Goal: Transaction & Acquisition: Purchase product/service

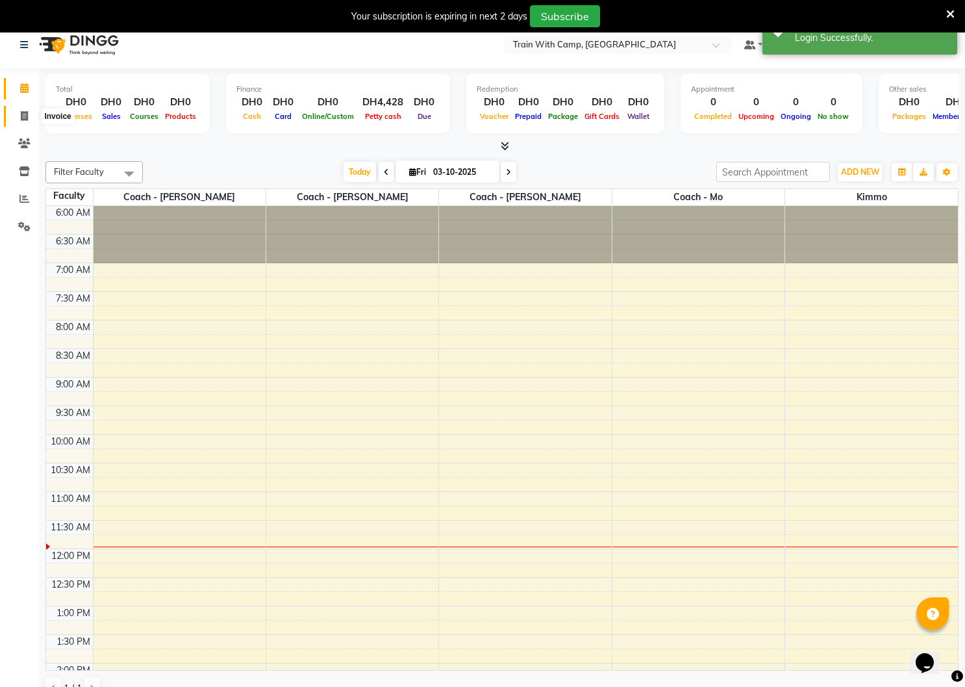
click at [27, 116] on icon at bounding box center [24, 116] width 7 height 10
select select "service"
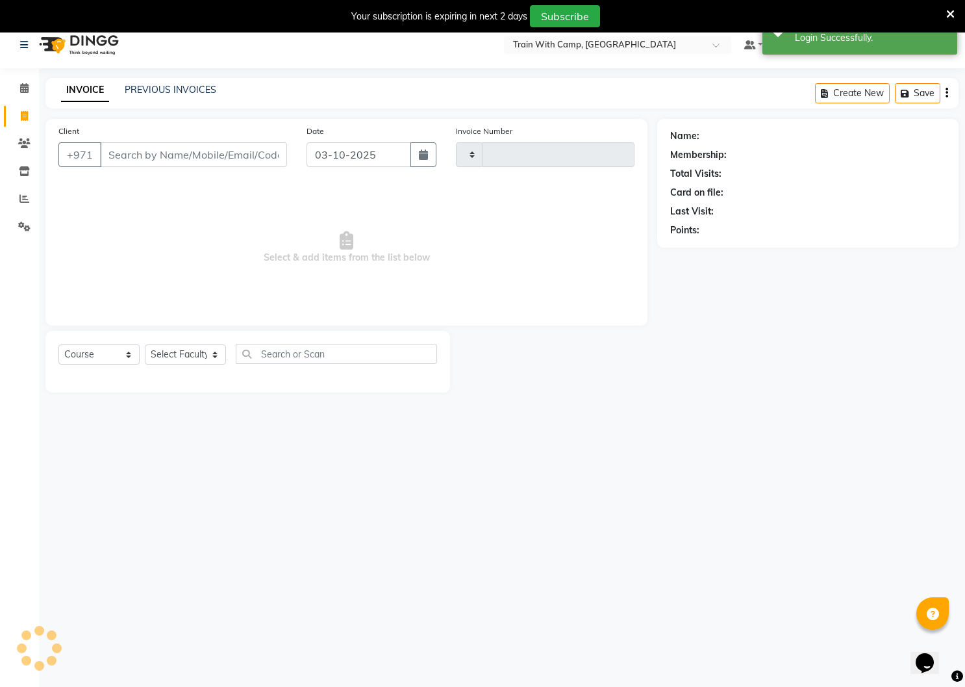
type input "5118"
select select "910"
click at [140, 157] on input "Client" at bounding box center [193, 154] width 187 height 25
select select "14965"
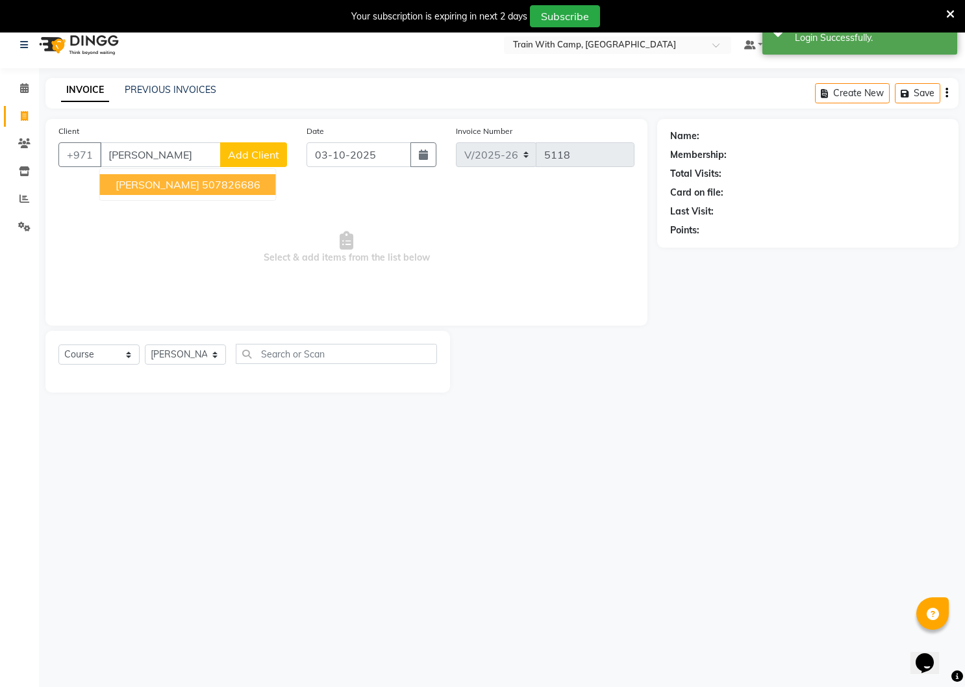
click at [202, 187] on ngb-highlight "507826686" at bounding box center [231, 184] width 58 height 13
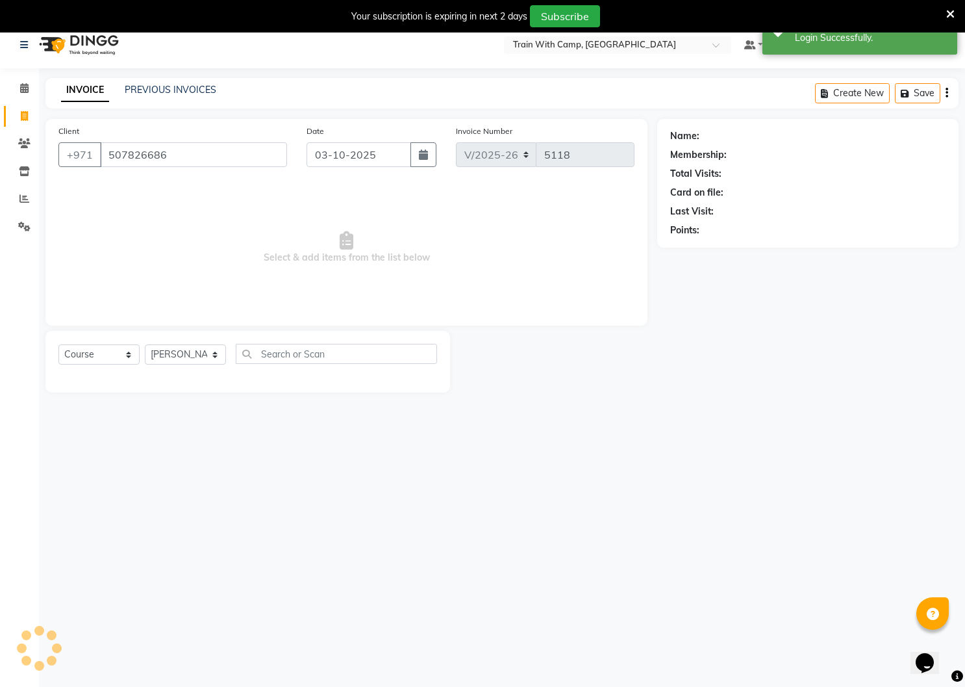
type input "507826686"
click at [131, 351] on select "Select Course Product Membership Package Voucher Prepaid Gift Card" at bounding box center [98, 354] width 81 height 20
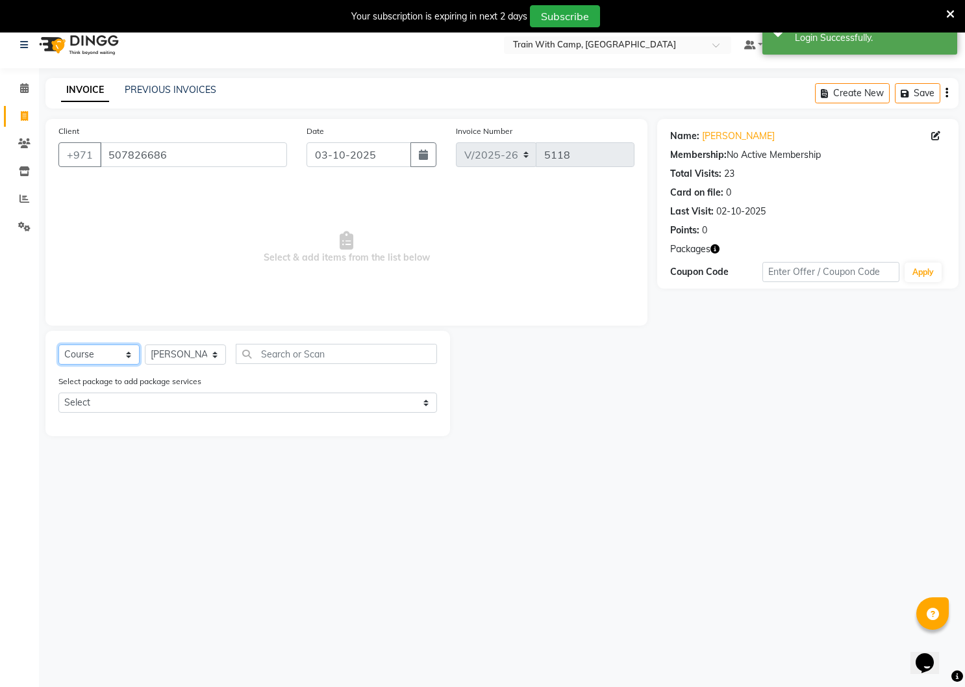
click at [58, 344] on select "Select Course Product Membership Package Voucher Prepaid Gift Card" at bounding box center [98, 354] width 81 height 20
click at [118, 355] on select "Select Course Product Membership Package Voucher Prepaid Gift Card" at bounding box center [98, 354] width 81 height 20
select select "product"
click at [58, 344] on select "Select Course Product Membership Package Voucher Prepaid Gift Card" at bounding box center [98, 354] width 81 height 20
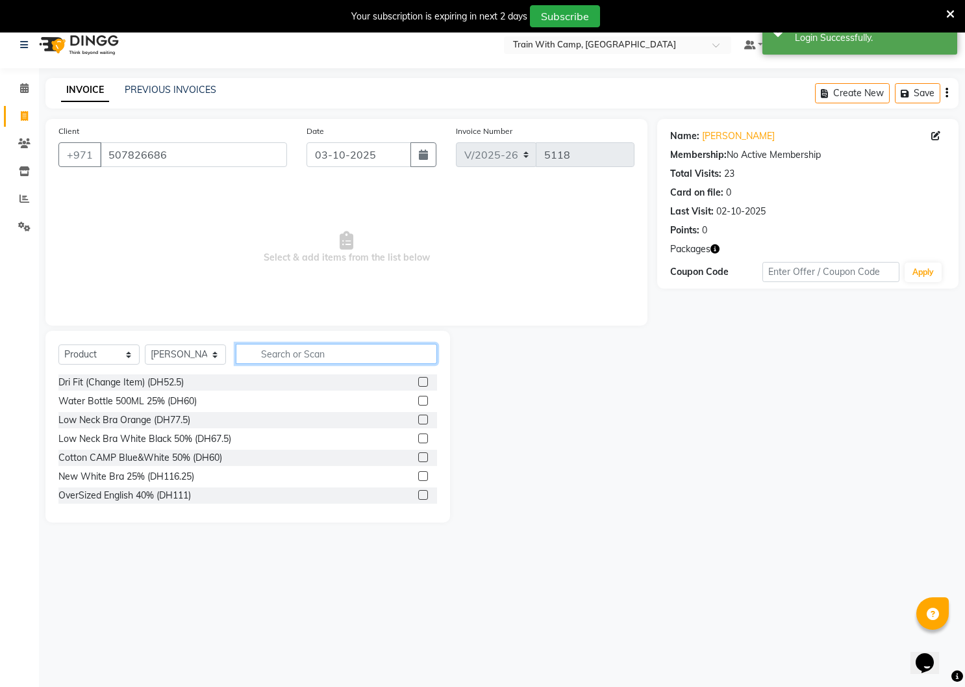
click at [290, 351] on input "text" at bounding box center [336, 354] width 201 height 20
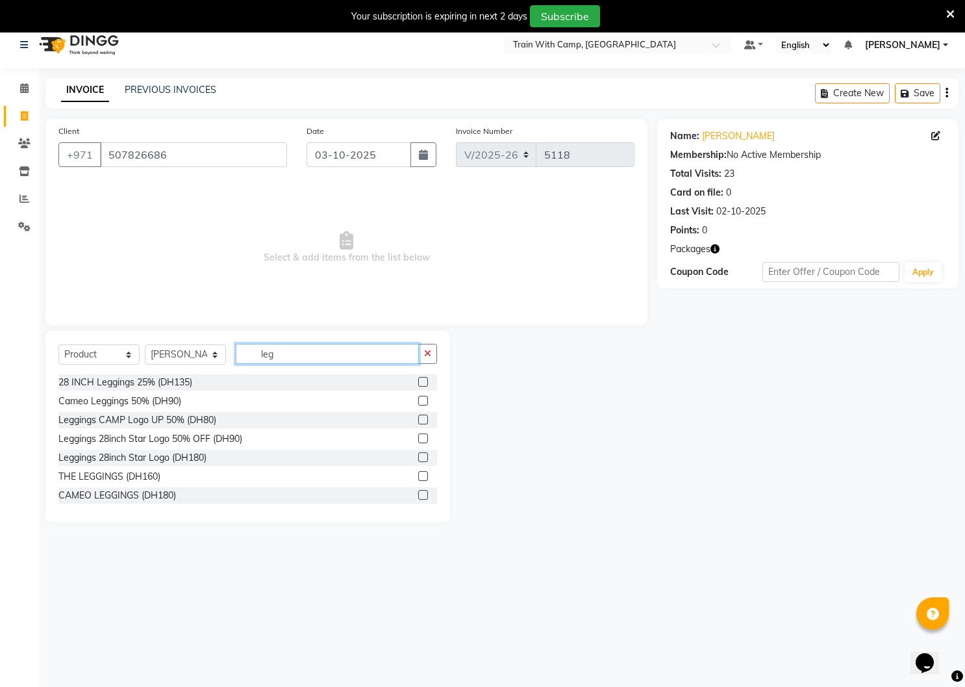
type input "leg"
drag, startPoint x: 290, startPoint y: 351, endPoint x: 422, endPoint y: 458, distance: 169.9
click at [422, 458] on label at bounding box center [423, 457] width 10 height 10
click at [422, 458] on input "checkbox" at bounding box center [422, 457] width 8 height 8
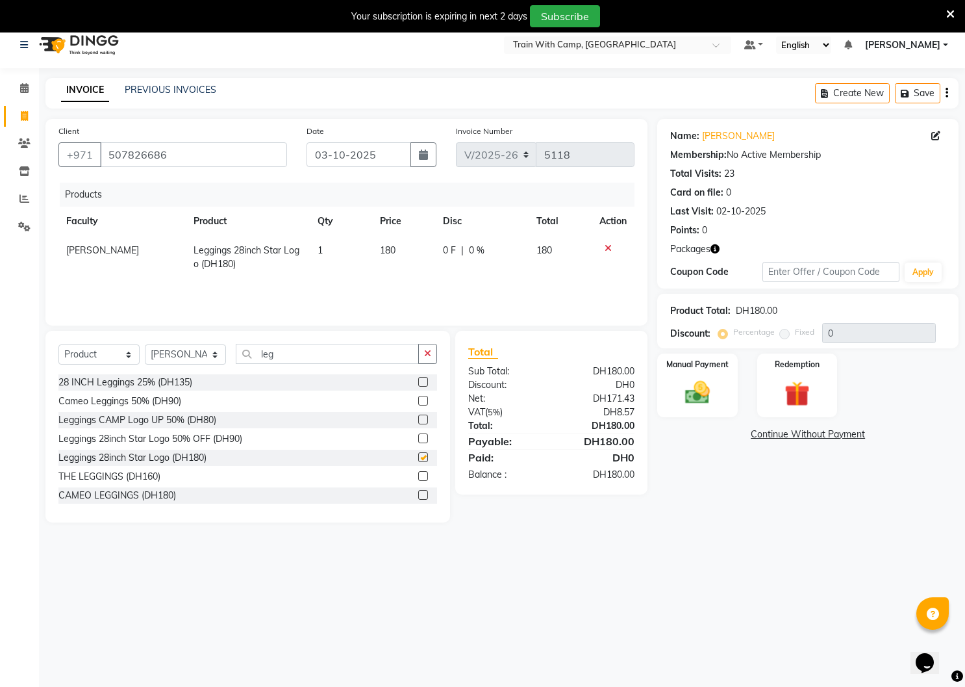
checkbox input "false"
drag, startPoint x: 422, startPoint y: 458, endPoint x: 680, endPoint y: 398, distance: 265.4
click at [680, 398] on img at bounding box center [697, 393] width 42 height 30
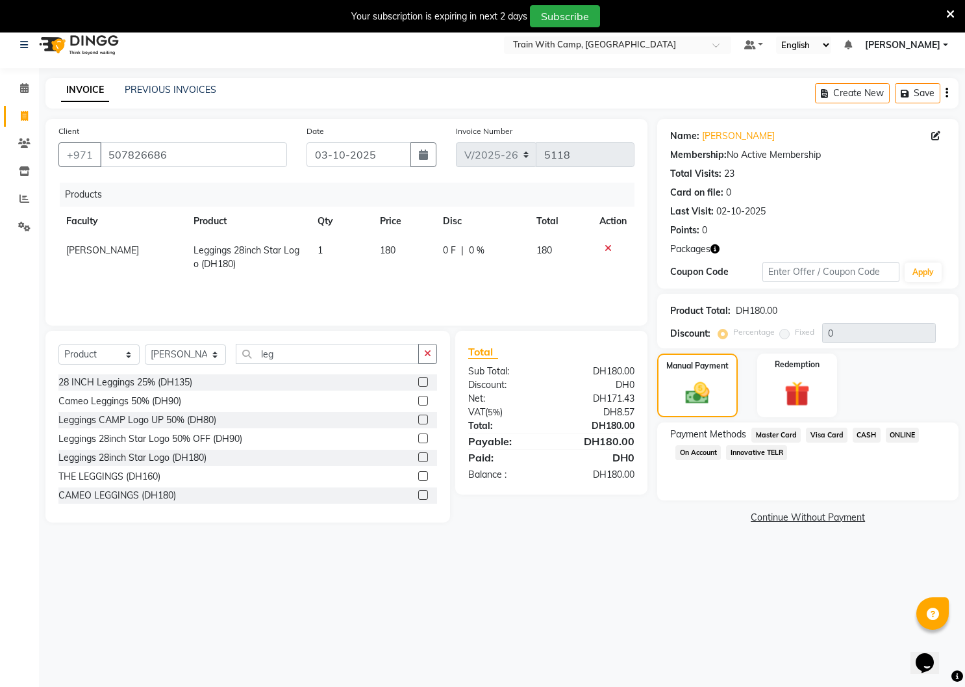
drag, startPoint x: 680, startPoint y: 398, endPoint x: 820, endPoint y: 433, distance: 144.0
click at [820, 433] on span "Visa Card" at bounding box center [827, 434] width 42 height 15
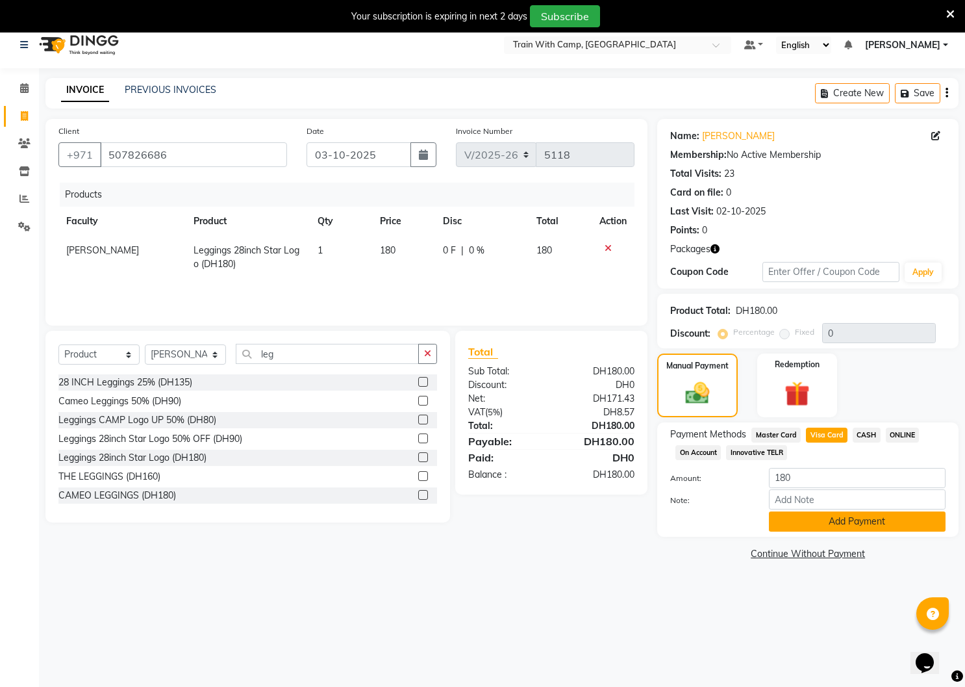
drag, startPoint x: 820, startPoint y: 433, endPoint x: 850, endPoint y: 513, distance: 85.5
click at [850, 513] on button "Add Payment" at bounding box center [857, 521] width 177 height 20
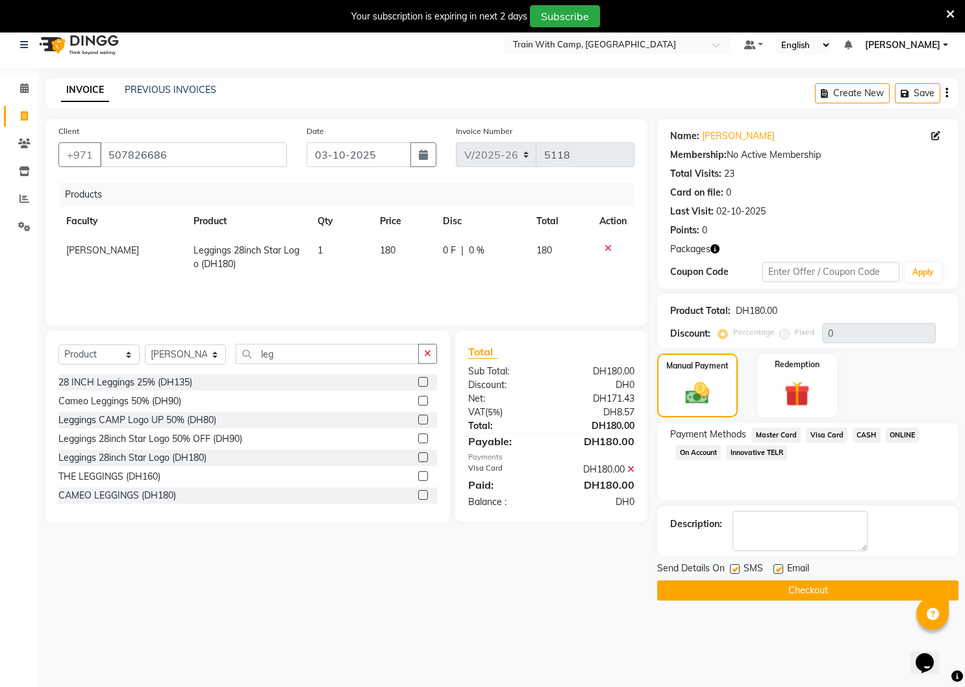
drag, startPoint x: 850, startPoint y: 513, endPoint x: 737, endPoint y: 568, distance: 125.8
click at [737, 568] on label at bounding box center [735, 569] width 10 height 10
click at [737, 568] on input "checkbox" at bounding box center [734, 569] width 8 height 8
checkbox input "false"
drag, startPoint x: 737, startPoint y: 568, endPoint x: 777, endPoint y: 570, distance: 39.6
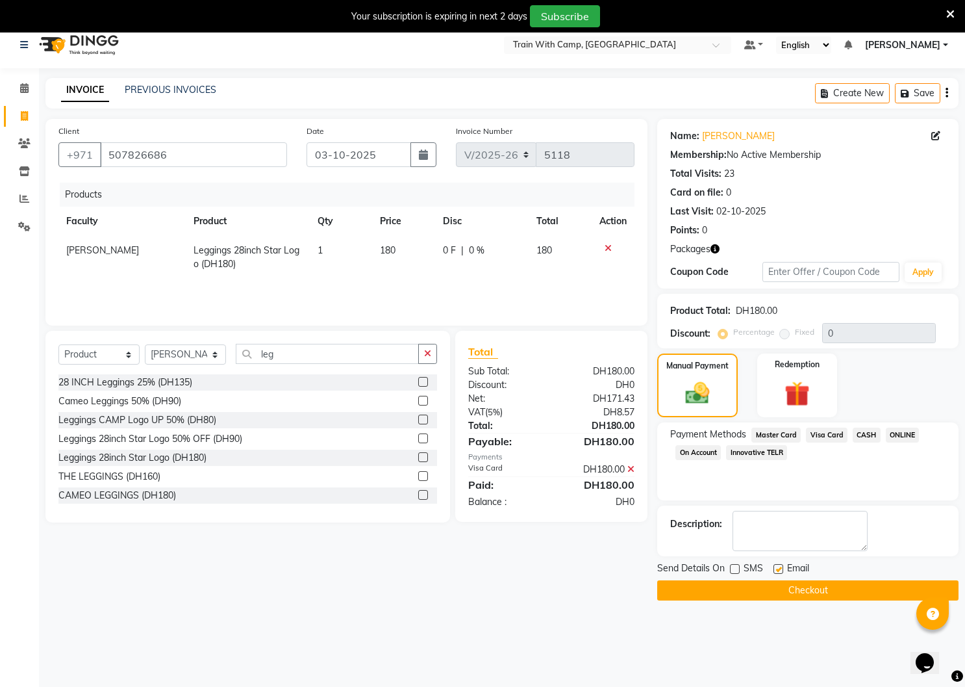
click at [777, 570] on label at bounding box center [779, 569] width 10 height 10
click at [777, 570] on input "checkbox" at bounding box center [778, 569] width 8 height 8
checkbox input "false"
drag, startPoint x: 777, startPoint y: 570, endPoint x: 769, endPoint y: 590, distance: 21.6
click at [769, 590] on button "Checkout" at bounding box center [807, 590] width 301 height 20
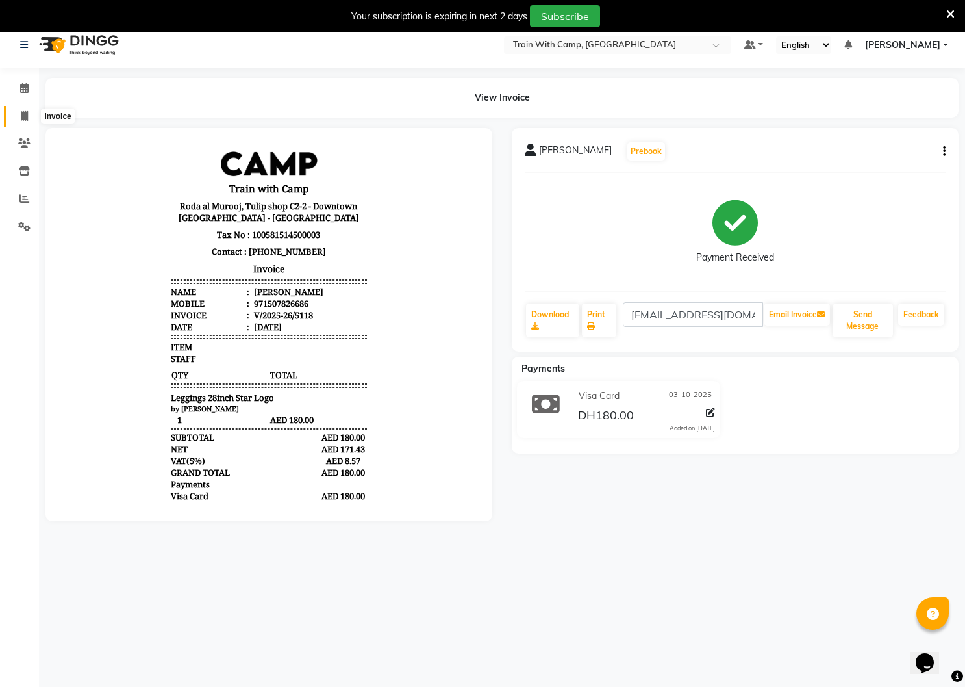
click at [23, 112] on icon at bounding box center [24, 116] width 7 height 10
select select "service"
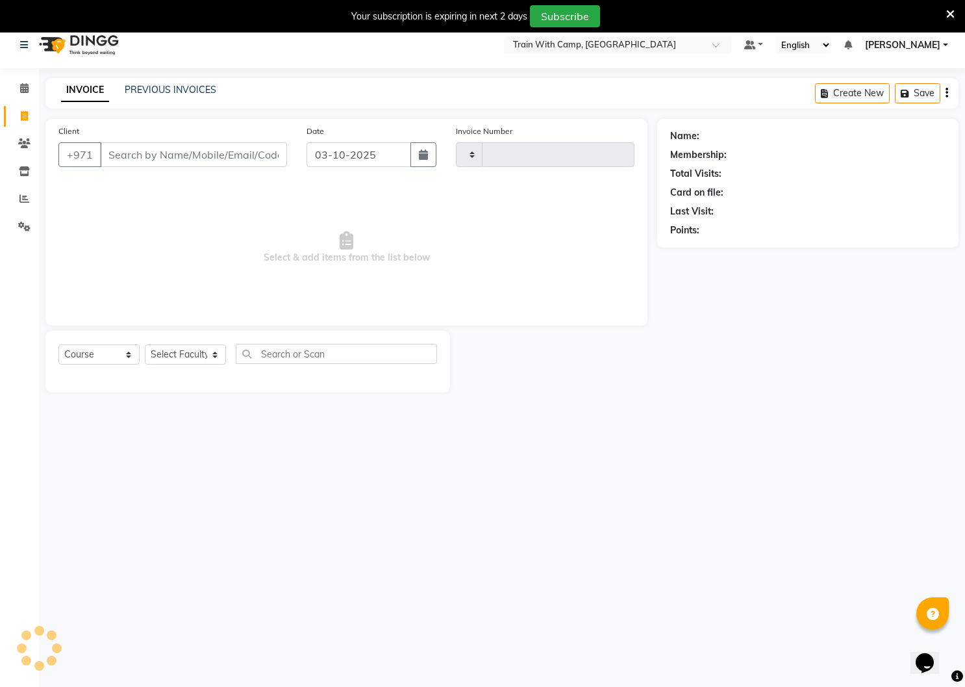
type input "5119"
select select "910"
click at [140, 153] on input "Client" at bounding box center [193, 154] width 187 height 25
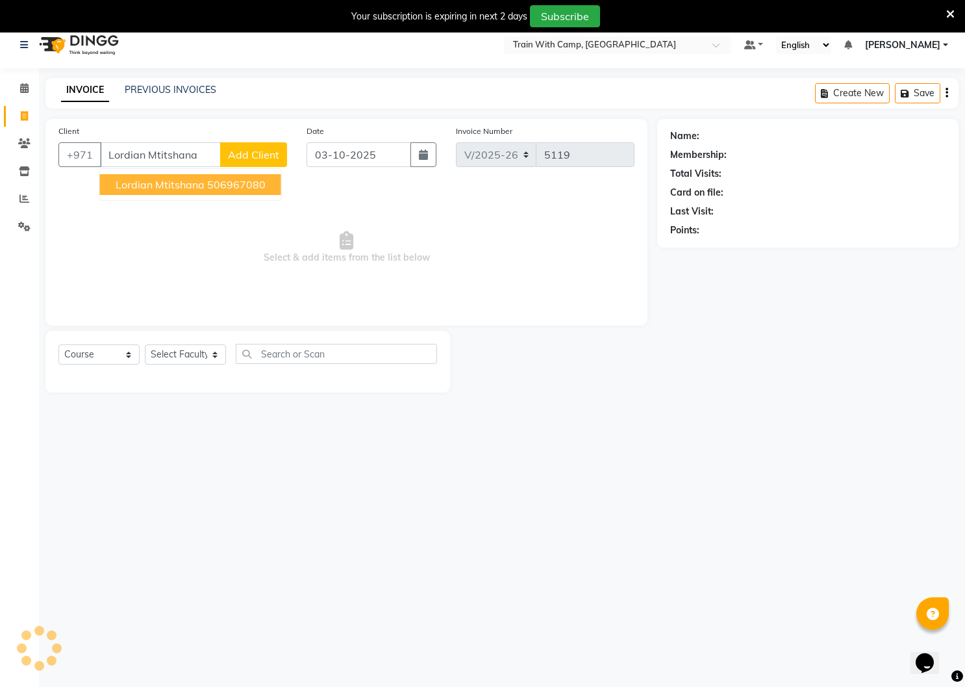
click at [160, 188] on span "Lordian Mtitshana" at bounding box center [160, 184] width 89 height 13
type input "506967080"
select select "14965"
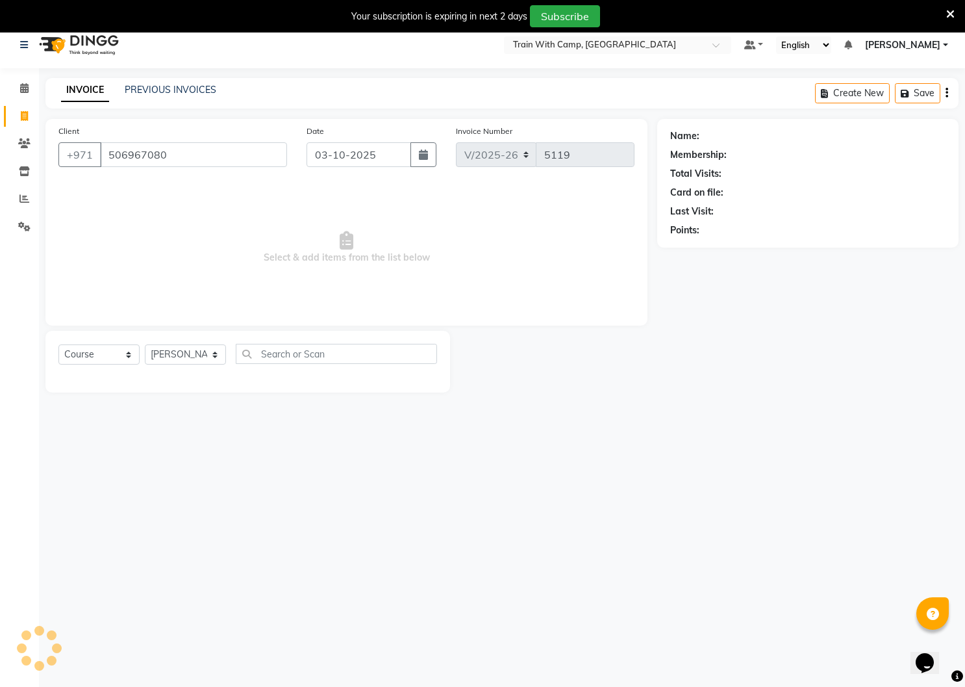
type input "506967080"
click at [126, 357] on select "Select Course Product Membership Package Voucher Prepaid Gift Card" at bounding box center [98, 354] width 81 height 20
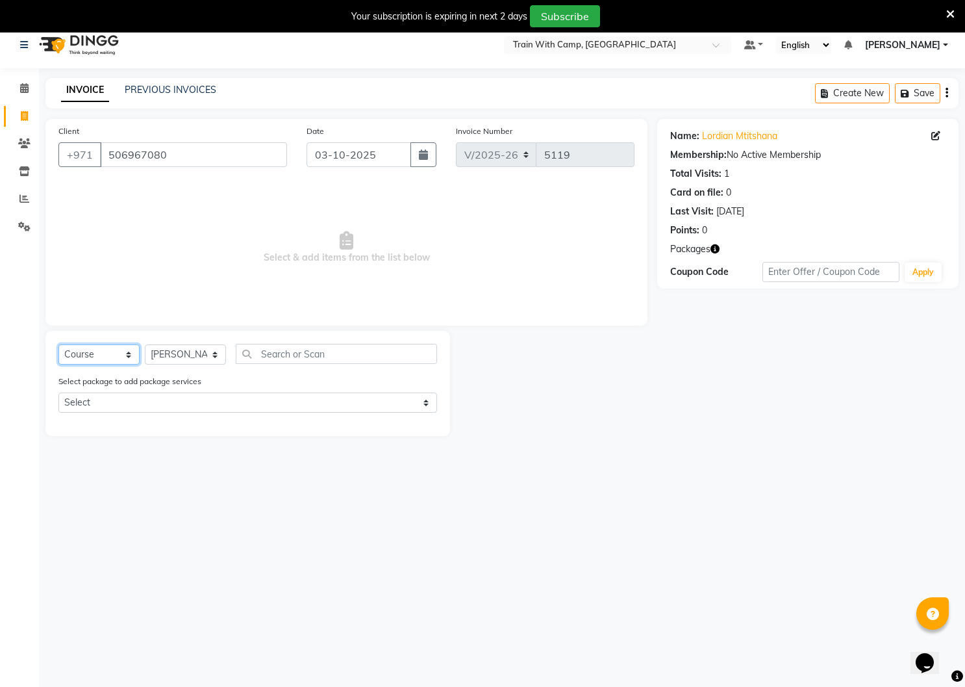
select select "product"
click at [58, 344] on select "Select Course Product Membership Package Voucher Prepaid Gift Card" at bounding box center [98, 354] width 81 height 20
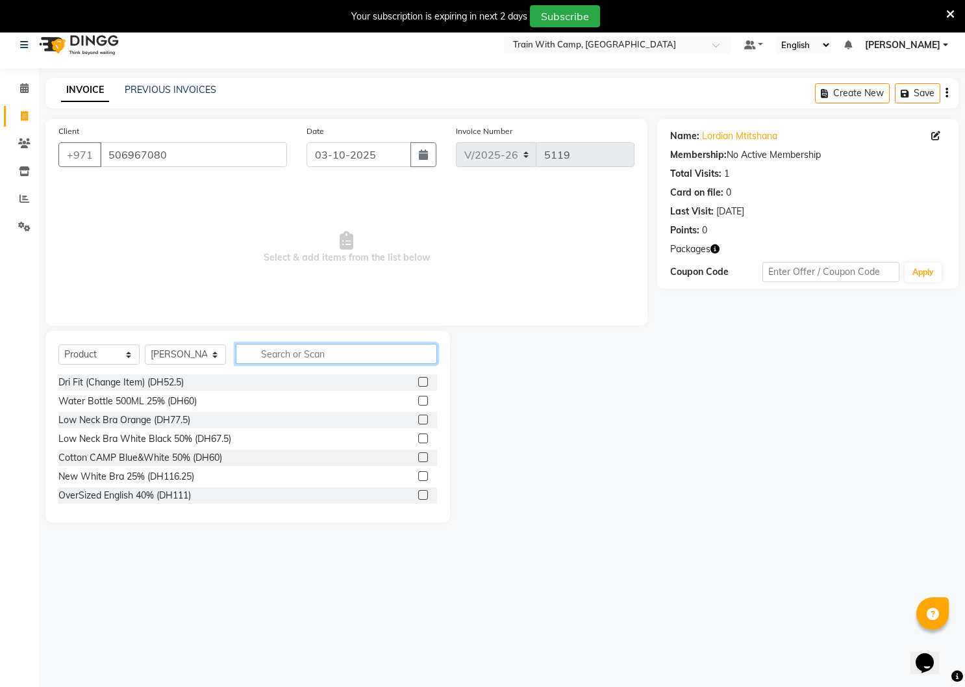
click at [270, 351] on input "text" at bounding box center [336, 354] width 201 height 20
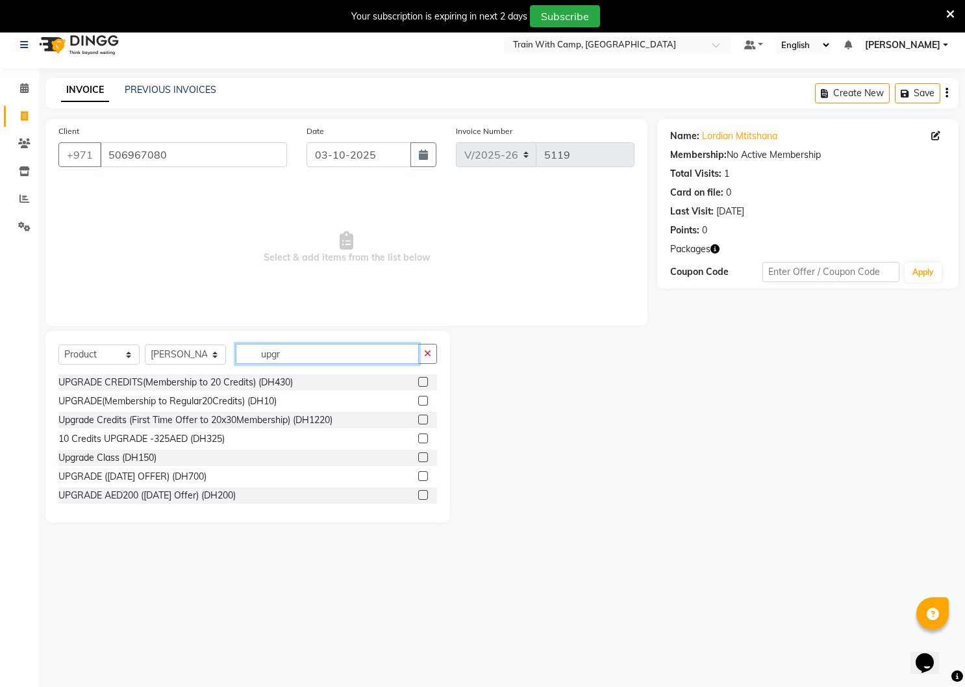
type input "upgr"
click at [128, 353] on select "Select Course Product Membership Package Voucher Prepaid Gift Card" at bounding box center [98, 354] width 81 height 20
select select "package"
click at [58, 344] on select "Select Course Product Membership Package Voucher Prepaid Gift Card" at bounding box center [98, 354] width 81 height 20
click at [314, 356] on input "upgr" at bounding box center [327, 354] width 183 height 20
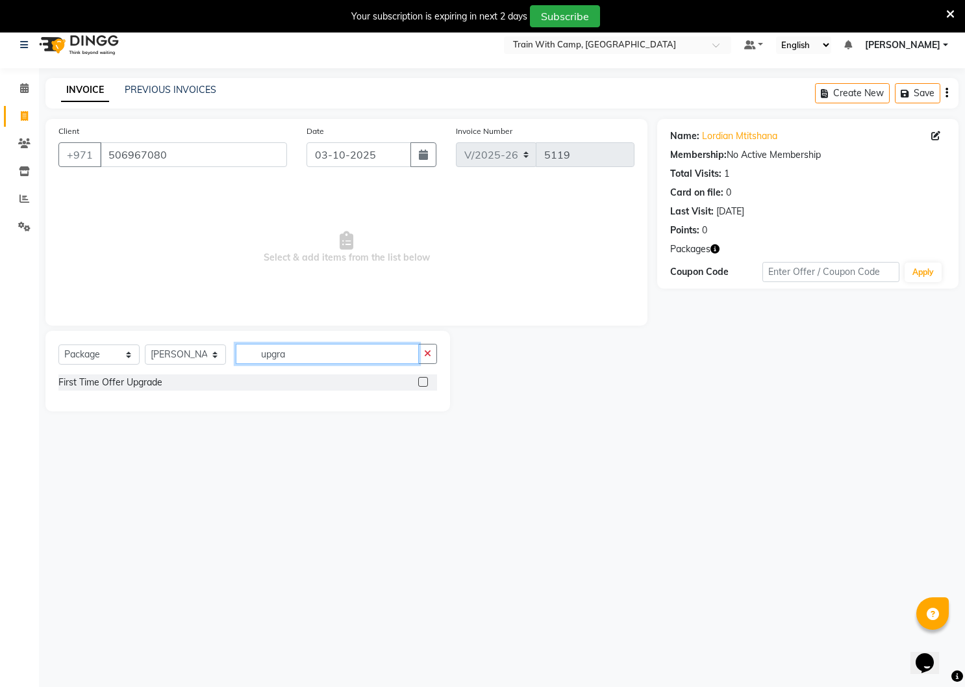
type input "upgra"
drag, startPoint x: 423, startPoint y: 381, endPoint x: 442, endPoint y: 379, distance: 18.9
click at [423, 381] on label at bounding box center [423, 382] width 10 height 10
click at [423, 381] on input "checkbox" at bounding box center [422, 382] width 8 height 8
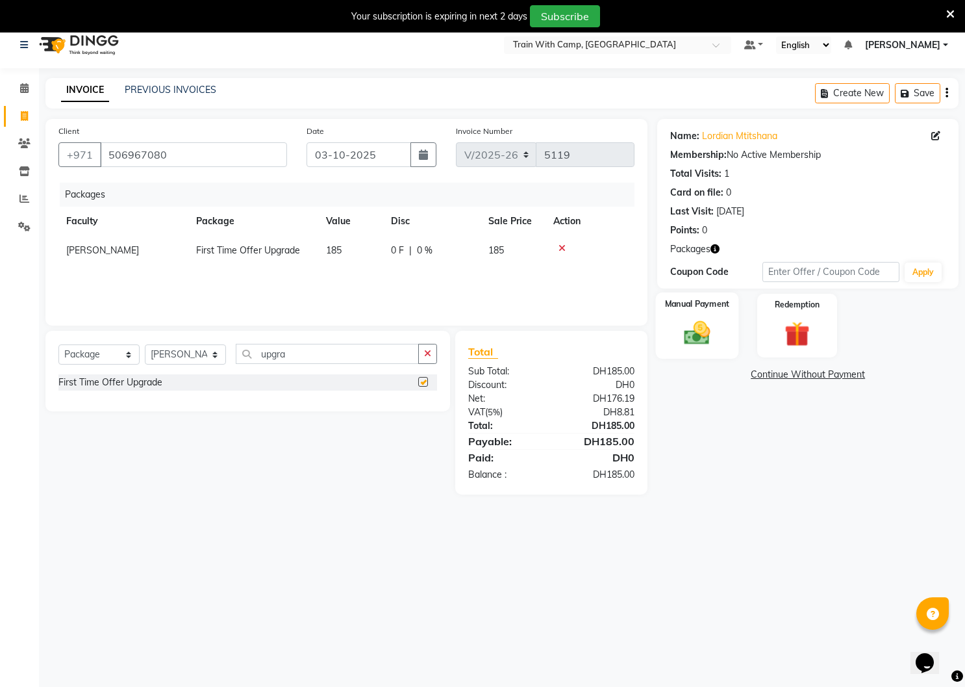
checkbox input "false"
click at [705, 338] on img at bounding box center [697, 333] width 42 height 30
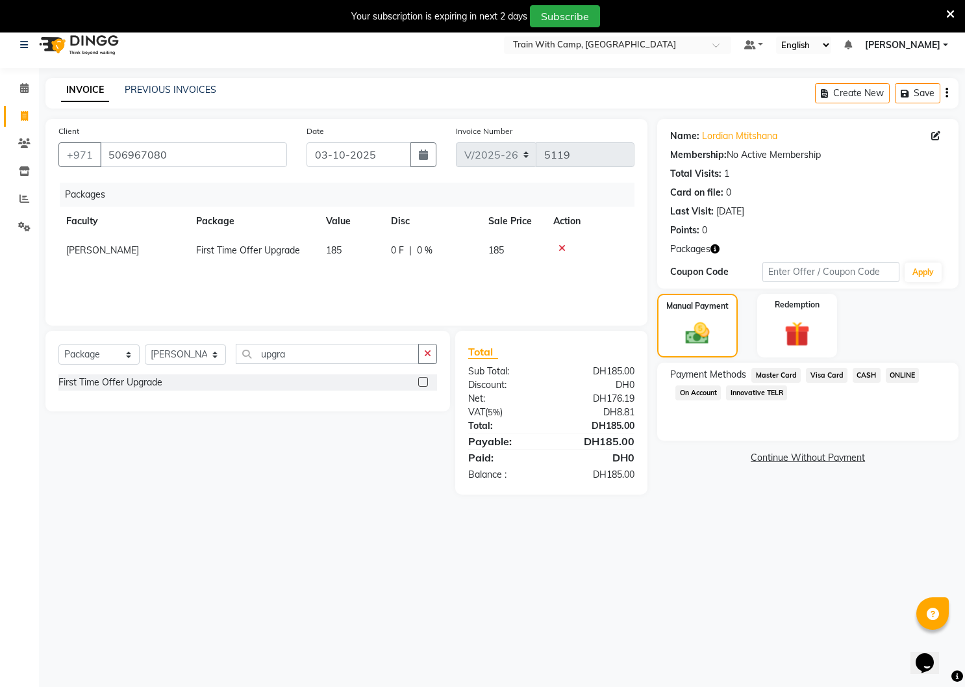
click at [766, 374] on span "Master Card" at bounding box center [776, 375] width 49 height 15
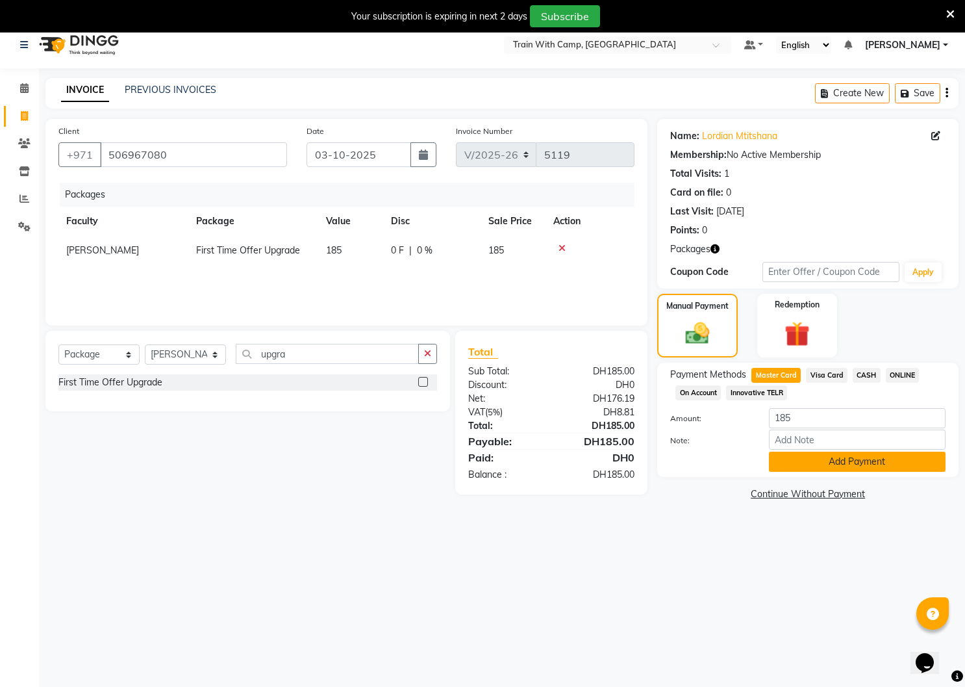
click at [784, 462] on button "Add Payment" at bounding box center [857, 461] width 177 height 20
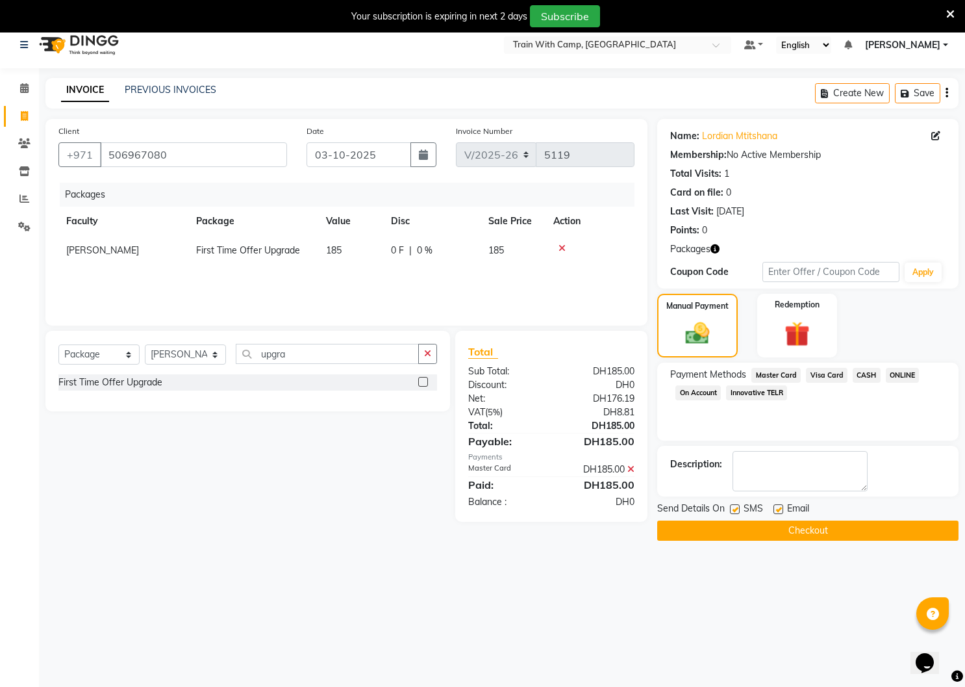
click at [731, 504] on div "Send Details On SMS Email" at bounding box center [807, 510] width 301 height 16
click at [735, 507] on label at bounding box center [735, 509] width 10 height 10
click at [735, 507] on input "checkbox" at bounding box center [734, 509] width 8 height 8
checkbox input "false"
drag, startPoint x: 778, startPoint y: 505, endPoint x: 769, endPoint y: 518, distance: 15.5
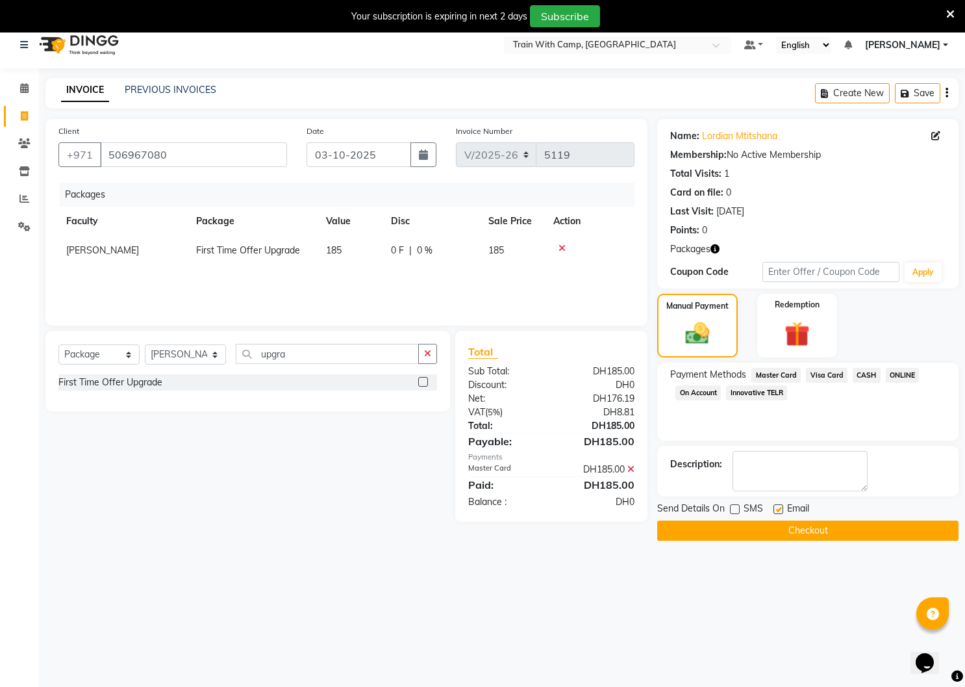
click at [778, 506] on label at bounding box center [779, 509] width 10 height 10
click at [778, 506] on input "checkbox" at bounding box center [778, 509] width 8 height 8
checkbox input "false"
click at [761, 527] on button "Checkout" at bounding box center [807, 530] width 301 height 20
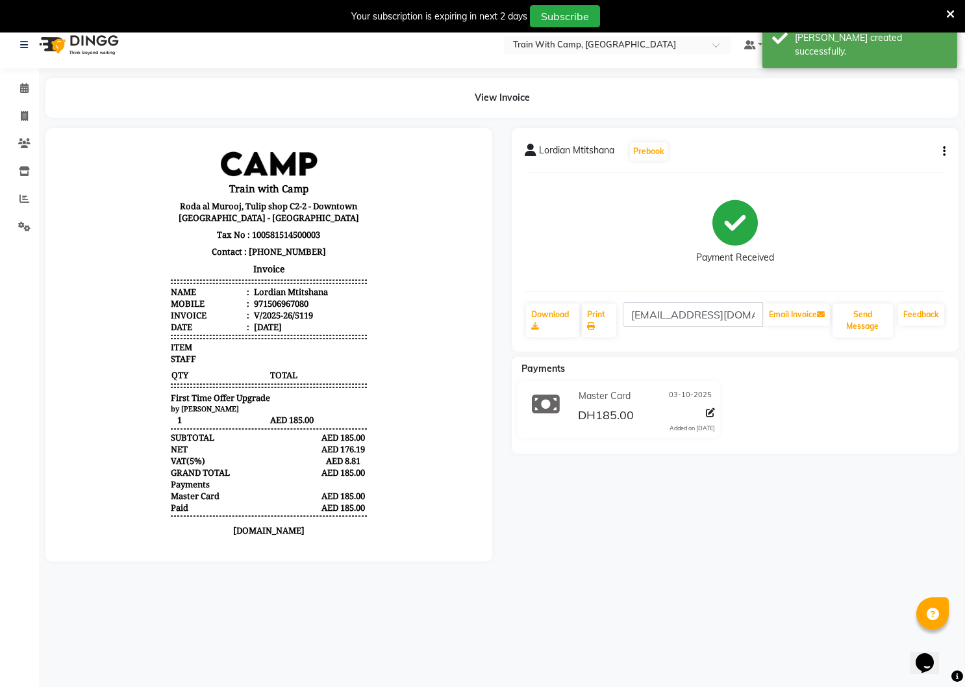
scroll to position [12, 0]
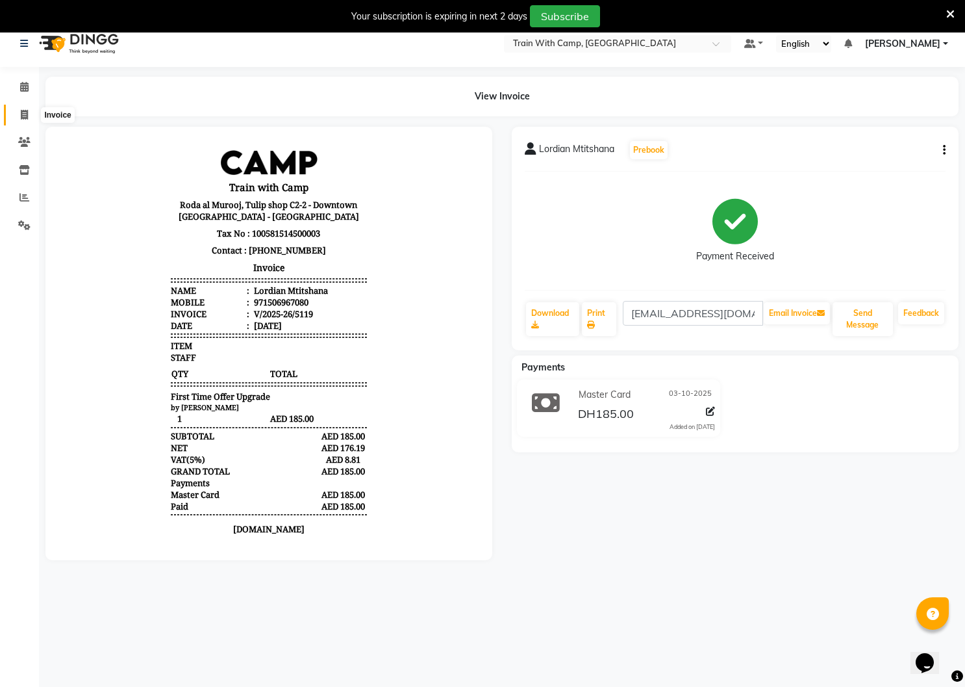
click at [23, 108] on span at bounding box center [24, 115] width 23 height 15
select select "service"
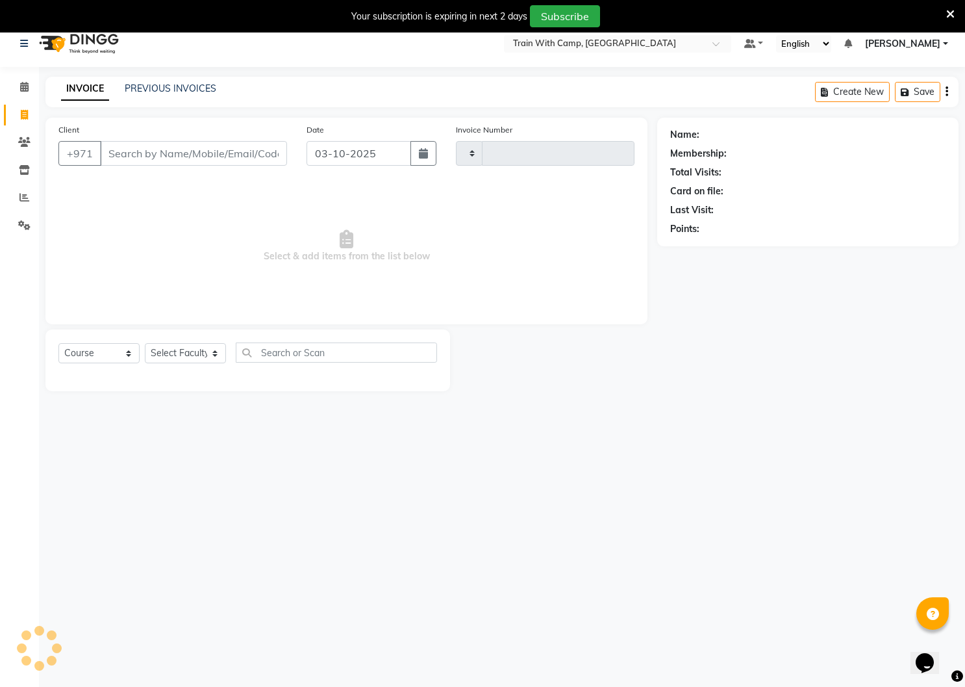
type input "5120"
select select "910"
click at [136, 157] on input "Client" at bounding box center [193, 153] width 187 height 25
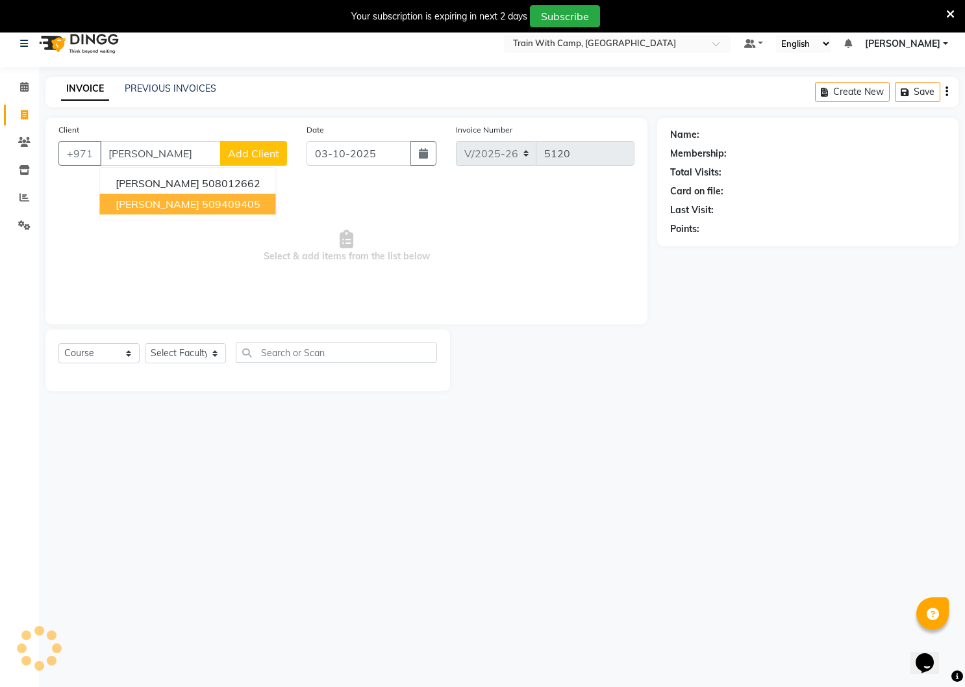
drag, startPoint x: 164, startPoint y: 199, endPoint x: 166, endPoint y: 190, distance: 8.7
click at [164, 199] on span "[PERSON_NAME]" at bounding box center [158, 203] width 84 height 13
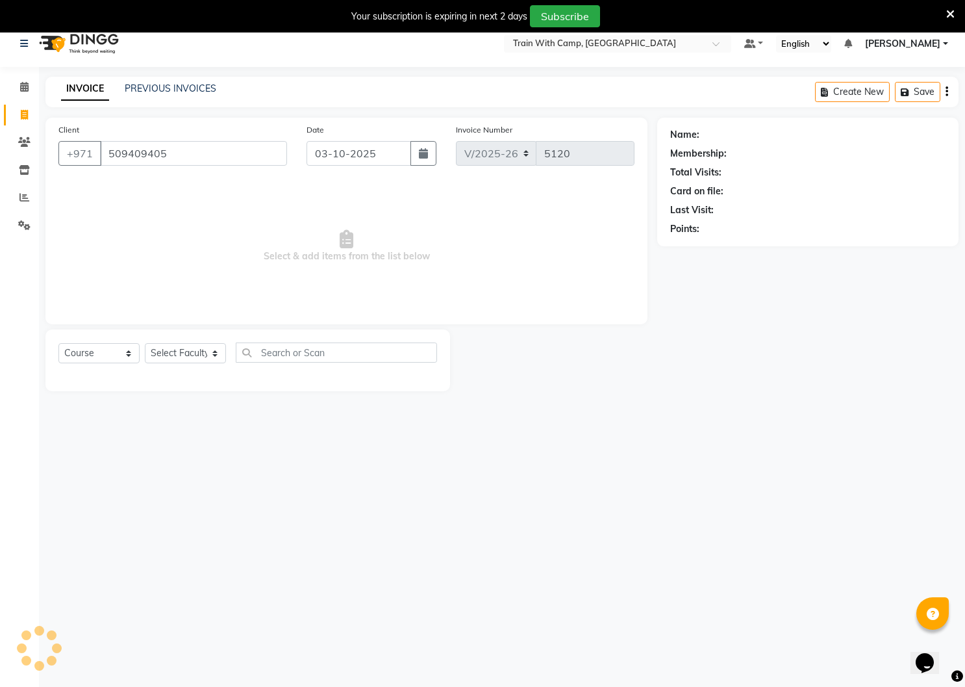
type input "509409405"
select select "14965"
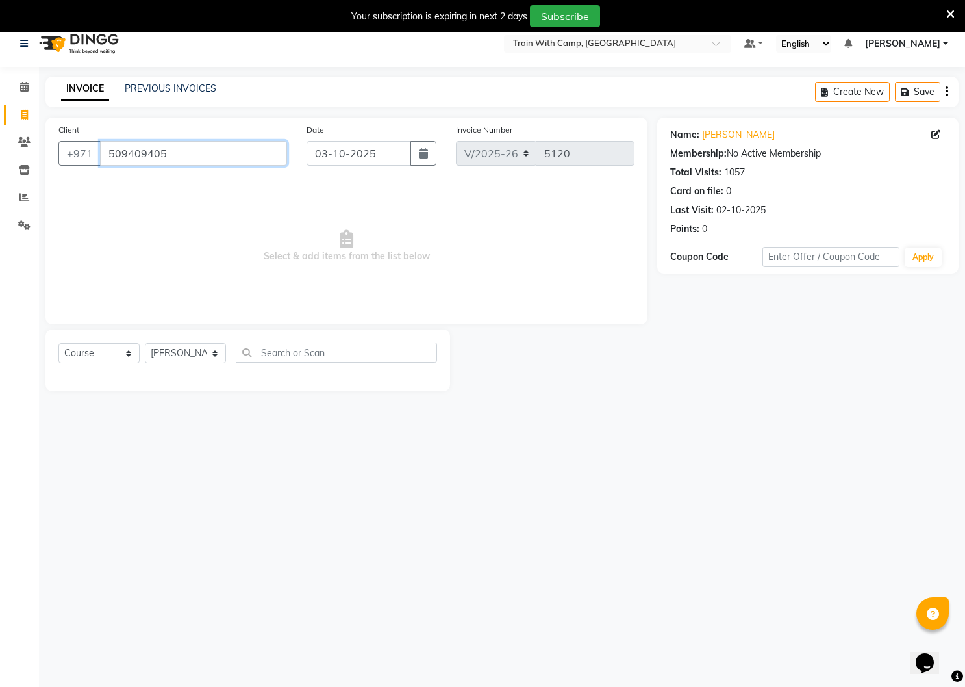
drag, startPoint x: 168, startPoint y: 155, endPoint x: 109, endPoint y: 155, distance: 58.5
click at [109, 155] on input "509409405" at bounding box center [193, 153] width 187 height 25
click at [124, 351] on select "Select Course Product Membership Package Voucher Prepaid Gift Card" at bounding box center [98, 353] width 81 height 20
select select "product"
click at [58, 343] on select "Select Course Product Membership Package Voucher Prepaid Gift Card" at bounding box center [98, 353] width 81 height 20
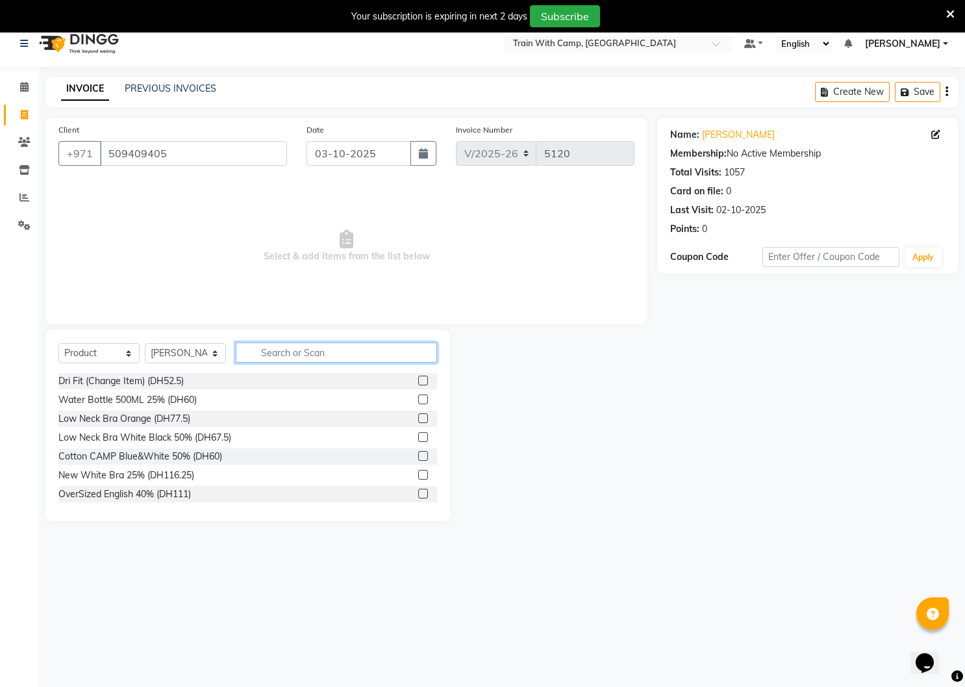
click at [272, 355] on input "text" at bounding box center [336, 352] width 201 height 20
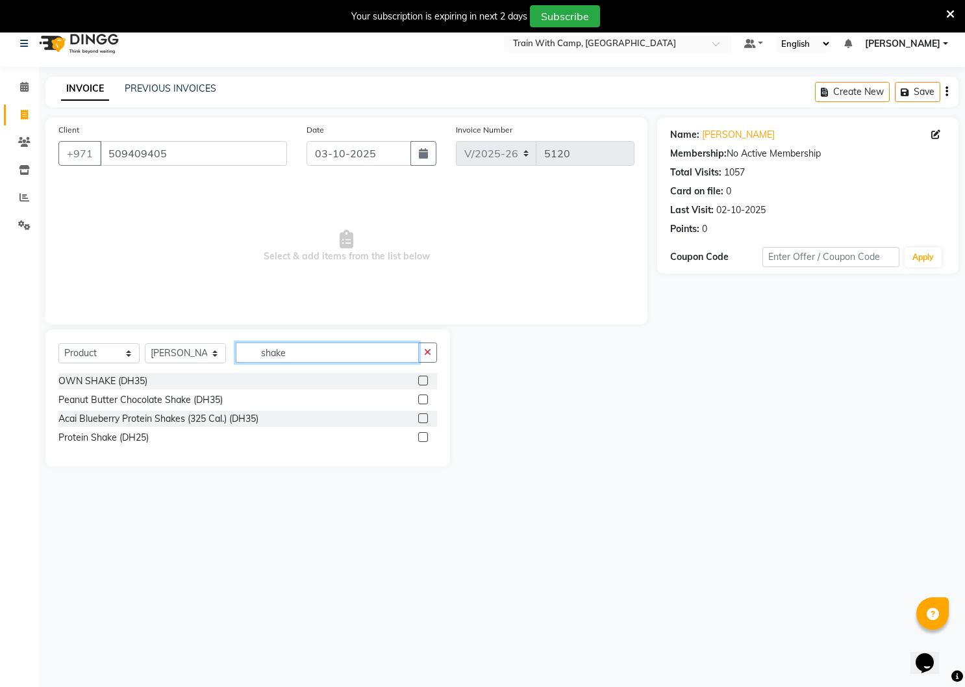
type input "shake"
click at [426, 397] on label at bounding box center [423, 399] width 10 height 10
click at [426, 397] on input "checkbox" at bounding box center [422, 400] width 8 height 8
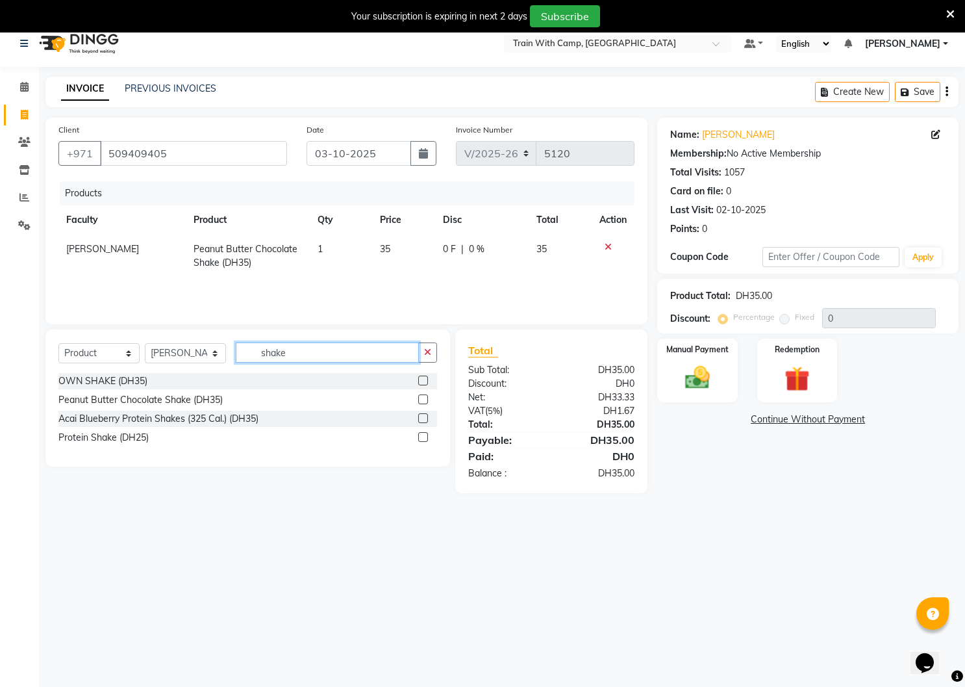
checkbox input "false"
drag, startPoint x: 298, startPoint y: 357, endPoint x: 251, endPoint y: 351, distance: 47.1
click at [251, 351] on input "shake" at bounding box center [327, 352] width 183 height 20
type input "veg"
drag, startPoint x: 423, startPoint y: 380, endPoint x: 453, endPoint y: 381, distance: 29.9
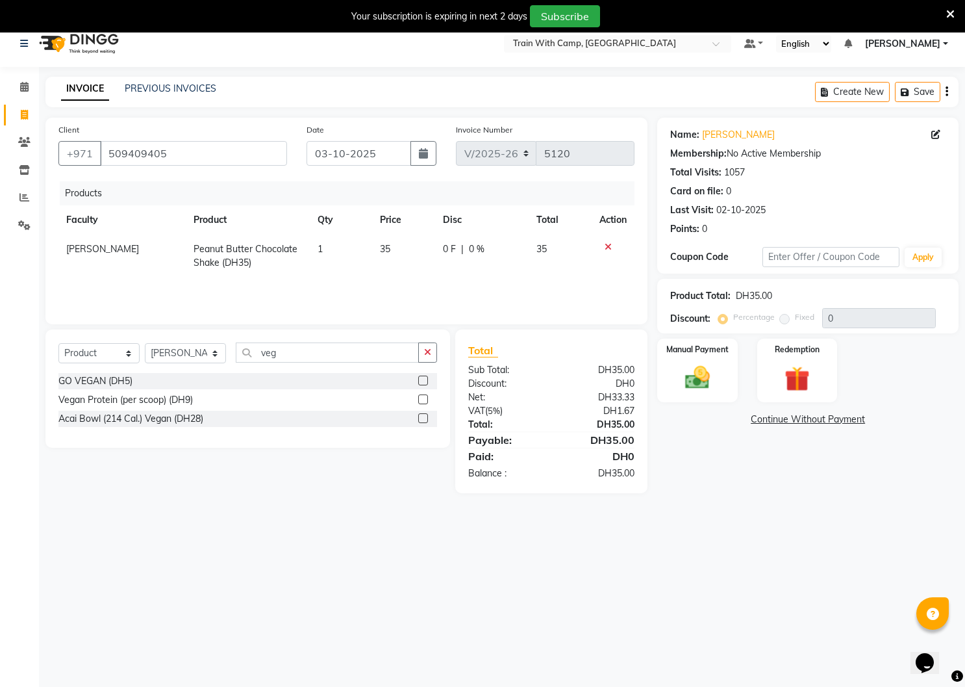
click at [424, 380] on label at bounding box center [423, 380] width 10 height 10
click at [424, 380] on input "checkbox" at bounding box center [422, 381] width 8 height 8
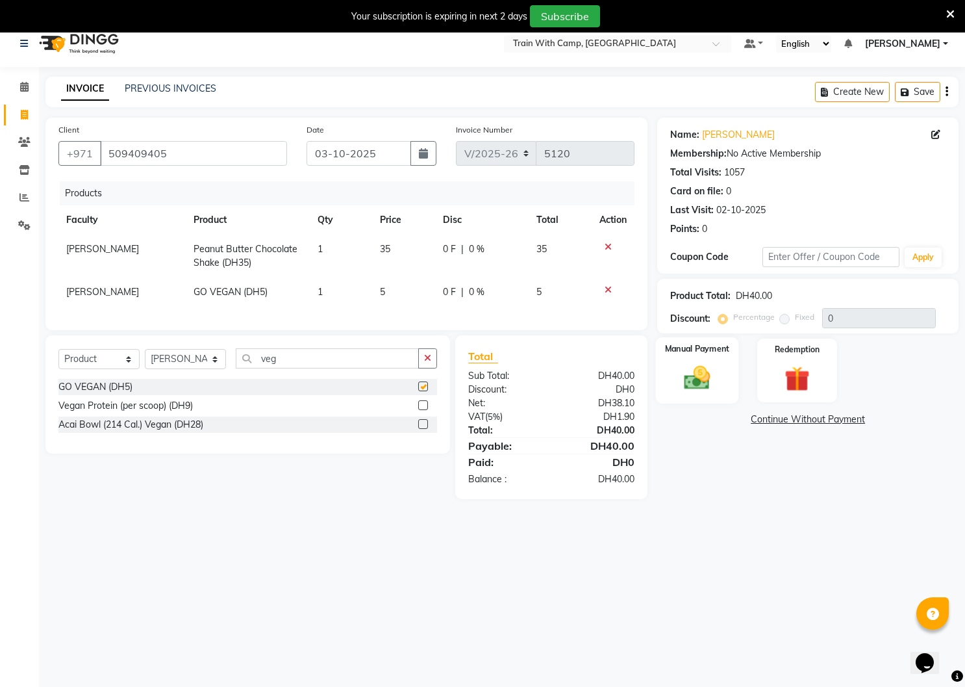
checkbox input "false"
click at [711, 382] on img at bounding box center [697, 378] width 42 height 30
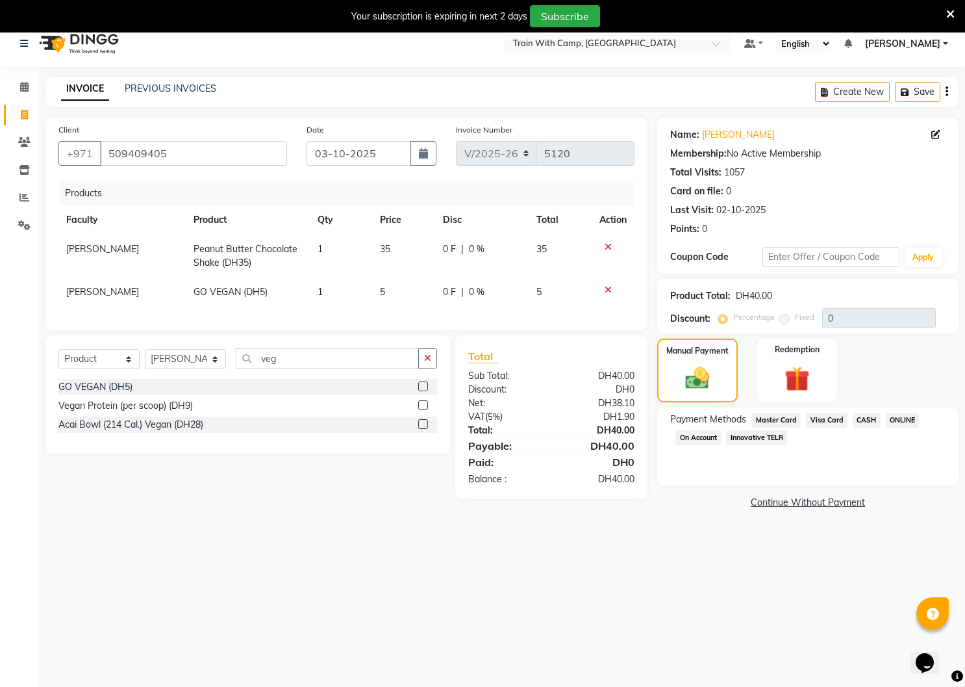
drag, startPoint x: 820, startPoint y: 418, endPoint x: 828, endPoint y: 451, distance: 34.5
click at [820, 418] on span "Visa Card" at bounding box center [827, 420] width 42 height 15
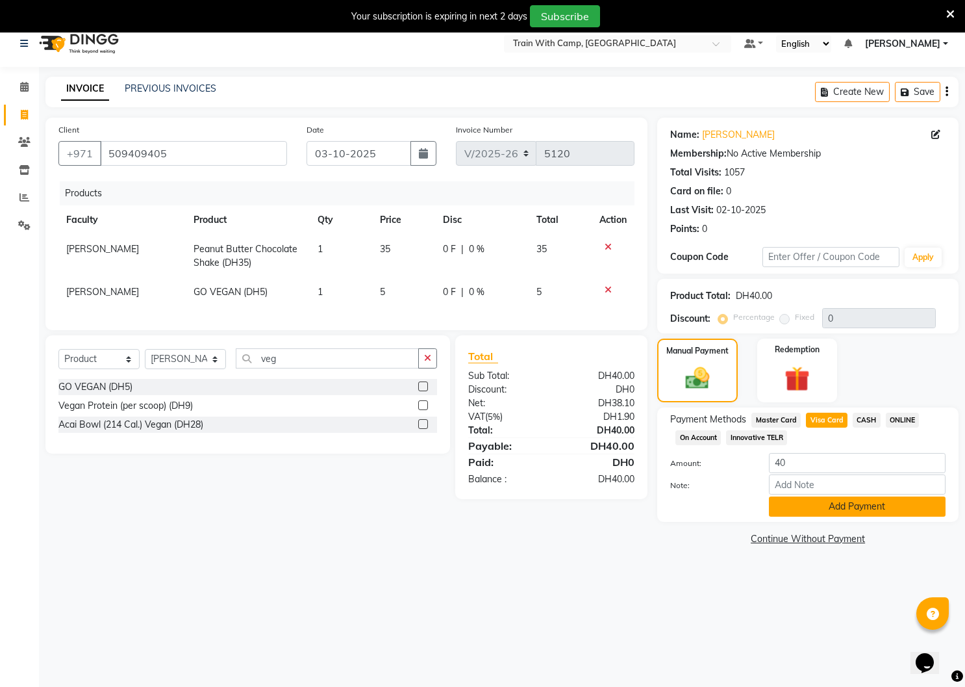
click at [827, 507] on button "Add Payment" at bounding box center [857, 506] width 177 height 20
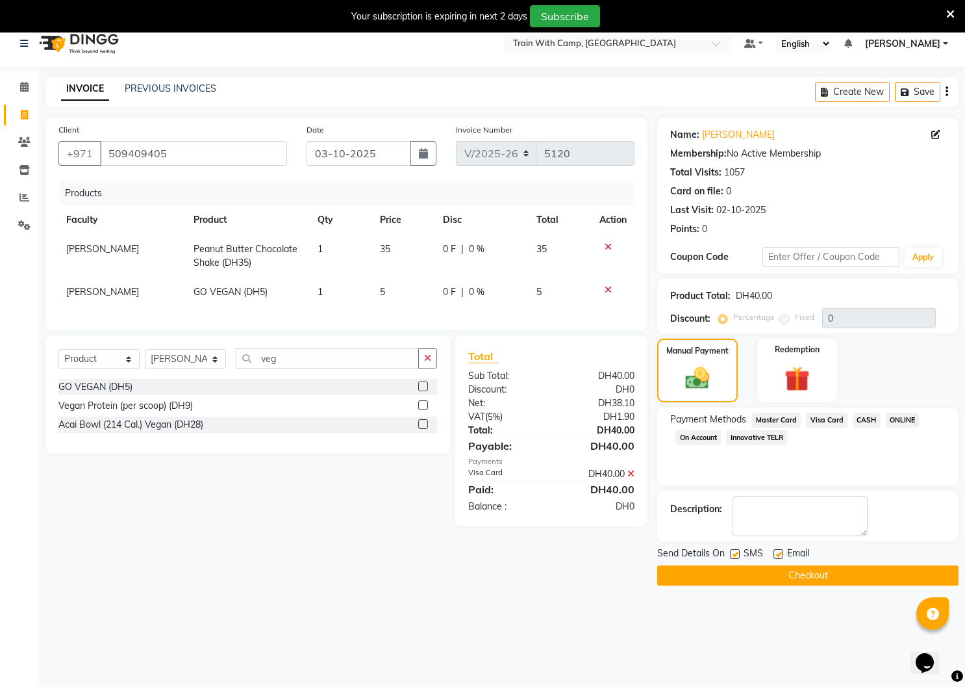
drag, startPoint x: 731, startPoint y: 552, endPoint x: 748, endPoint y: 552, distance: 16.9
click at [733, 552] on label at bounding box center [735, 554] width 10 height 10
click at [733, 552] on input "checkbox" at bounding box center [734, 554] width 8 height 8
checkbox input "false"
drag, startPoint x: 779, startPoint y: 552, endPoint x: 769, endPoint y: 569, distance: 20.1
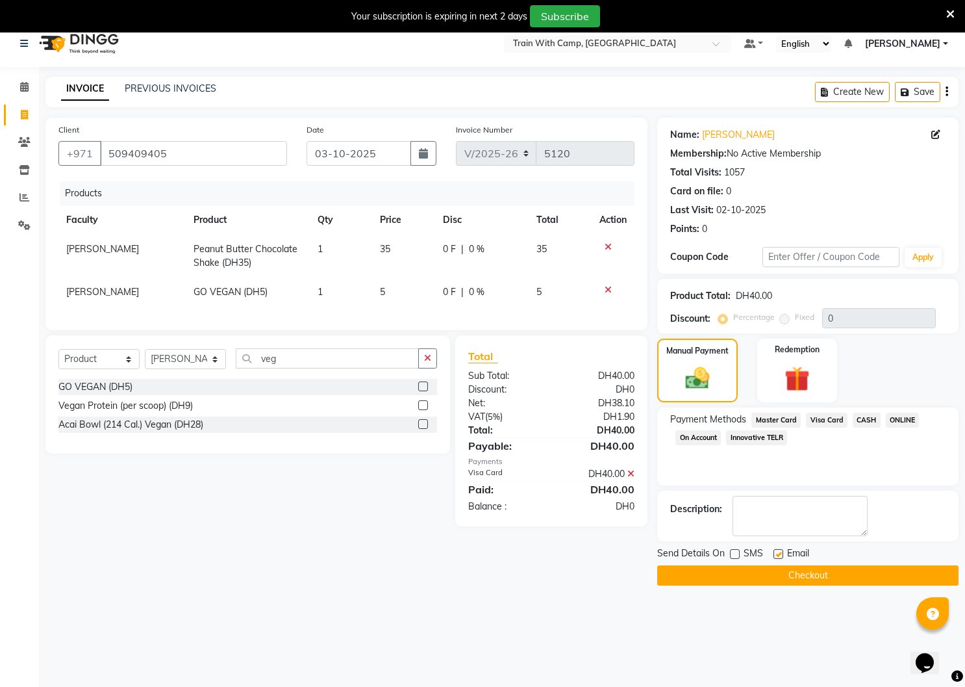
click at [778, 552] on label at bounding box center [779, 554] width 10 height 10
click at [778, 552] on input "checkbox" at bounding box center [778, 554] width 8 height 8
checkbox input "false"
click at [765, 576] on button "Checkout" at bounding box center [807, 575] width 301 height 20
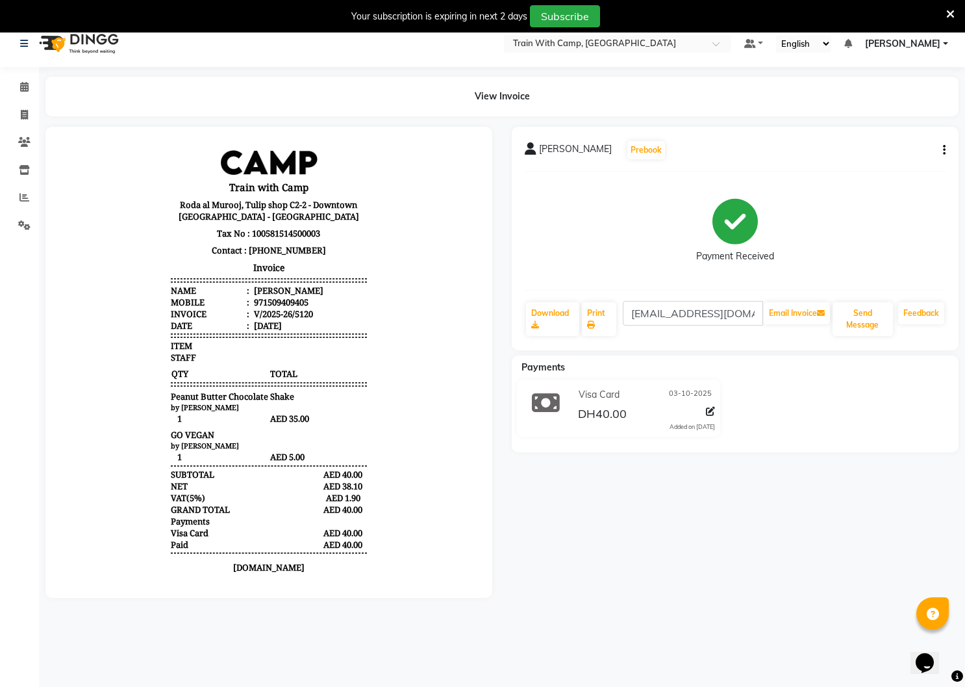
scroll to position [13, 0]
click at [21, 111] on icon at bounding box center [24, 114] width 7 height 10
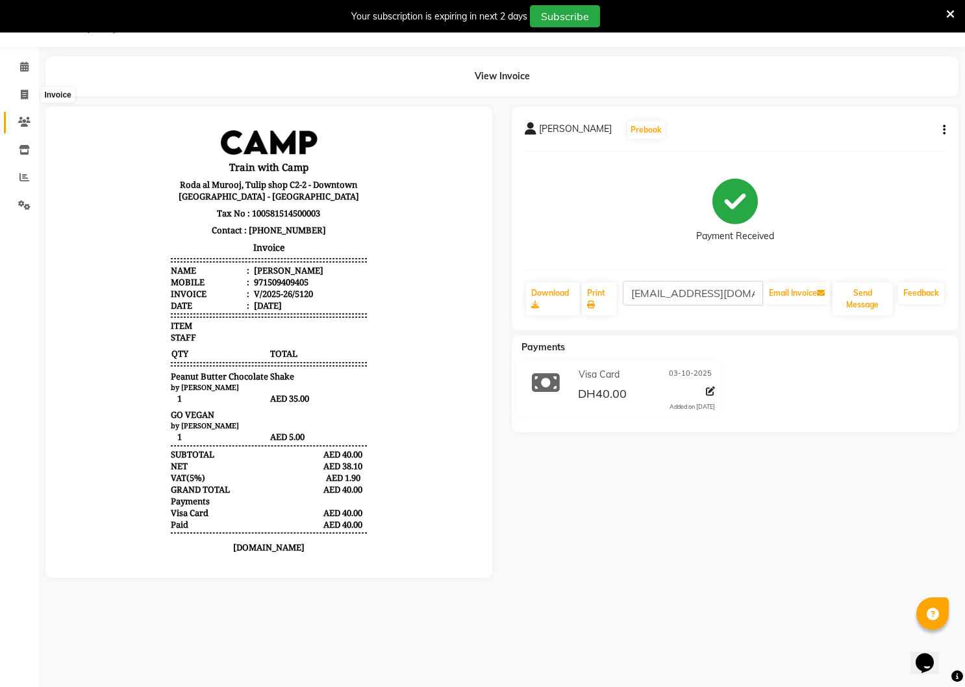
select select "service"
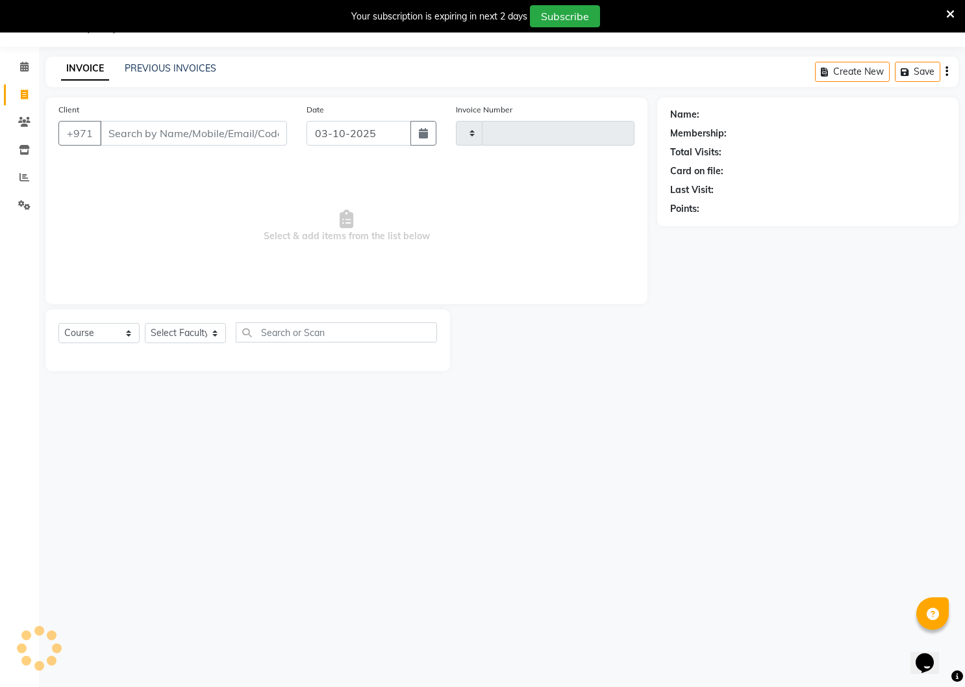
type input "5121"
select select "910"
click at [128, 136] on input "Client" at bounding box center [193, 133] width 187 height 25
type input "509409405"
select select "14965"
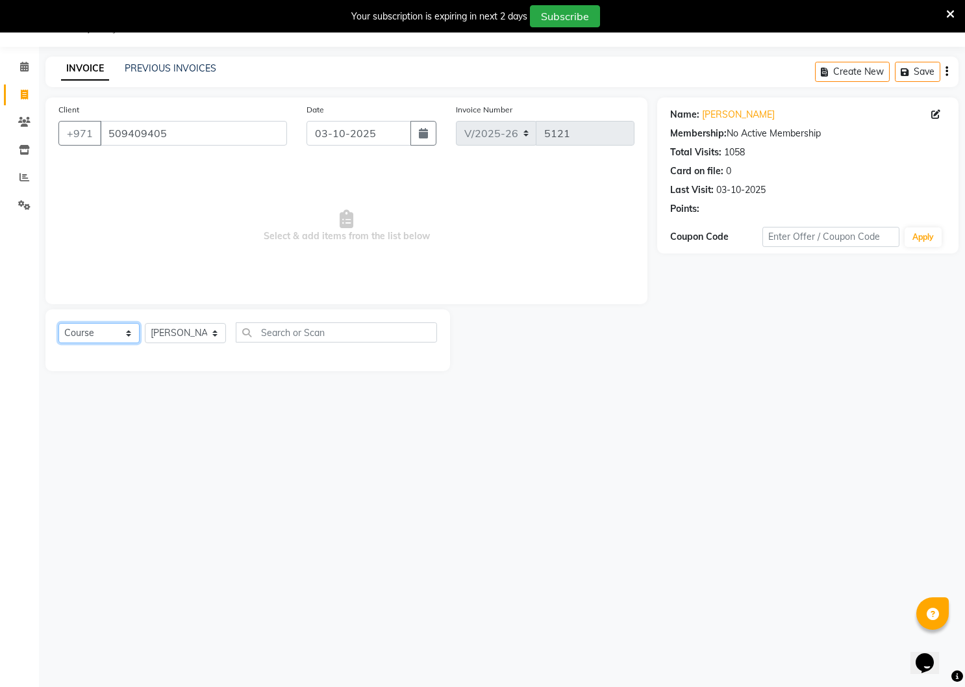
click at [129, 335] on select "Select Course Product Membership Package Voucher Prepaid Gift Card" at bounding box center [98, 333] width 81 height 20
select select "product"
click at [58, 323] on select "Select Course Product Membership Package Voucher Prepaid Gift Card" at bounding box center [98, 333] width 81 height 20
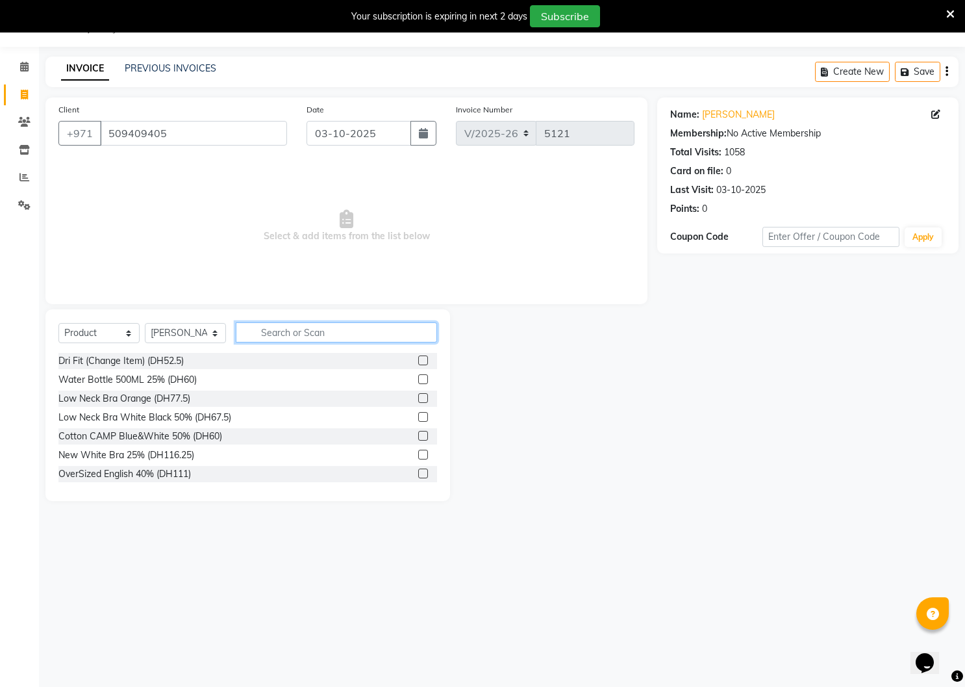
click at [333, 330] on input "text" at bounding box center [336, 332] width 201 height 20
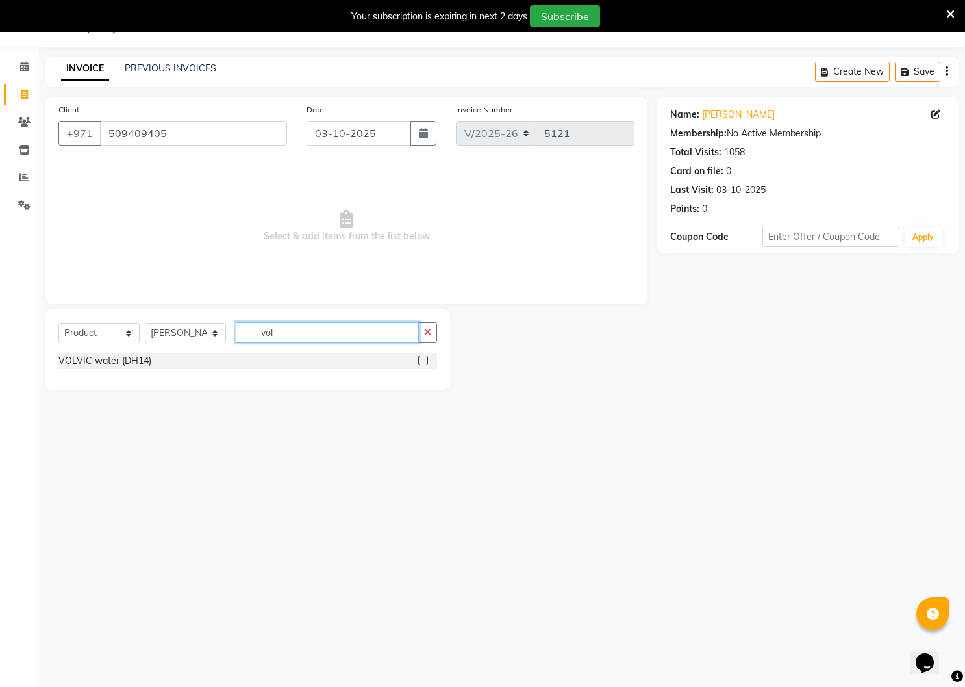
type input "vol"
click at [424, 361] on label at bounding box center [423, 360] width 10 height 10
click at [424, 361] on input "checkbox" at bounding box center [422, 361] width 8 height 8
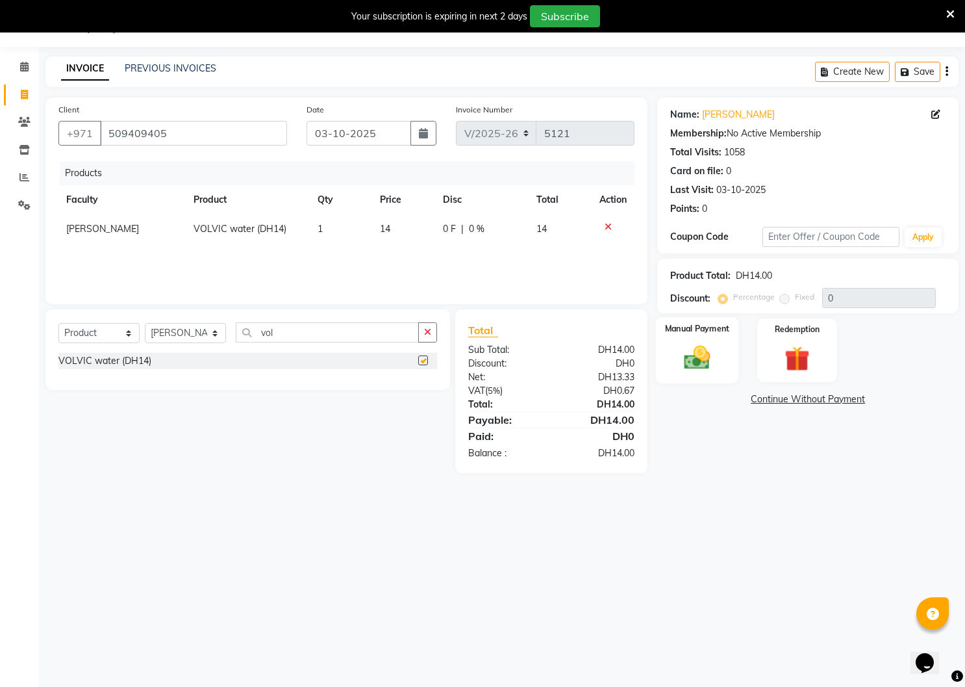
checkbox input "false"
click at [703, 351] on img at bounding box center [697, 358] width 42 height 30
drag, startPoint x: 774, startPoint y: 398, endPoint x: 782, endPoint y: 428, distance: 30.9
click at [774, 398] on span "Master Card" at bounding box center [776, 399] width 49 height 15
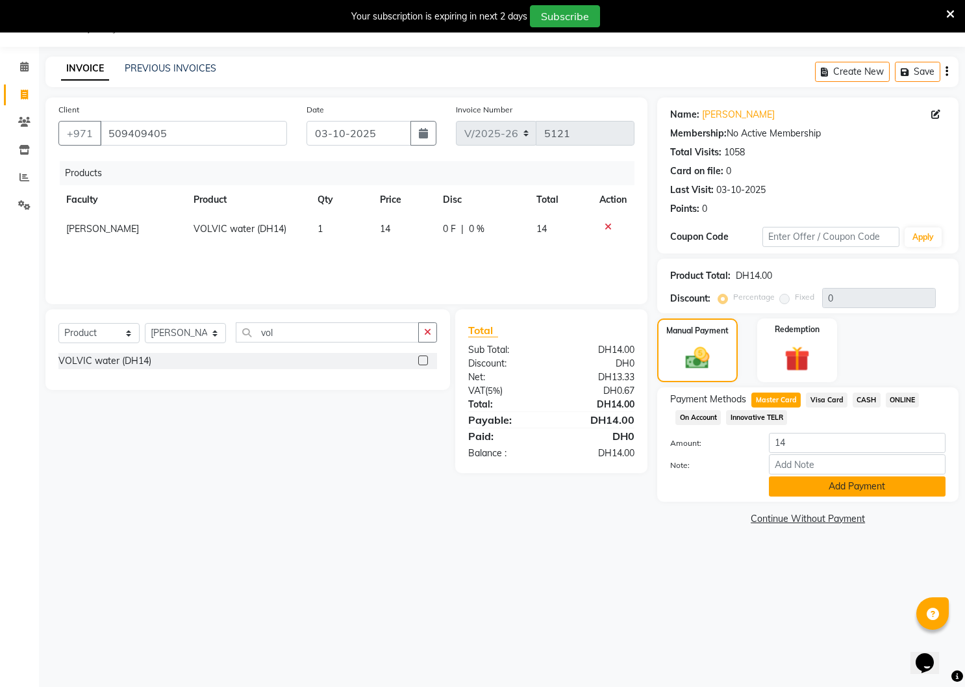
click at [790, 483] on button "Add Payment" at bounding box center [857, 486] width 177 height 20
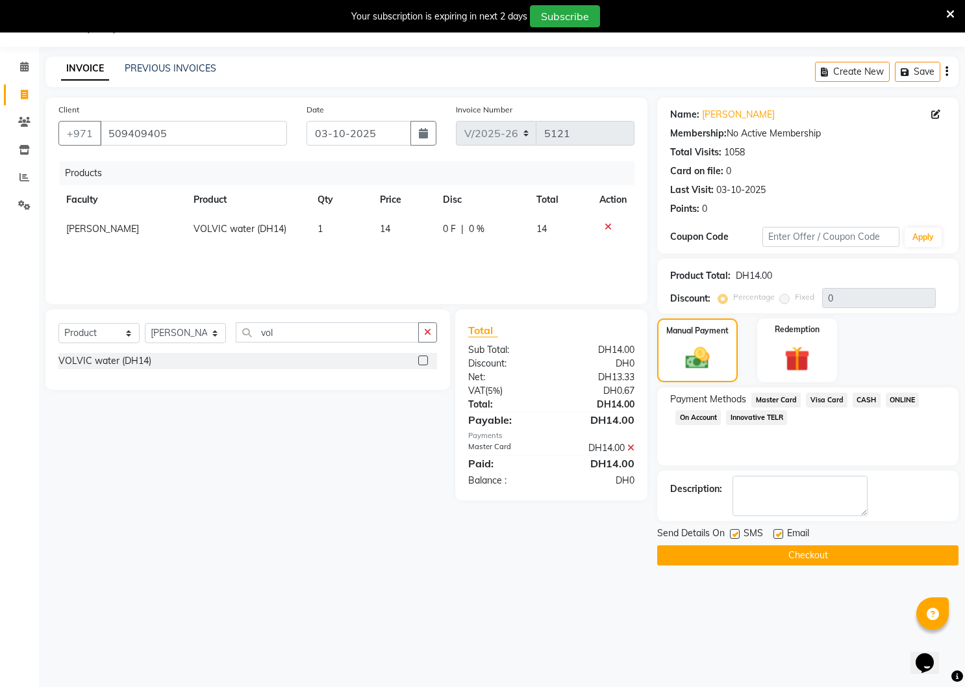
drag, startPoint x: 731, startPoint y: 531, endPoint x: 769, endPoint y: 532, distance: 37.1
click at [733, 531] on label at bounding box center [735, 534] width 10 height 10
click at [733, 531] on input "checkbox" at bounding box center [734, 534] width 8 height 8
checkbox input "false"
drag, startPoint x: 780, startPoint y: 531, endPoint x: 765, endPoint y: 552, distance: 26.1
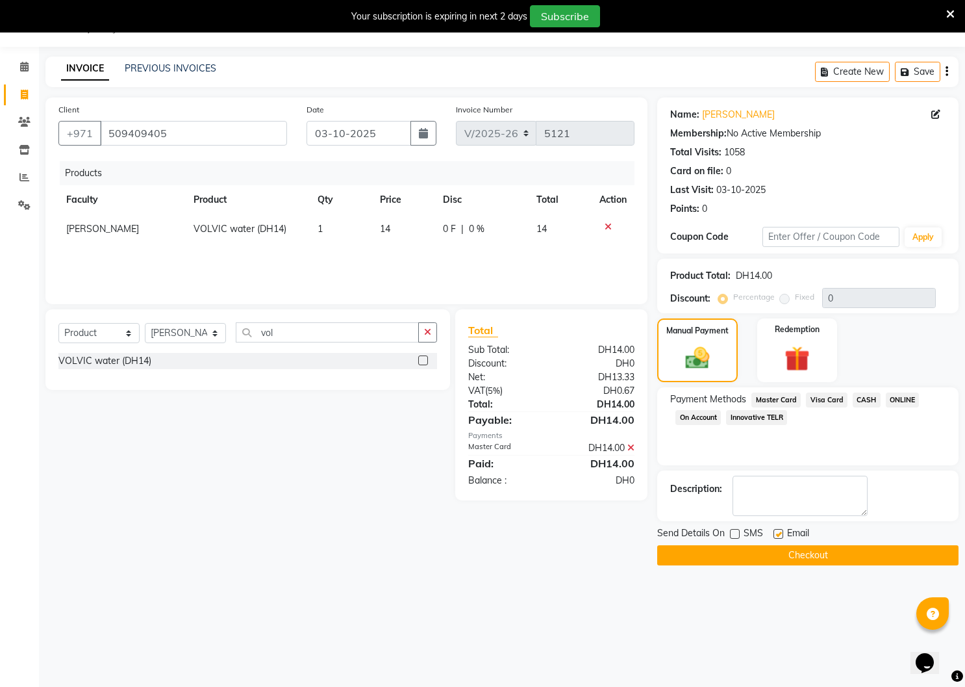
click at [778, 533] on label at bounding box center [779, 534] width 10 height 10
click at [778, 533] on input "checkbox" at bounding box center [778, 534] width 8 height 8
checkbox input "false"
click at [755, 555] on button "Checkout" at bounding box center [807, 555] width 301 height 20
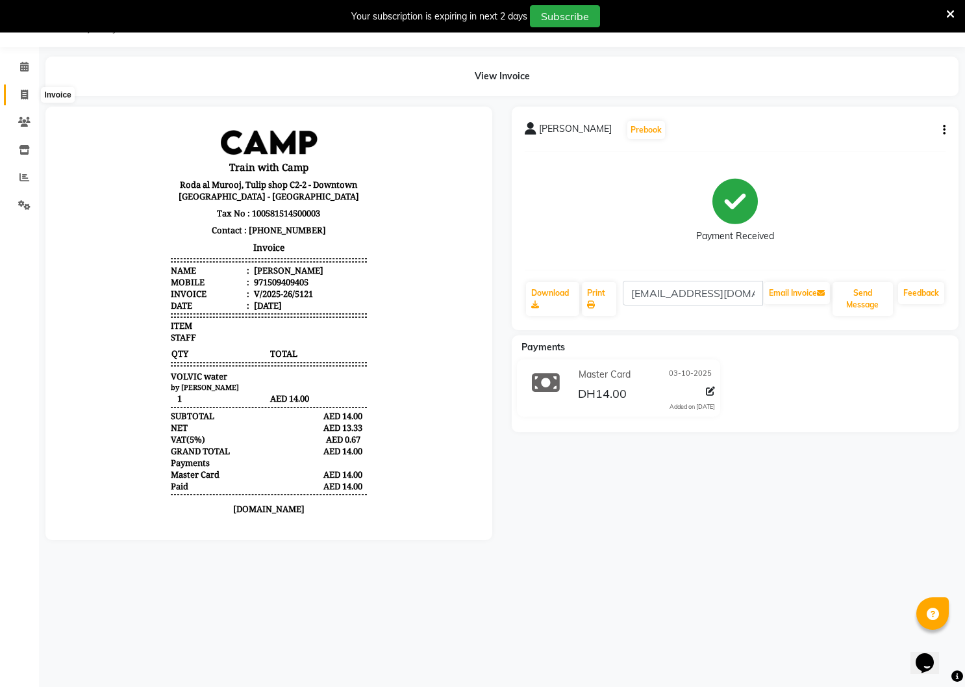
click at [26, 90] on icon at bounding box center [24, 95] width 7 height 10
select select "service"
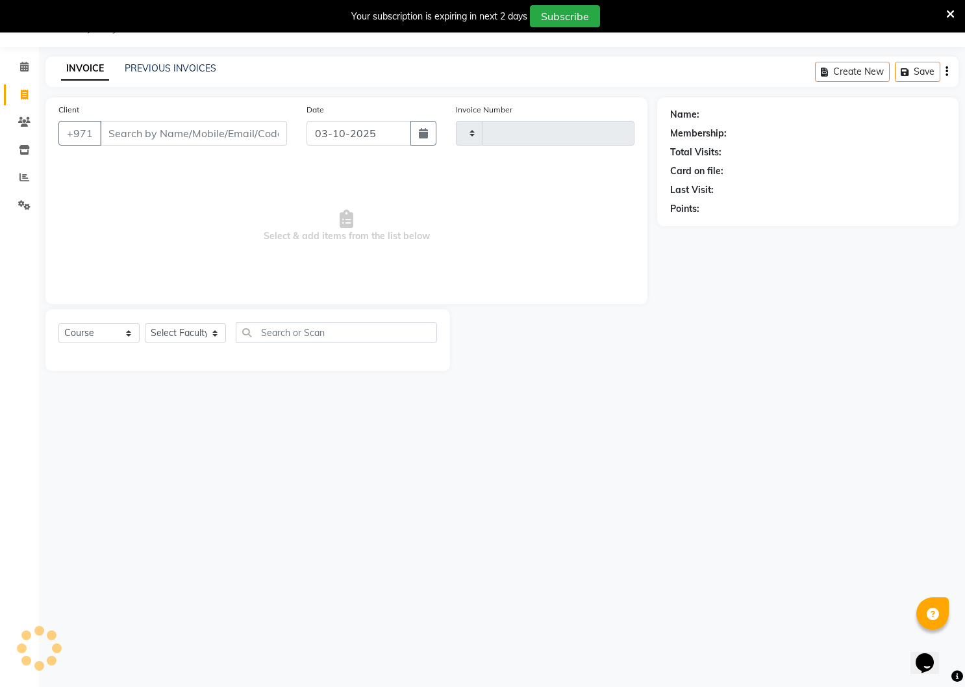
type input "5122"
select select "910"
click at [146, 134] on input "Client" at bounding box center [193, 133] width 187 height 25
type input "509409405"
select select "14965"
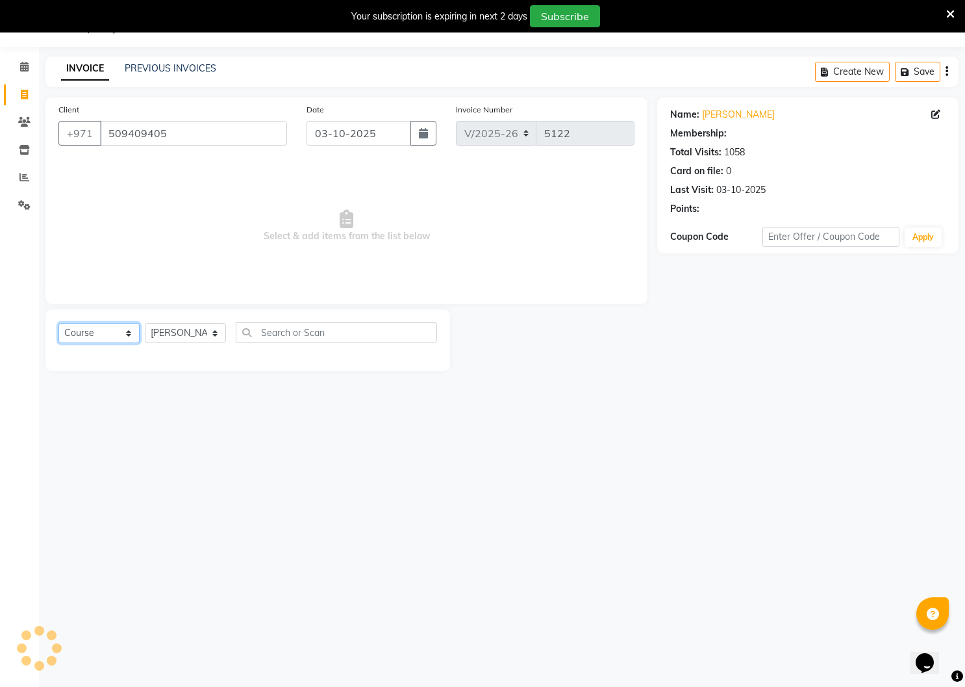
click at [131, 332] on select "Select Course Product Membership Package Voucher Prepaid Gift Card" at bounding box center [98, 333] width 81 height 20
select select "product"
click at [58, 323] on select "Select Course Product Membership Package Voucher Prepaid Gift Card" at bounding box center [98, 333] width 81 height 20
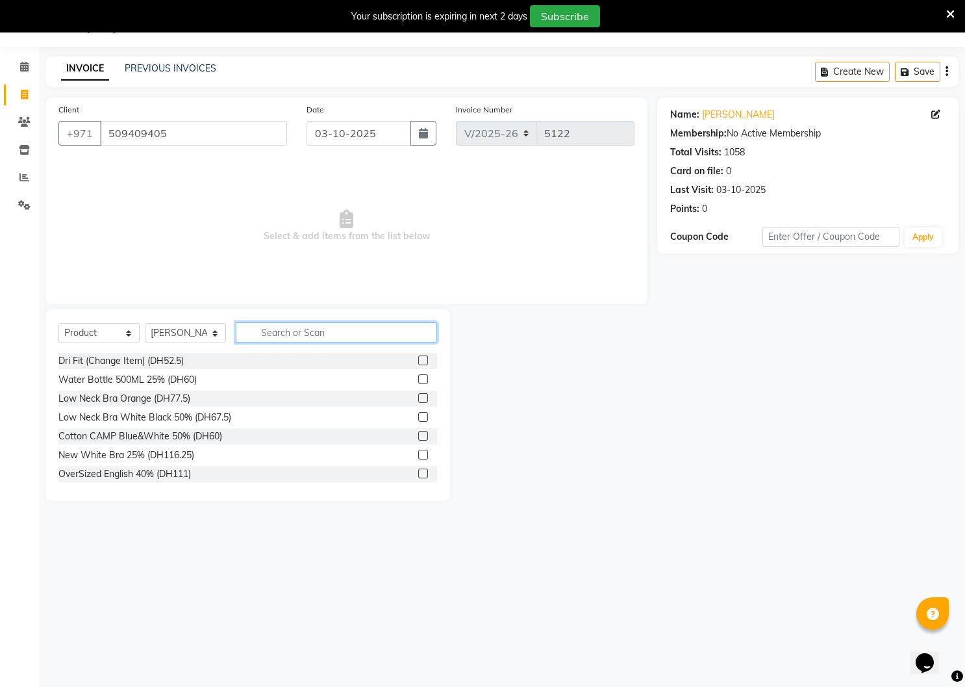
click at [316, 331] on input "text" at bounding box center [336, 332] width 201 height 20
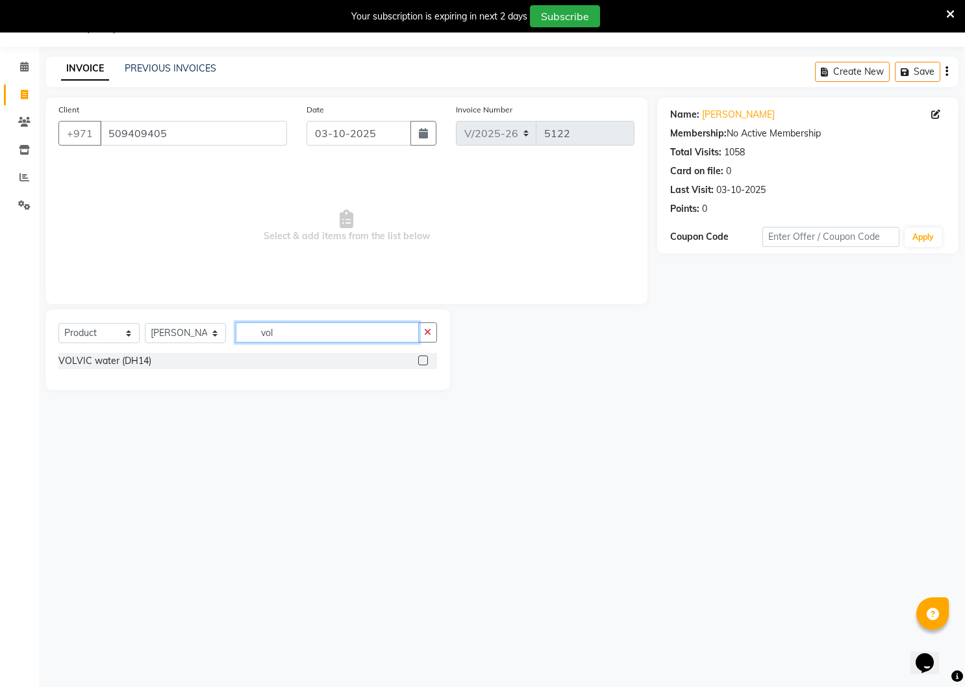
type input "vol"
drag, startPoint x: 422, startPoint y: 361, endPoint x: 341, endPoint y: 335, distance: 85.1
click at [419, 360] on label at bounding box center [423, 360] width 10 height 10
click at [419, 360] on input "checkbox" at bounding box center [422, 361] width 8 height 8
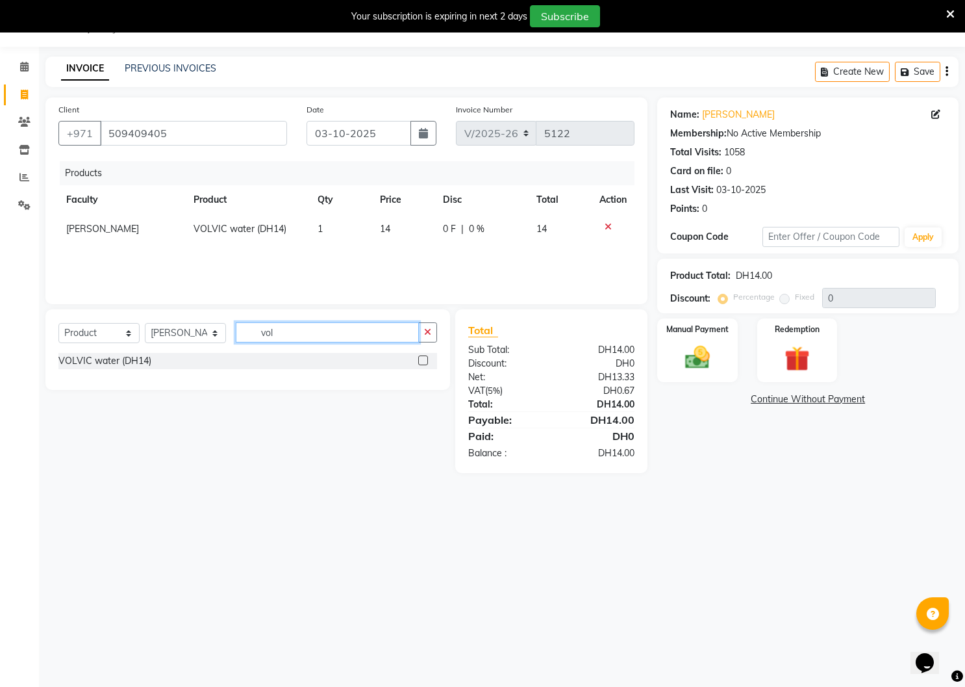
checkbox input "false"
drag, startPoint x: 302, startPoint y: 333, endPoint x: 248, endPoint y: 332, distance: 53.9
click at [248, 332] on input "vol" at bounding box center [327, 332] width 183 height 20
type input "[PERSON_NAME]"
drag, startPoint x: 424, startPoint y: 359, endPoint x: 471, endPoint y: 351, distance: 48.0
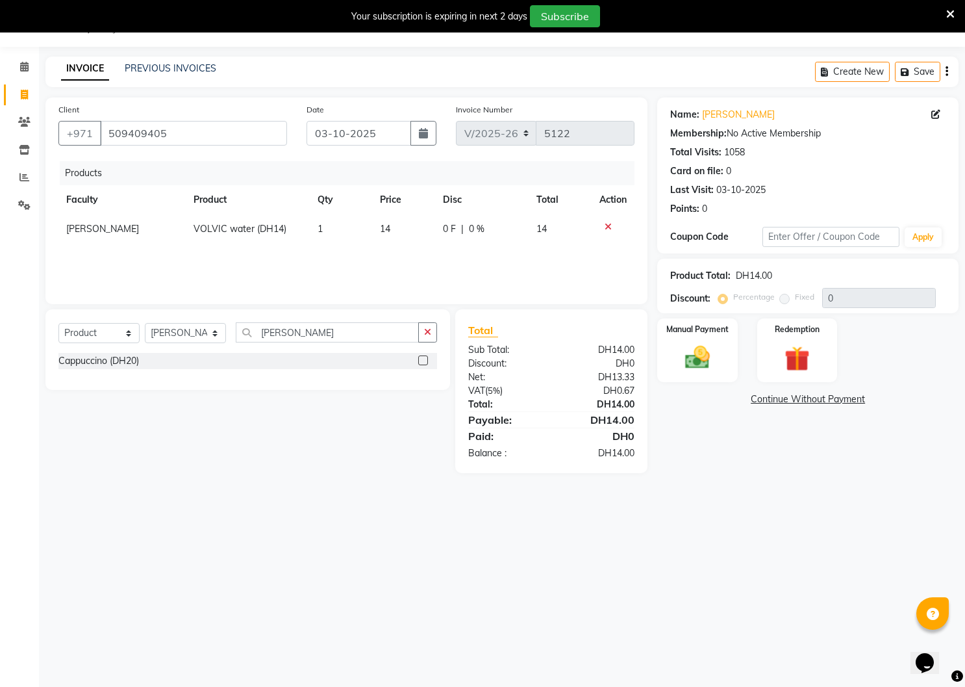
click at [426, 359] on label at bounding box center [423, 360] width 10 height 10
click at [426, 359] on input "checkbox" at bounding box center [422, 361] width 8 height 8
checkbox input "false"
click at [734, 363] on div "Manual Payment" at bounding box center [697, 350] width 83 height 66
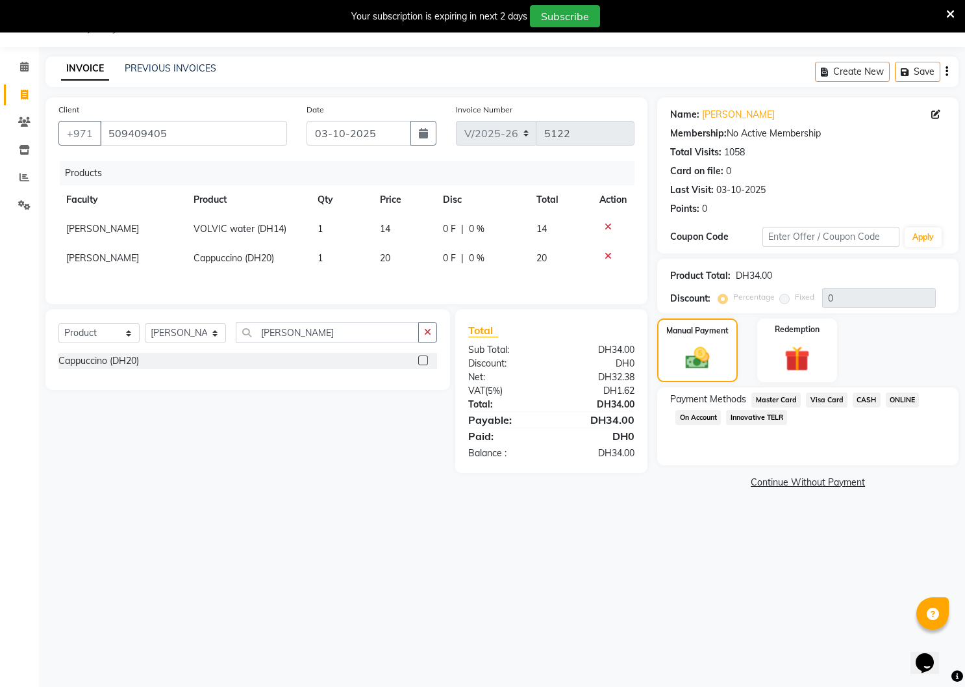
click at [832, 398] on span "Visa Card" at bounding box center [827, 399] width 42 height 15
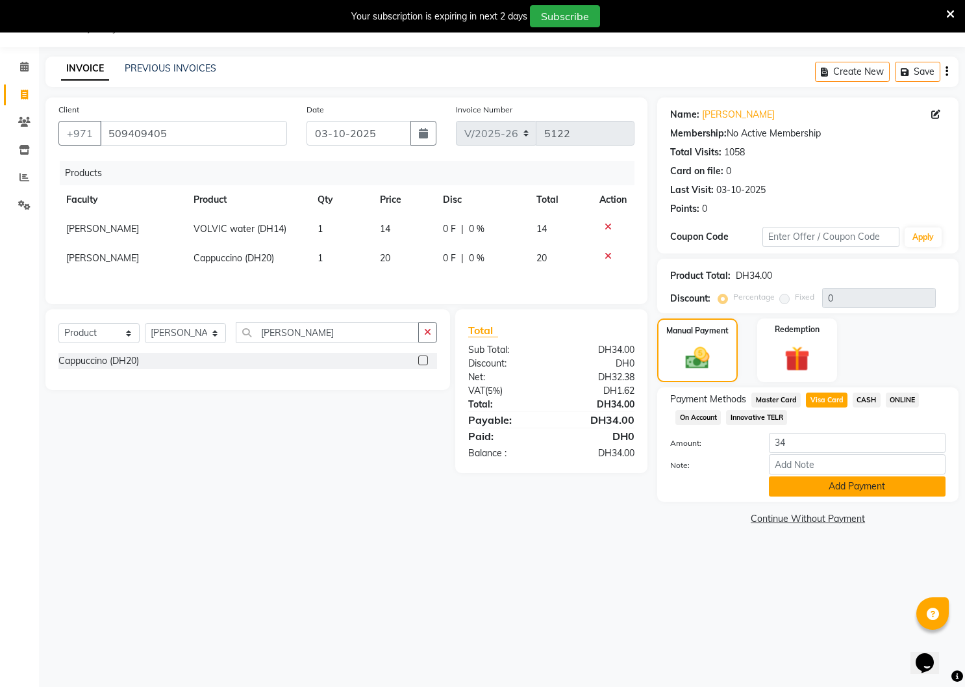
click at [865, 490] on button "Add Payment" at bounding box center [857, 486] width 177 height 20
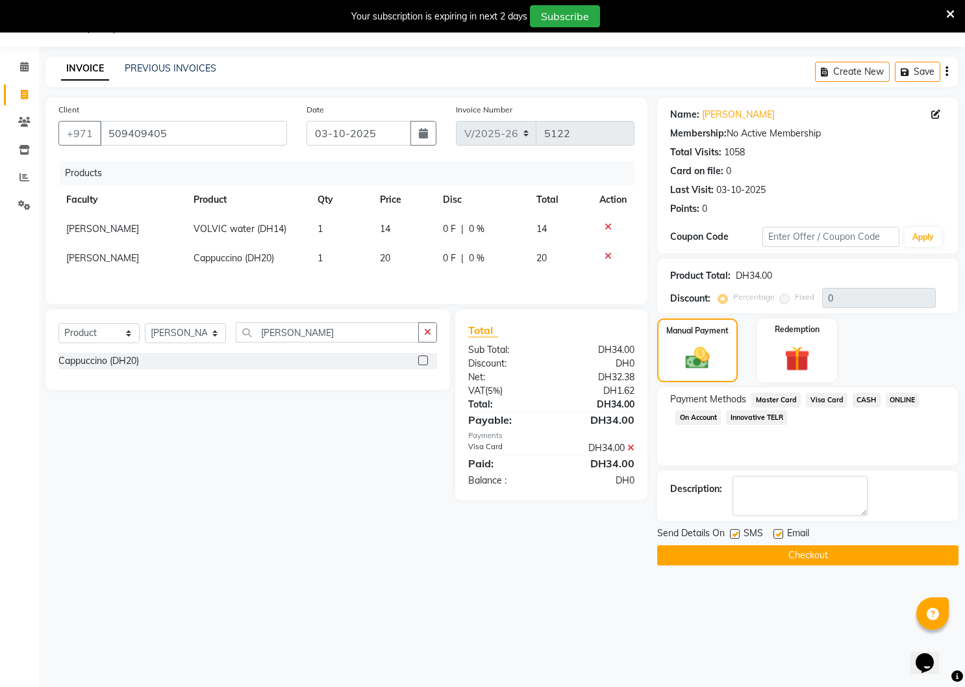
drag, startPoint x: 734, startPoint y: 535, endPoint x: 741, endPoint y: 536, distance: 7.3
click at [738, 535] on label at bounding box center [735, 534] width 10 height 10
click at [738, 535] on input "checkbox" at bounding box center [734, 534] width 8 height 8
checkbox input "false"
drag, startPoint x: 780, startPoint y: 533, endPoint x: 773, endPoint y: 545, distance: 13.9
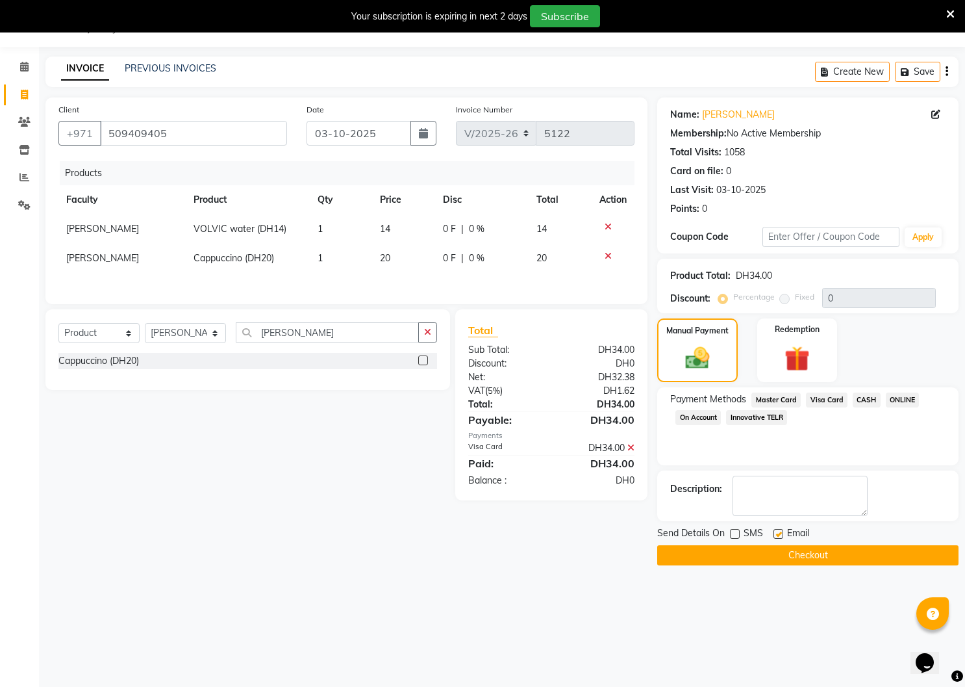
click at [779, 535] on label at bounding box center [779, 534] width 10 height 10
click at [779, 535] on input "checkbox" at bounding box center [778, 534] width 8 height 8
checkbox input "false"
click at [770, 551] on button "Checkout" at bounding box center [807, 555] width 301 height 20
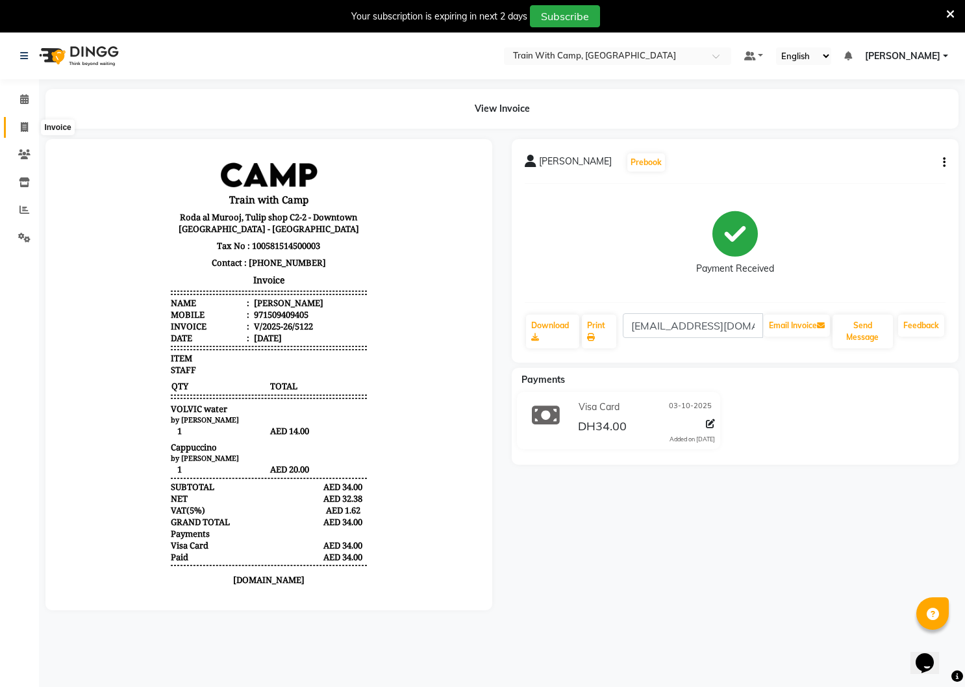
click at [24, 128] on icon at bounding box center [24, 127] width 7 height 10
select select "service"
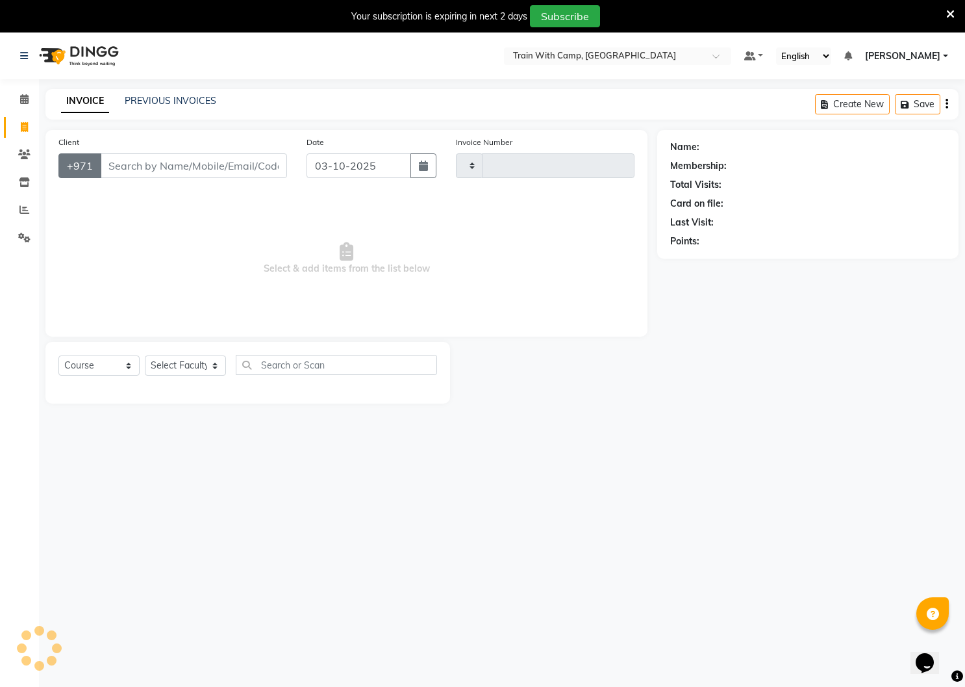
scroll to position [32, 0]
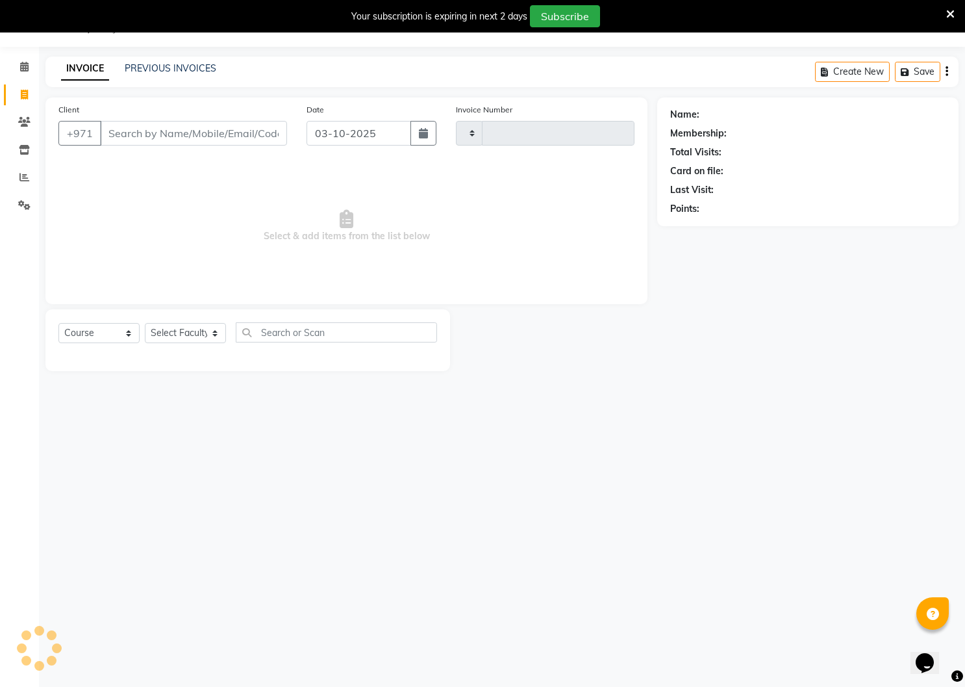
type input "5123"
select select "910"
click at [161, 129] on input "Client" at bounding box center [193, 133] width 187 height 25
type input "509409405"
select select "14965"
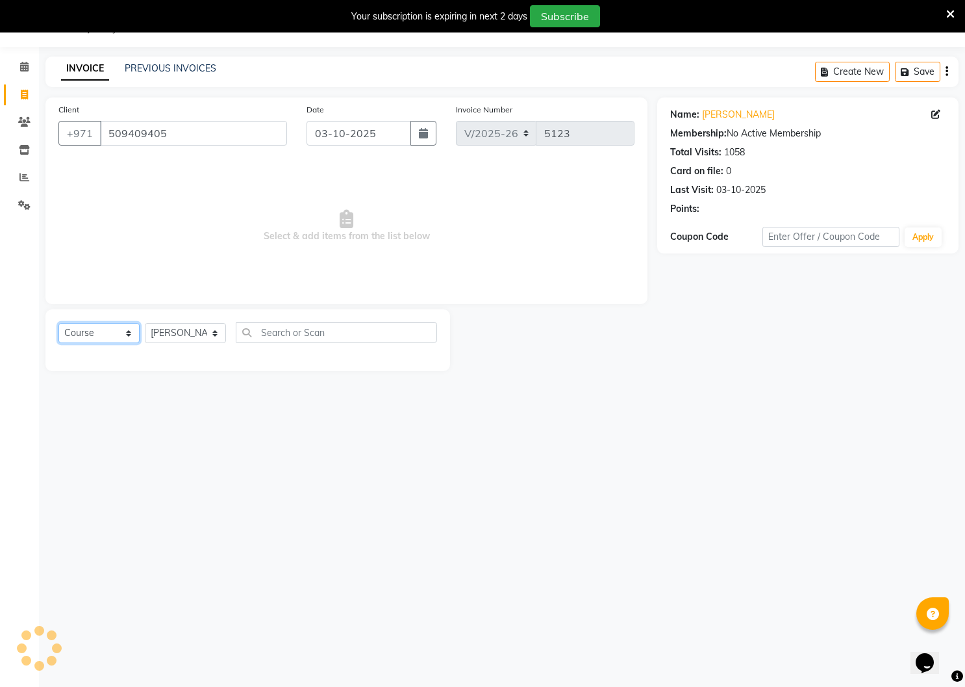
click at [128, 334] on select "Select Course Product Membership Package Voucher Prepaid Gift Card" at bounding box center [98, 333] width 81 height 20
select select "product"
click at [58, 323] on select "Select Course Product Membership Package Voucher Prepaid Gift Card" at bounding box center [98, 333] width 81 height 20
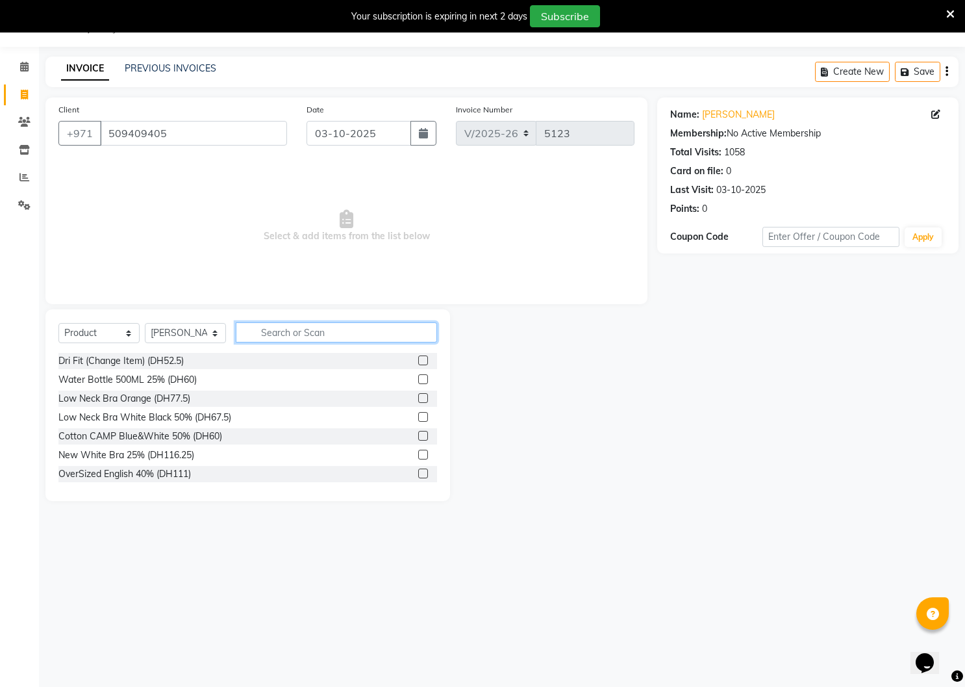
click at [290, 332] on input "text" at bounding box center [336, 332] width 201 height 20
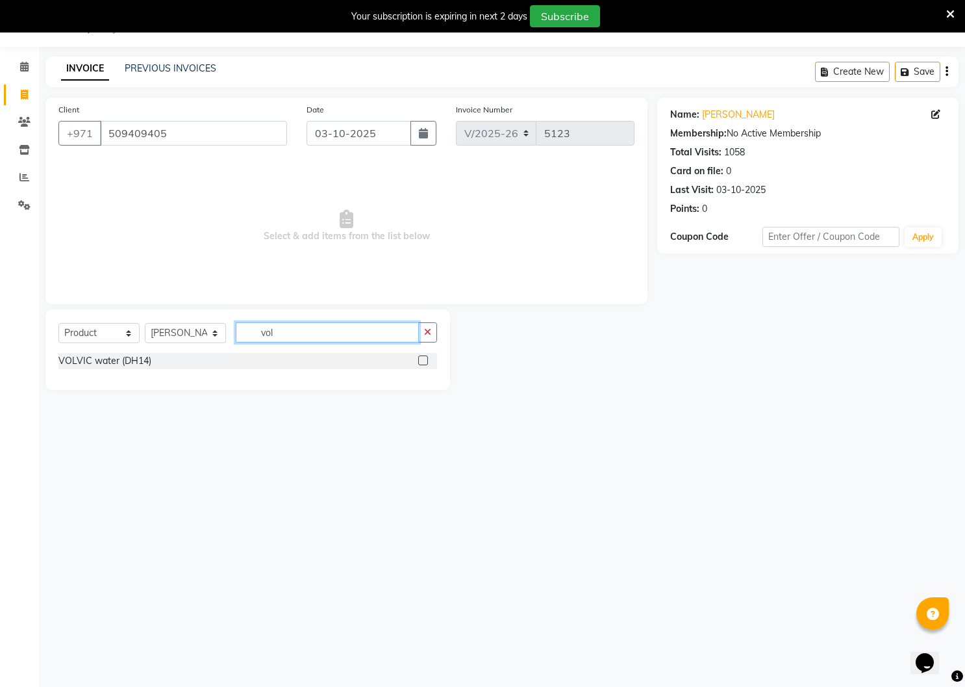
type input "vol"
click at [426, 359] on label at bounding box center [423, 360] width 10 height 10
click at [426, 359] on input "checkbox" at bounding box center [422, 361] width 8 height 8
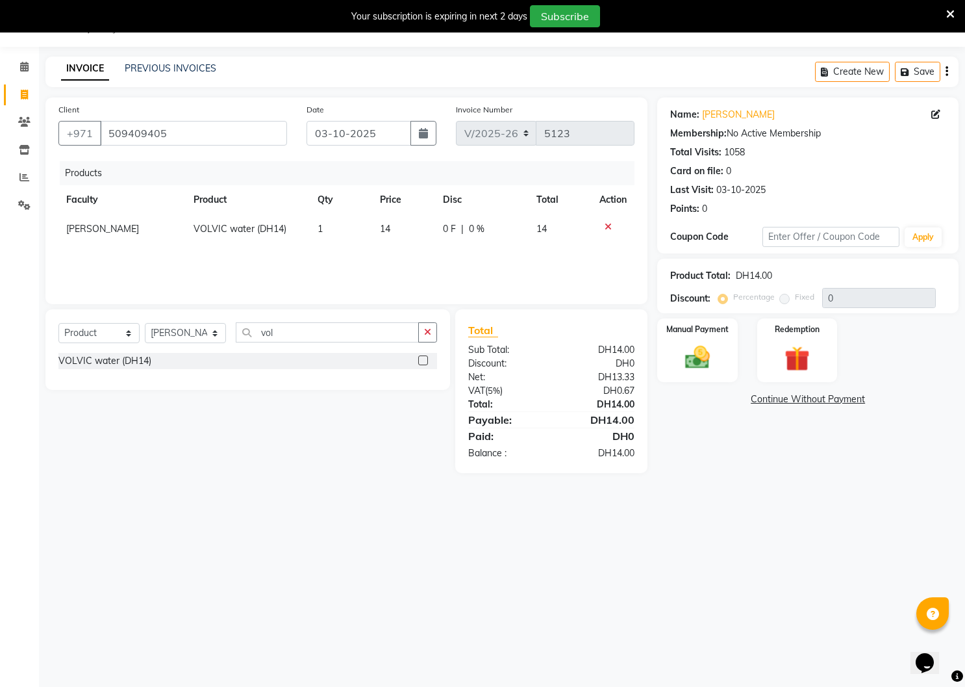
click at [423, 359] on label at bounding box center [423, 360] width 10 height 10
click at [423, 359] on input "checkbox" at bounding box center [422, 361] width 8 height 8
checkbox input "false"
click at [711, 348] on img at bounding box center [697, 358] width 42 height 30
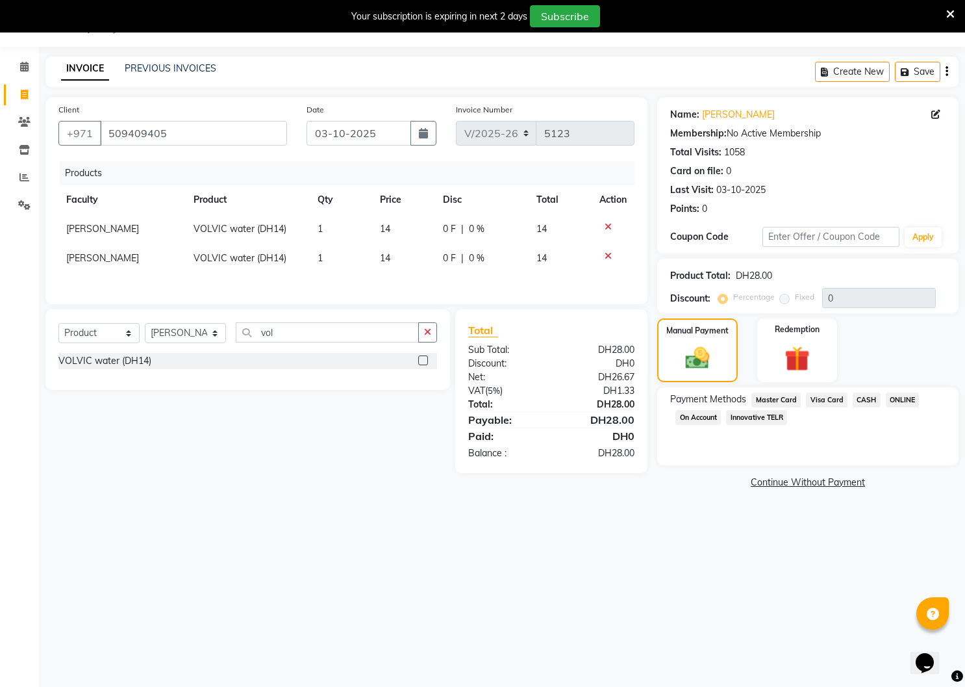
drag, startPoint x: 833, startPoint y: 402, endPoint x: 833, endPoint y: 411, distance: 9.1
click at [833, 403] on span "Visa Card" at bounding box center [827, 399] width 42 height 15
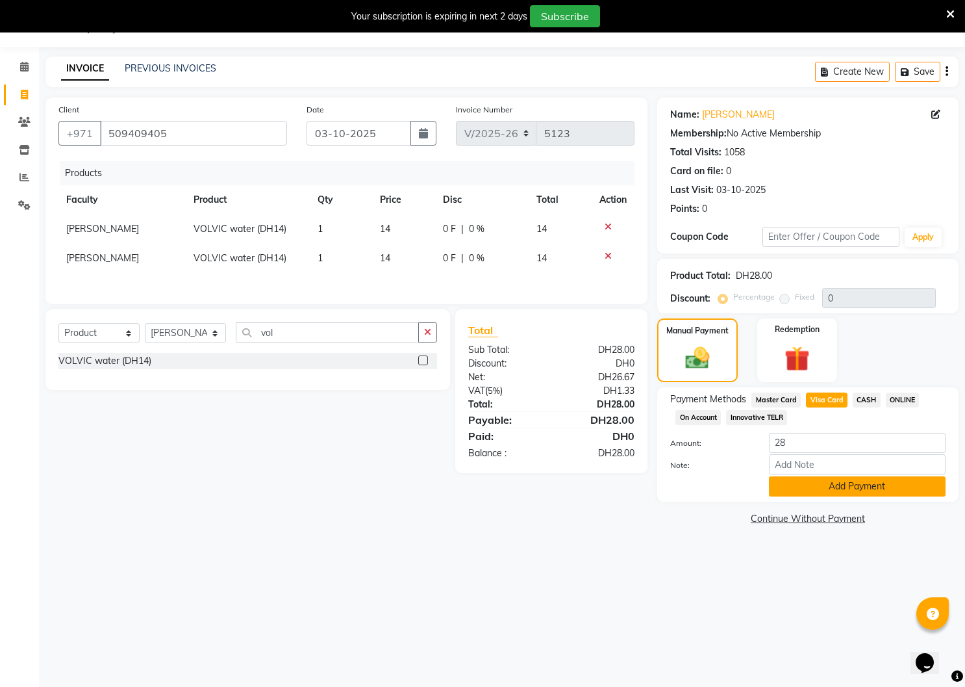
click at [832, 487] on button "Add Payment" at bounding box center [857, 486] width 177 height 20
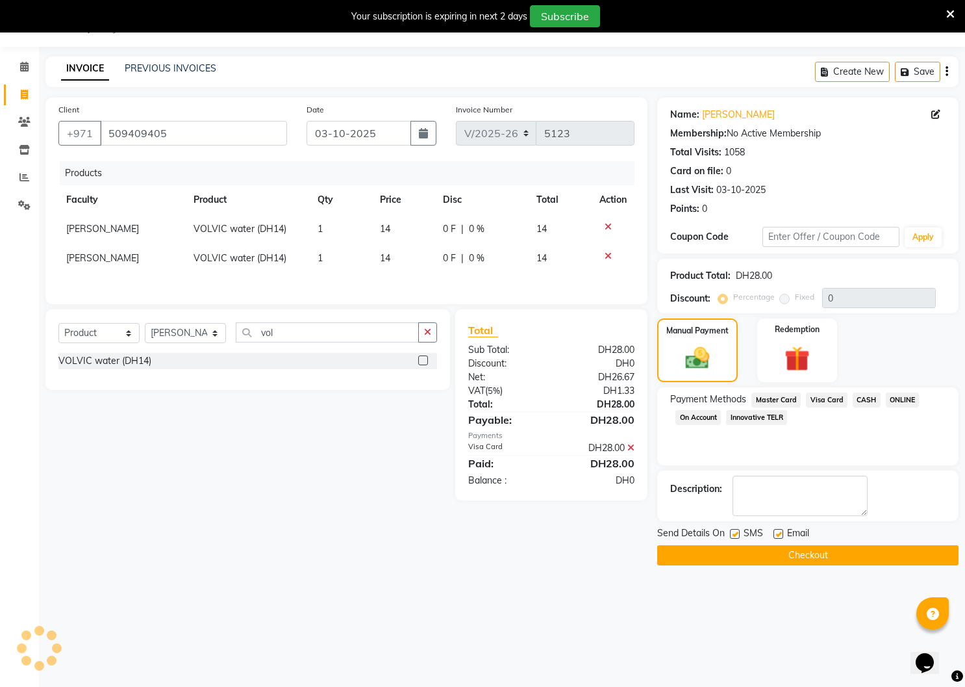
drag, startPoint x: 735, startPoint y: 533, endPoint x: 743, endPoint y: 535, distance: 7.9
click at [738, 534] on label at bounding box center [735, 534] width 10 height 10
click at [738, 534] on input "checkbox" at bounding box center [734, 534] width 8 height 8
checkbox input "false"
click at [776, 533] on label at bounding box center [779, 534] width 10 height 10
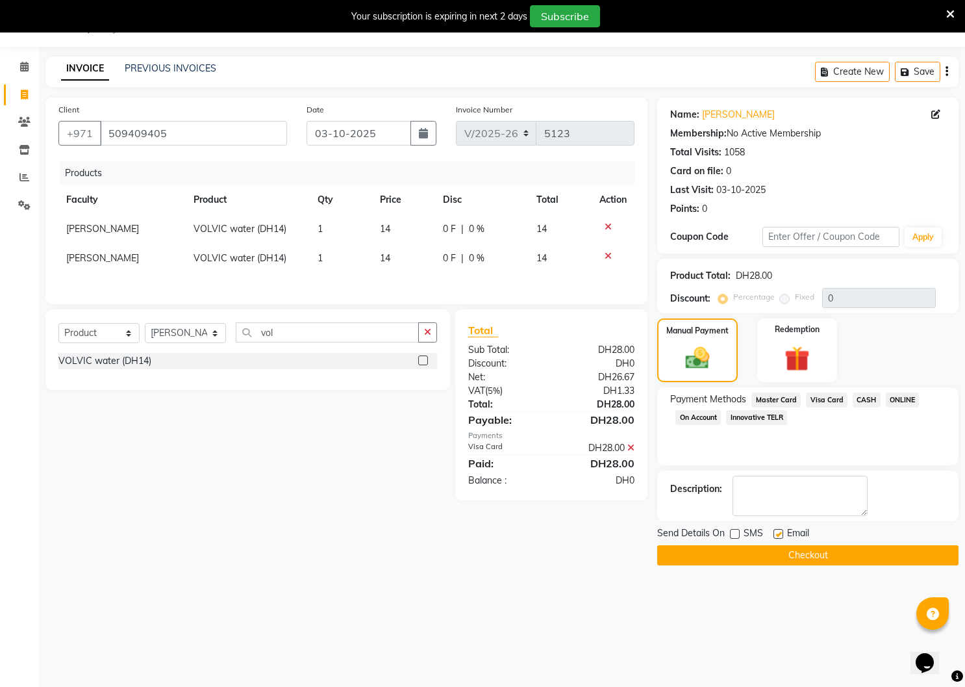
click at [776, 533] on input "checkbox" at bounding box center [778, 534] width 8 height 8
checkbox input "false"
click at [767, 556] on button "Checkout" at bounding box center [807, 555] width 301 height 20
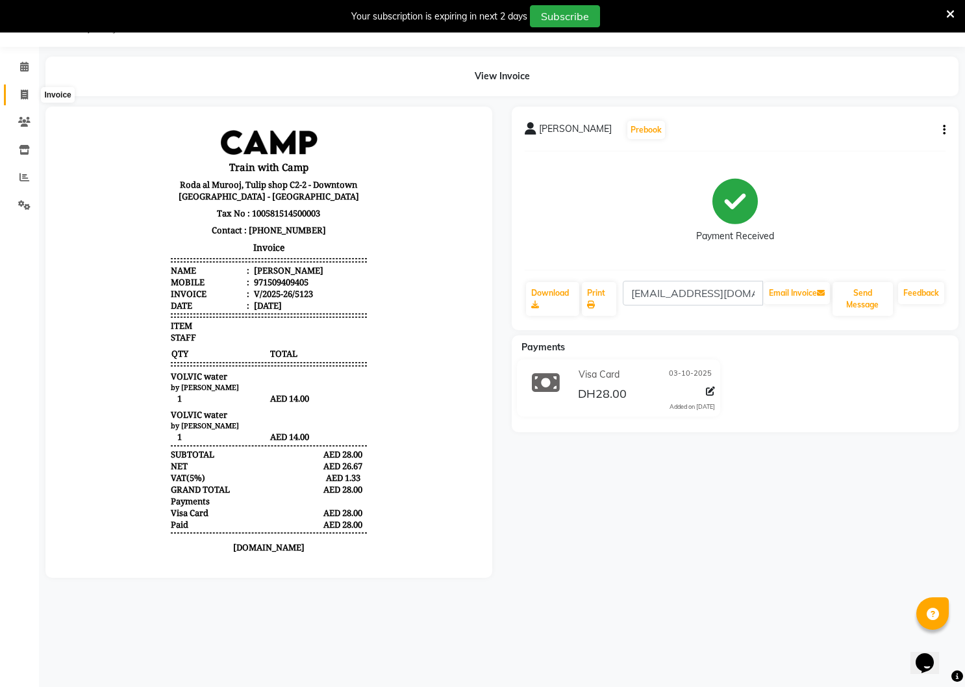
click at [25, 94] on icon at bounding box center [24, 95] width 7 height 10
select select "service"
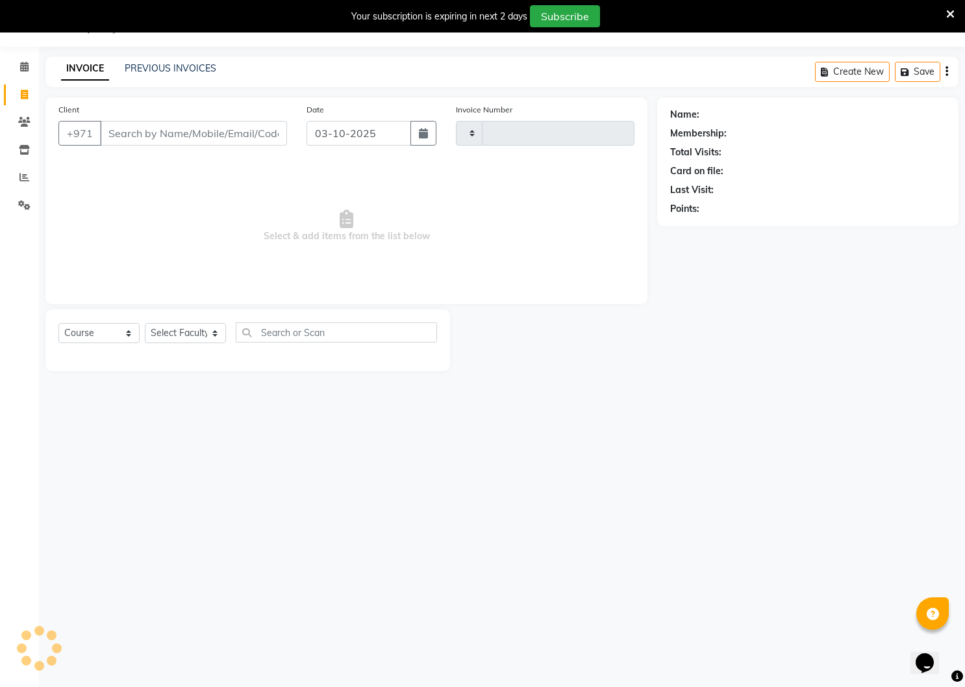
type input "5124"
select select "910"
click at [146, 137] on input "Client" at bounding box center [193, 133] width 187 height 25
type input "509409405"
select select "14965"
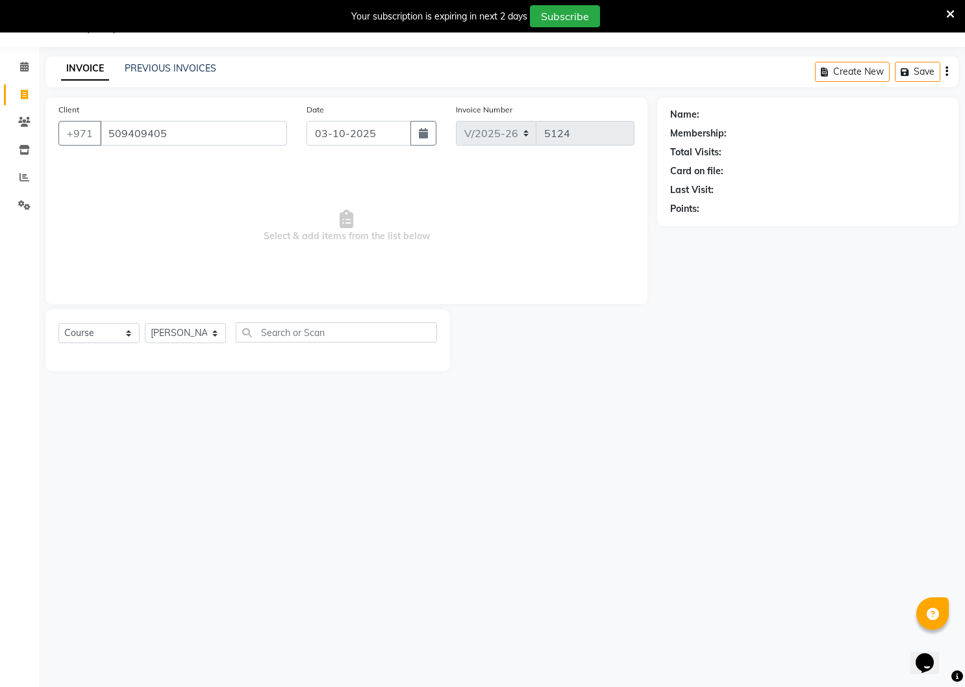
type input "509409405"
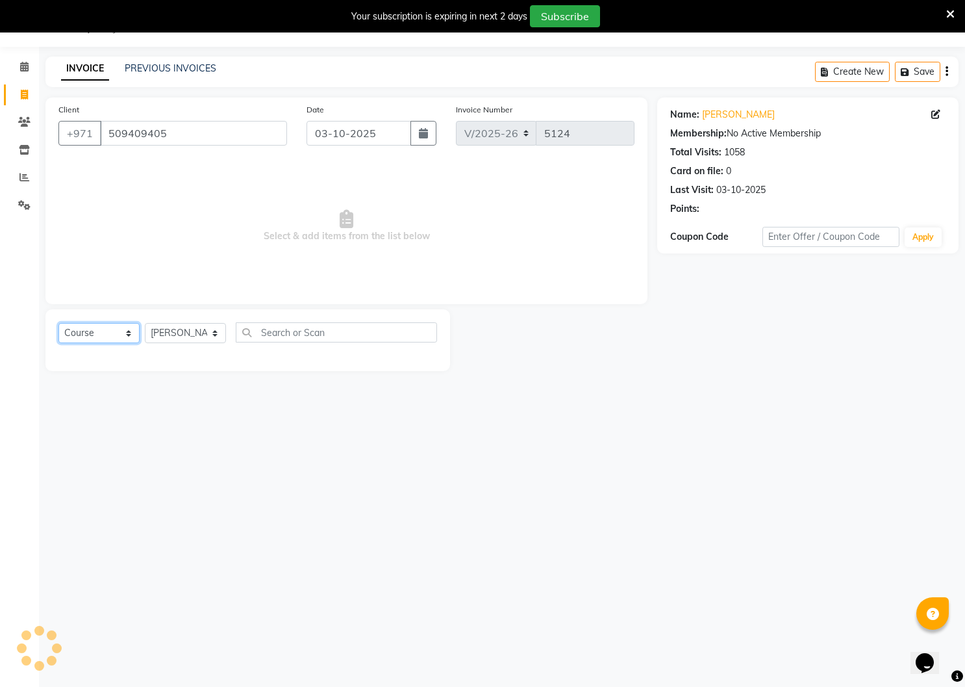
click at [123, 333] on select "Select Course Product Membership Package Voucher Prepaid Gift Card" at bounding box center [98, 333] width 81 height 20
select select "product"
click at [58, 323] on select "Select Course Product Membership Package Voucher Prepaid Gift Card" at bounding box center [98, 333] width 81 height 20
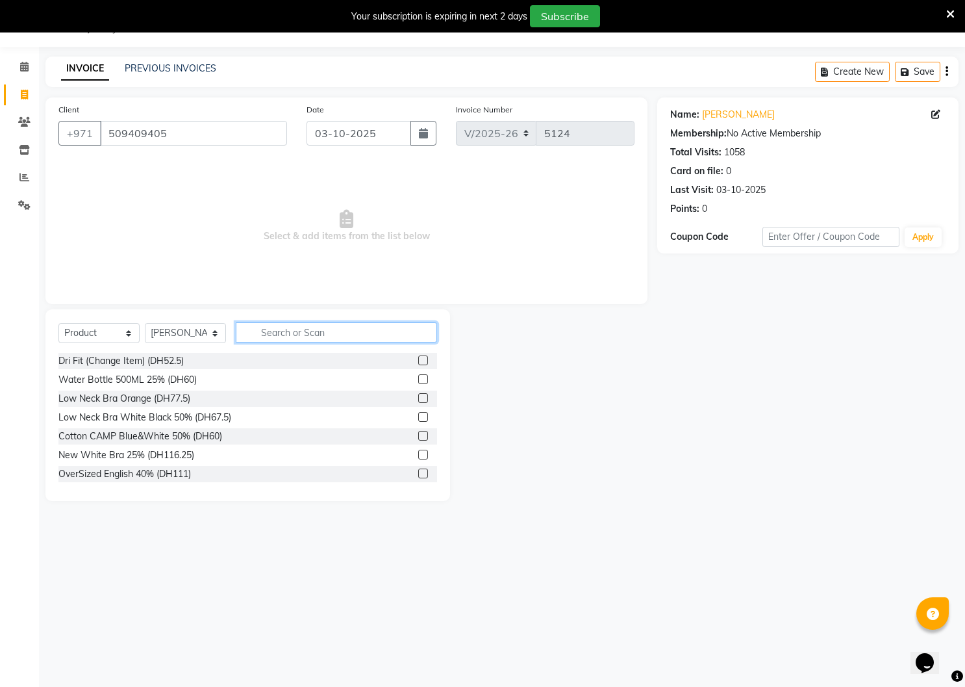
click at [281, 334] on input "text" at bounding box center [336, 332] width 201 height 20
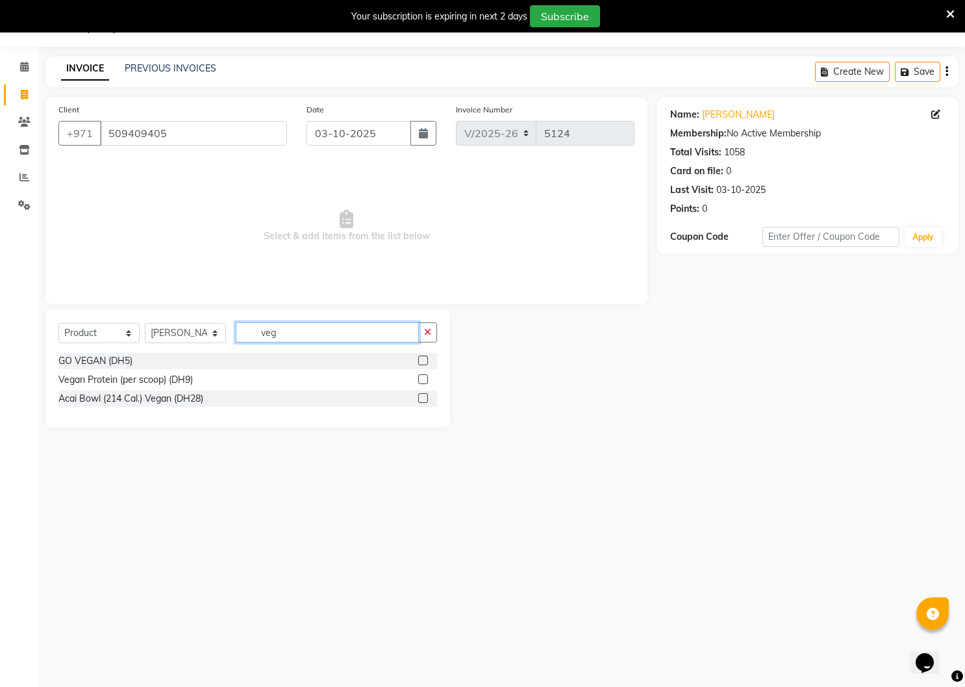
type input "veg"
click at [420, 357] on label at bounding box center [423, 360] width 10 height 10
click at [420, 357] on input "checkbox" at bounding box center [422, 361] width 8 height 8
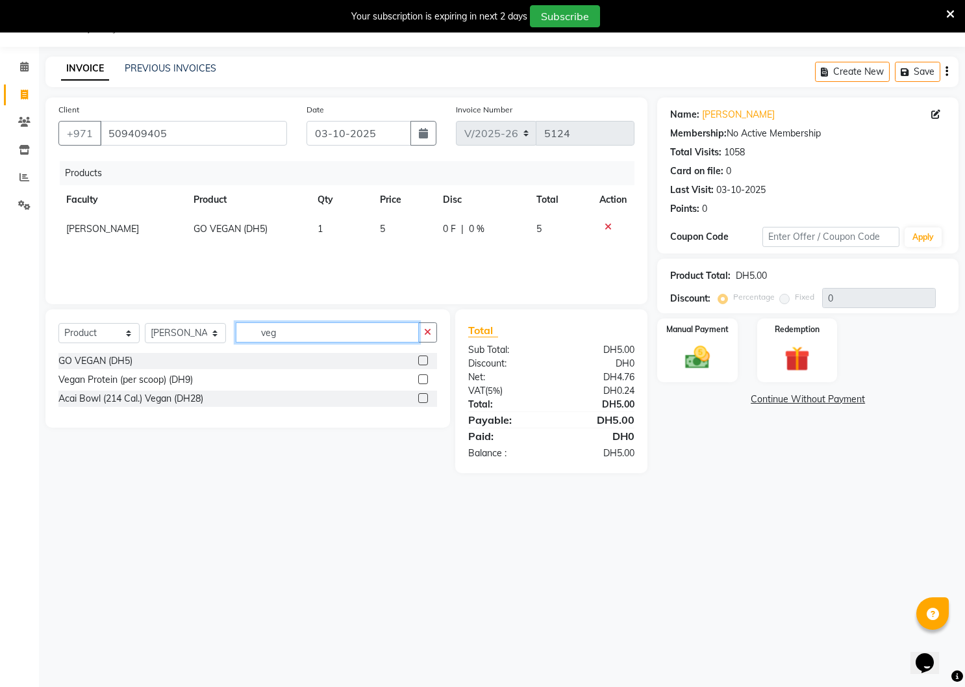
checkbox input "false"
drag, startPoint x: 289, startPoint y: 335, endPoint x: 246, endPoint y: 334, distance: 42.9
click at [246, 334] on input "veg" at bounding box center [327, 332] width 183 height 20
type input "shak"
click at [426, 396] on label at bounding box center [423, 398] width 10 height 10
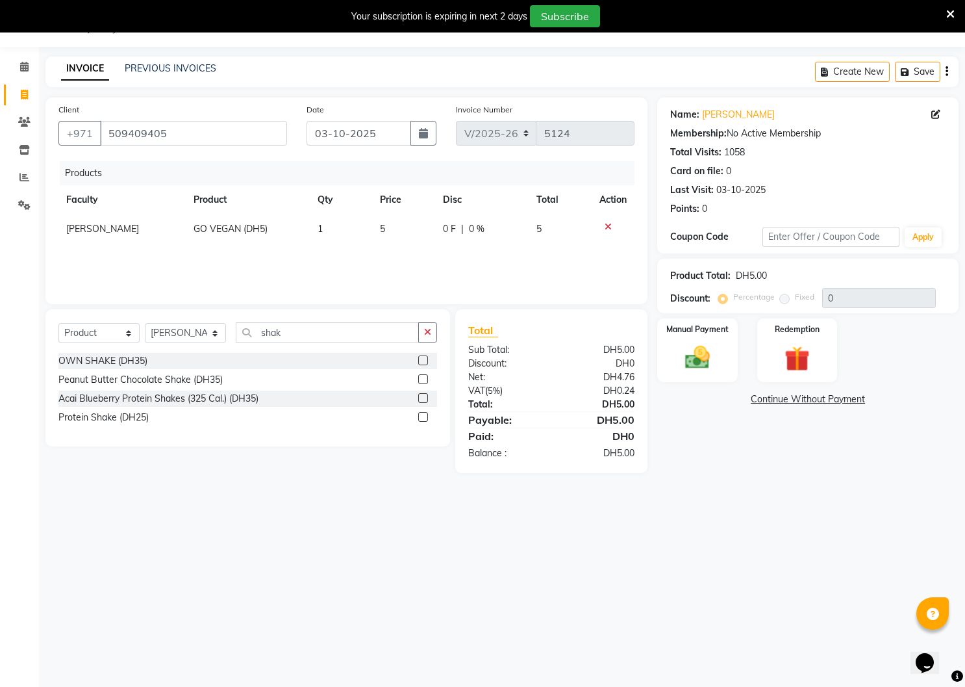
click at [426, 396] on input "checkbox" at bounding box center [422, 398] width 8 height 8
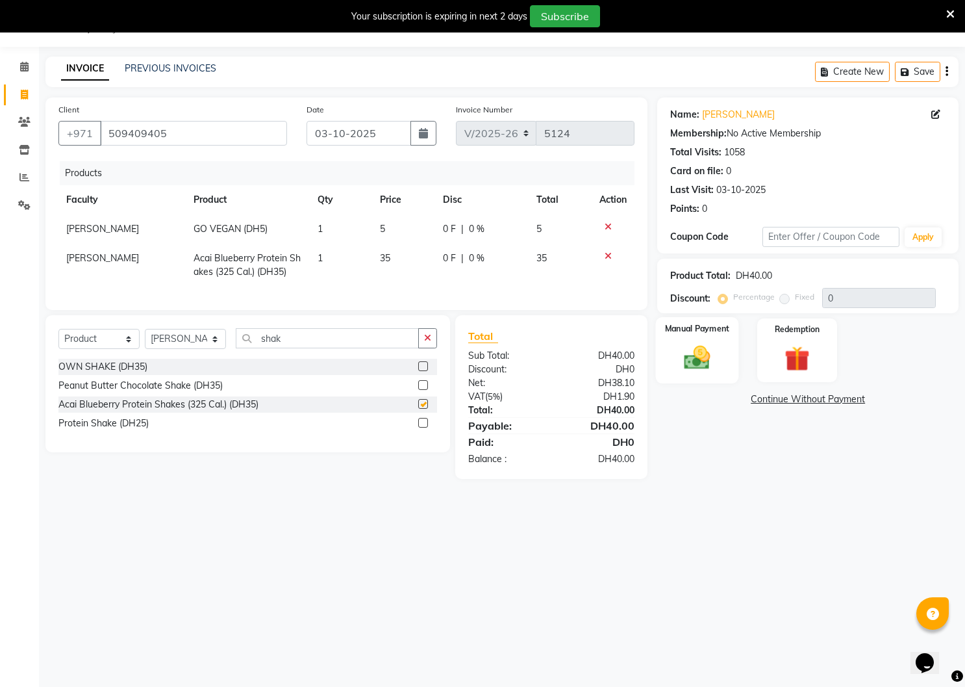
checkbox input "false"
click at [717, 351] on img at bounding box center [697, 358] width 42 height 30
click at [824, 398] on span "Visa Card" at bounding box center [827, 399] width 42 height 15
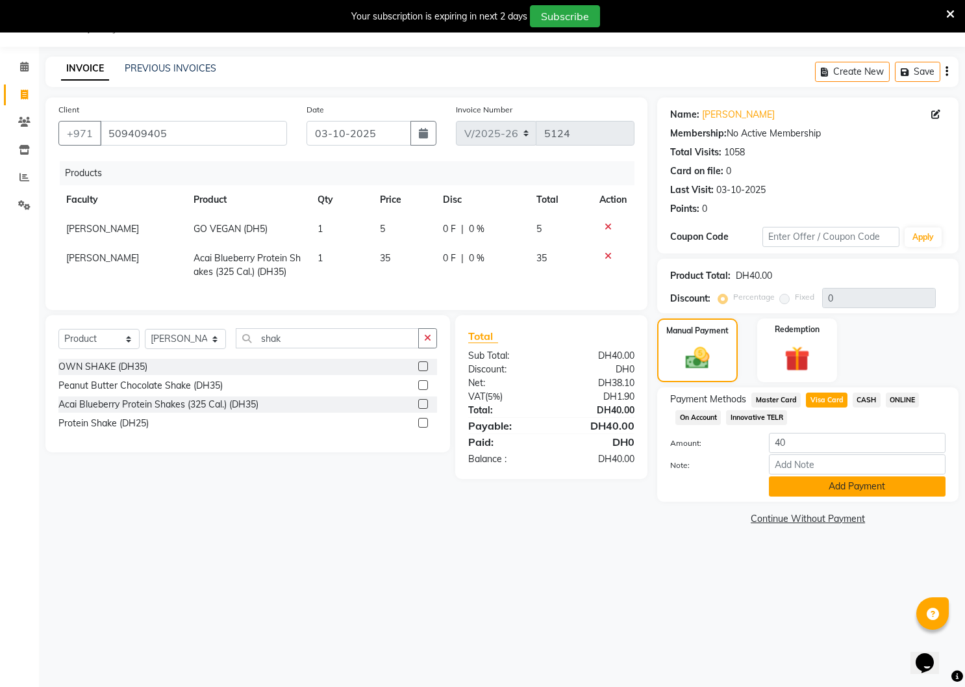
click at [819, 492] on button "Add Payment" at bounding box center [857, 486] width 177 height 20
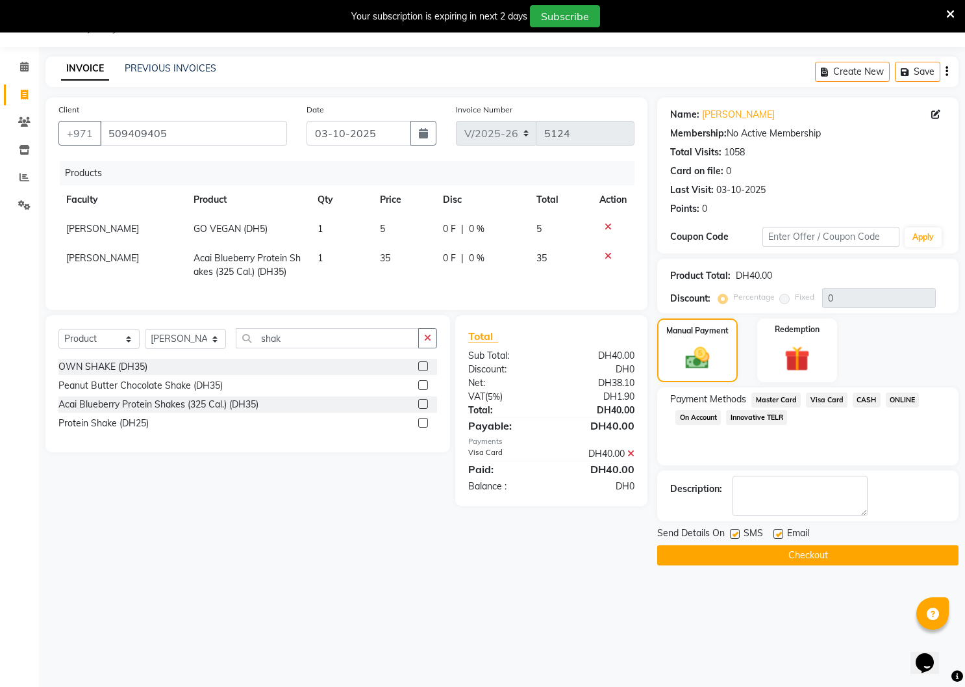
drag, startPoint x: 733, startPoint y: 535, endPoint x: 771, endPoint y: 536, distance: 37.7
click at [733, 535] on label at bounding box center [735, 534] width 10 height 10
click at [733, 535] on input "checkbox" at bounding box center [734, 534] width 8 height 8
checkbox input "false"
click at [783, 533] on div "Email" at bounding box center [797, 534] width 46 height 16
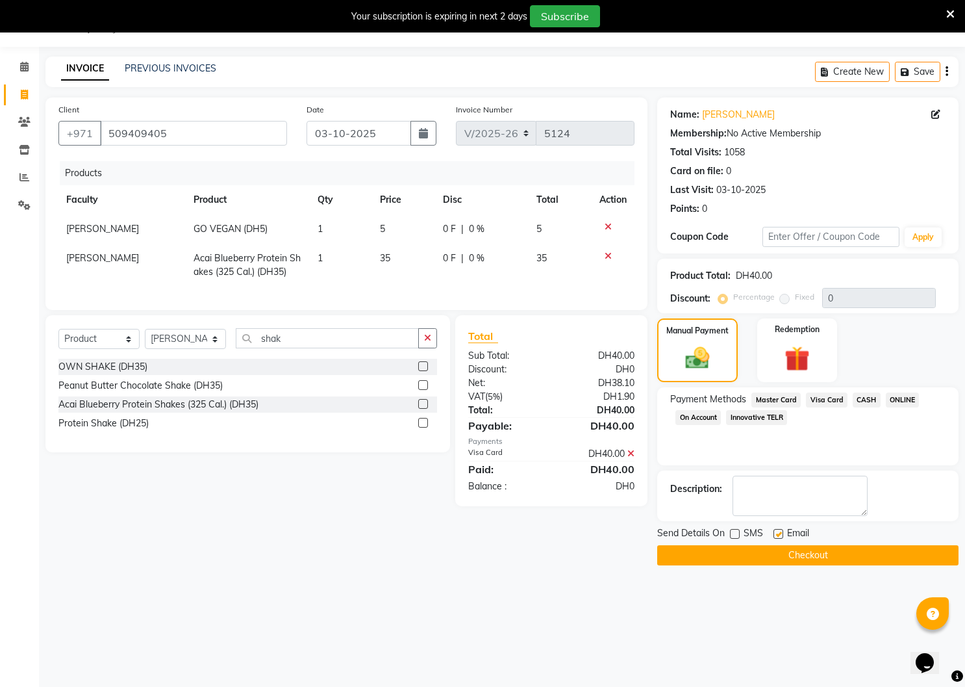
drag, startPoint x: 778, startPoint y: 531, endPoint x: 776, endPoint y: 545, distance: 14.4
click at [778, 531] on label at bounding box center [779, 534] width 10 height 10
click at [778, 531] on input "checkbox" at bounding box center [778, 534] width 8 height 8
checkbox input "false"
click at [774, 548] on button "Checkout" at bounding box center [807, 555] width 301 height 20
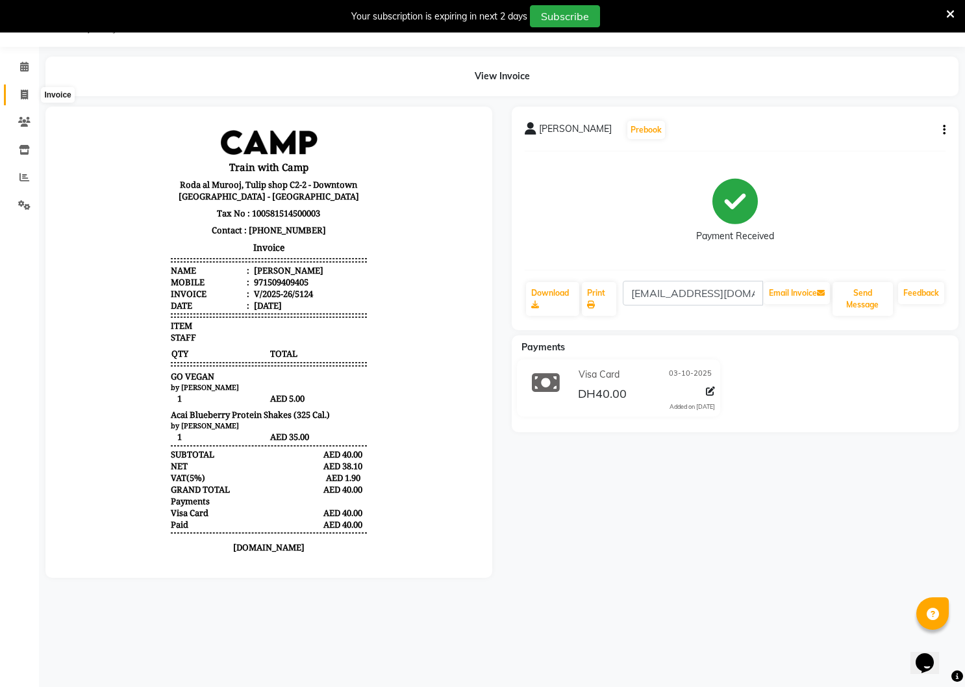
drag, startPoint x: 26, startPoint y: 94, endPoint x: 54, endPoint y: 91, distance: 28.1
click at [27, 94] on icon at bounding box center [24, 95] width 7 height 10
select select "service"
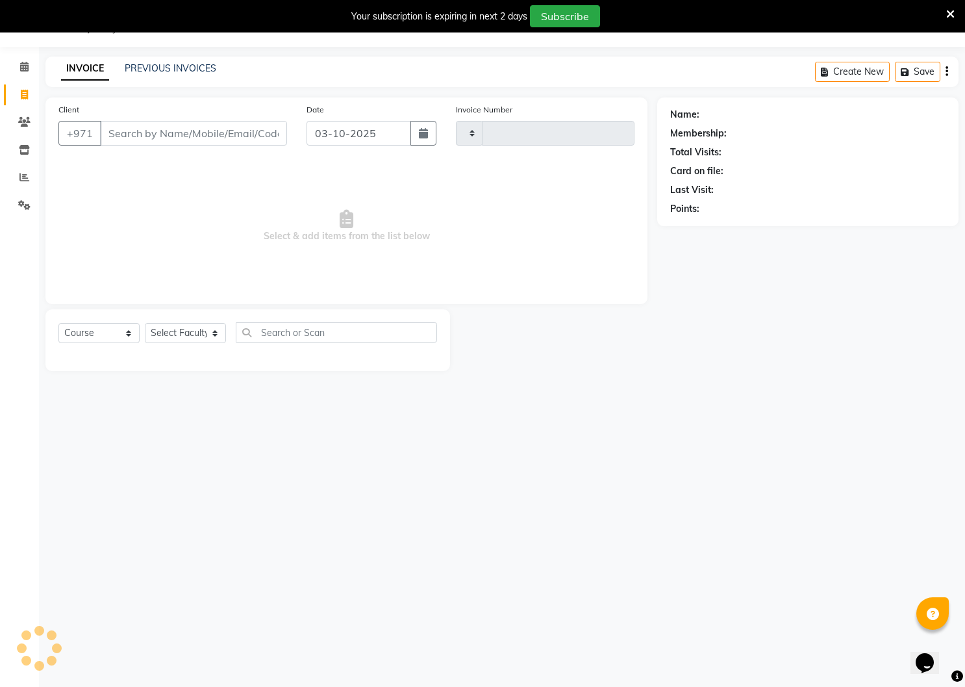
type input "5125"
select select "910"
click at [137, 131] on input "Client" at bounding box center [193, 133] width 187 height 25
type input "509409405"
select select "14965"
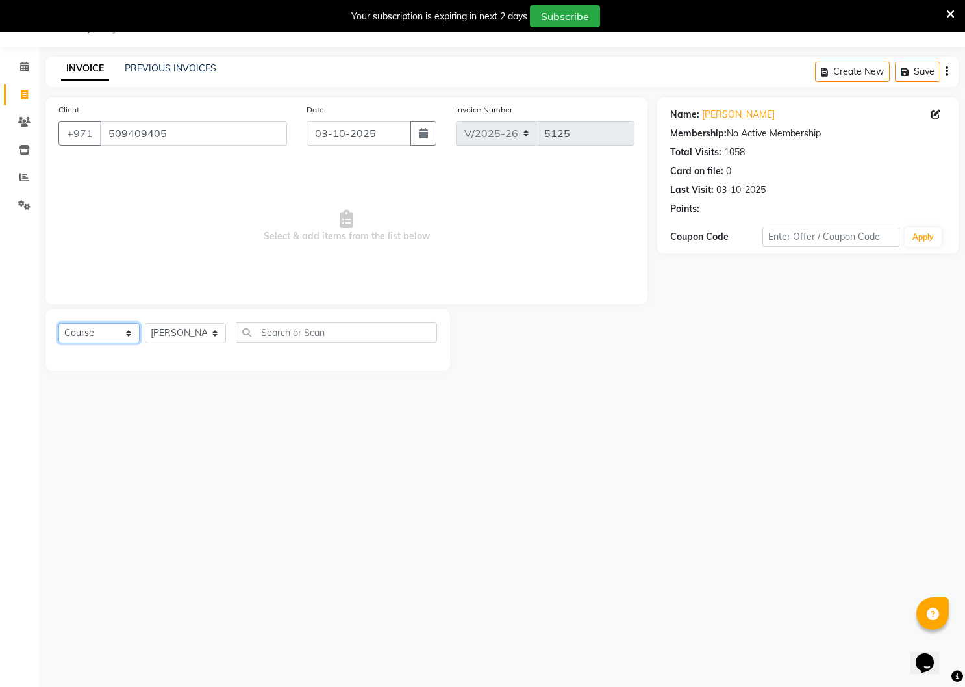
click at [129, 329] on select "Select Course Product Membership Package Voucher Prepaid Gift Card" at bounding box center [98, 333] width 81 height 20
select select "product"
click at [58, 323] on select "Select Course Product Membership Package Voucher Prepaid Gift Card" at bounding box center [98, 333] width 81 height 20
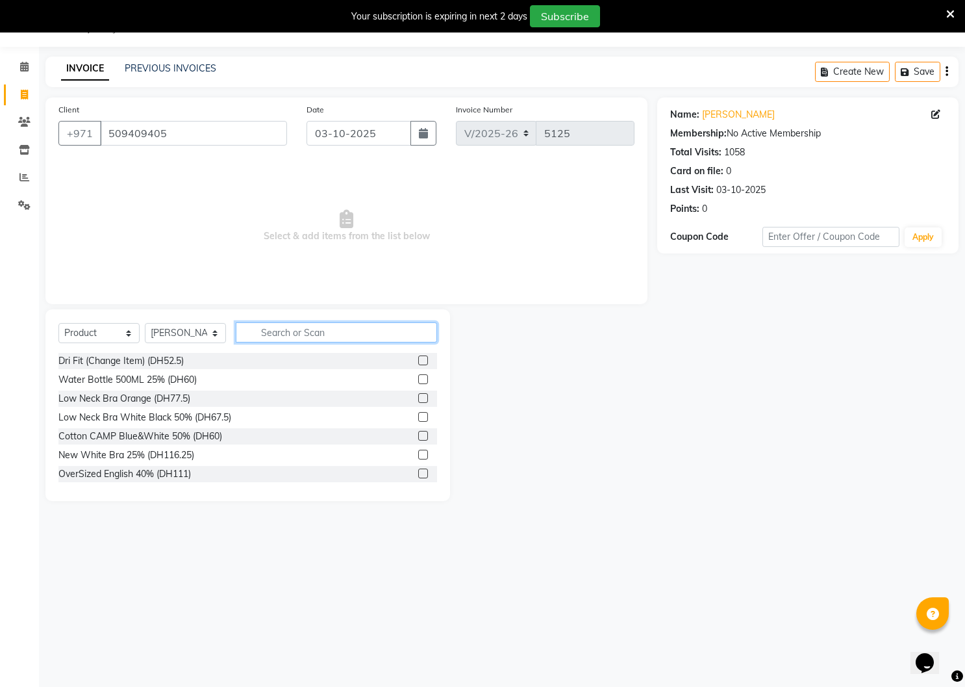
click at [261, 329] on input "text" at bounding box center [336, 332] width 201 height 20
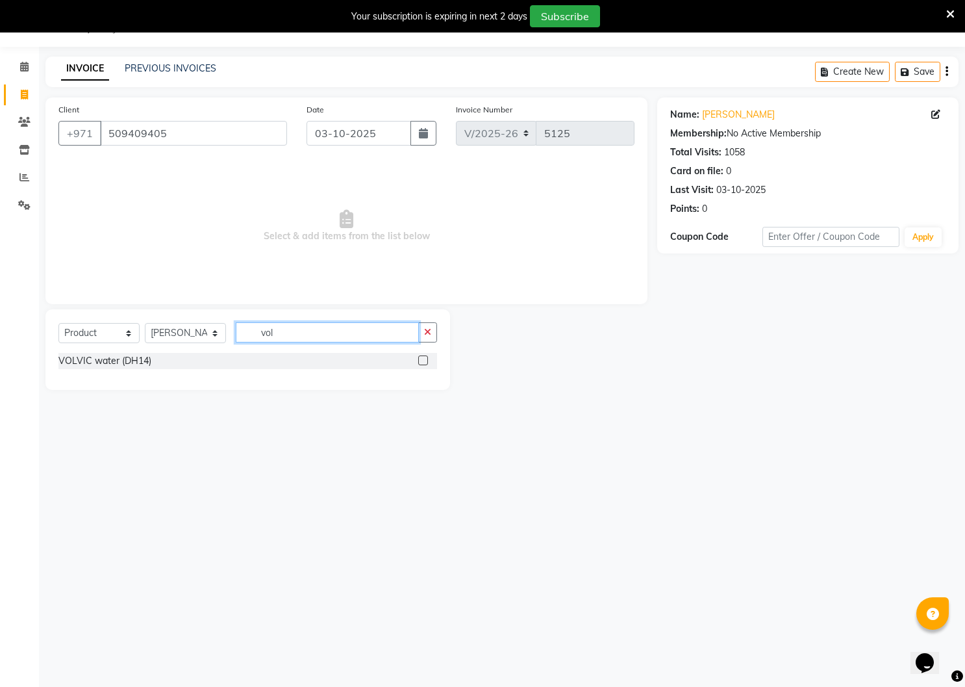
type input "vol"
drag, startPoint x: 424, startPoint y: 362, endPoint x: 434, endPoint y: 370, distance: 13.0
click at [424, 363] on label at bounding box center [423, 360] width 10 height 10
click at [424, 363] on input "checkbox" at bounding box center [422, 361] width 8 height 8
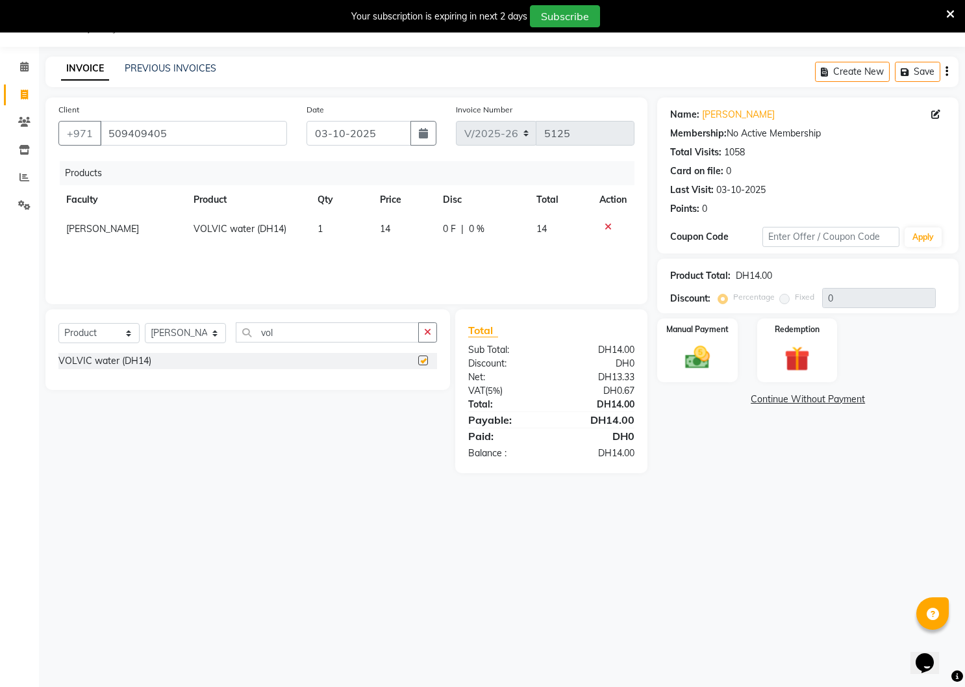
checkbox input "false"
click at [699, 359] on img at bounding box center [697, 358] width 42 height 30
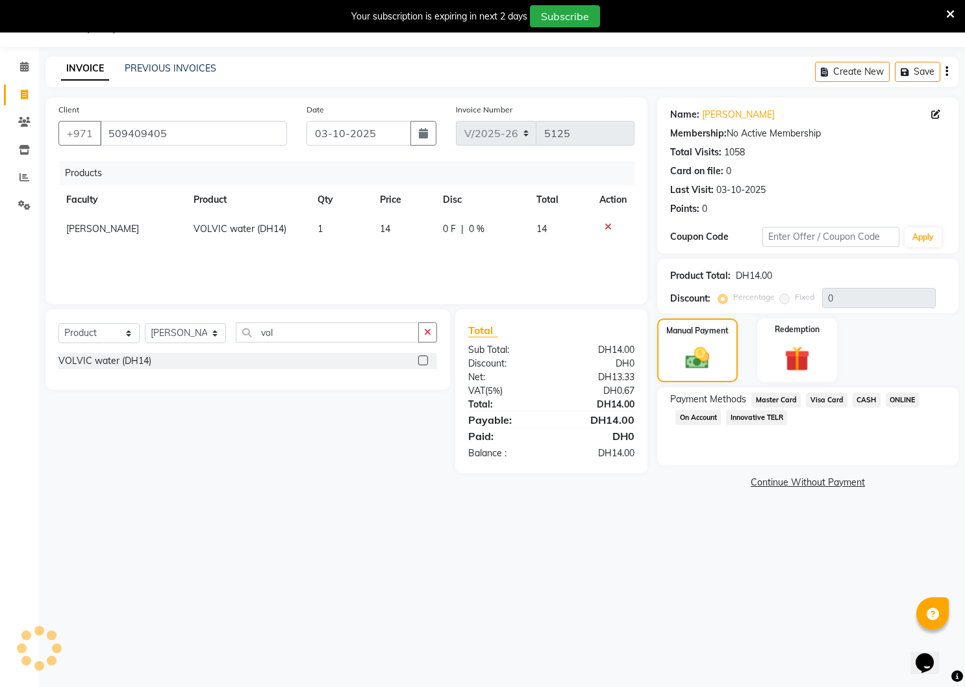
drag, startPoint x: 770, startPoint y: 396, endPoint x: 775, endPoint y: 426, distance: 30.3
click at [770, 399] on span "Master Card" at bounding box center [776, 399] width 49 height 15
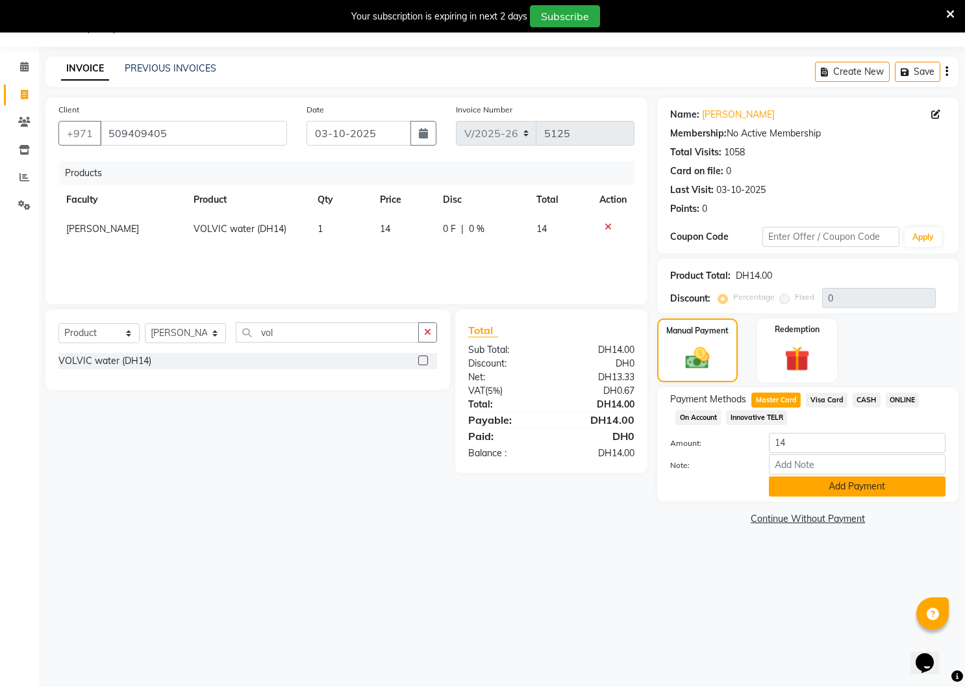
click at [793, 485] on button "Add Payment" at bounding box center [857, 486] width 177 height 20
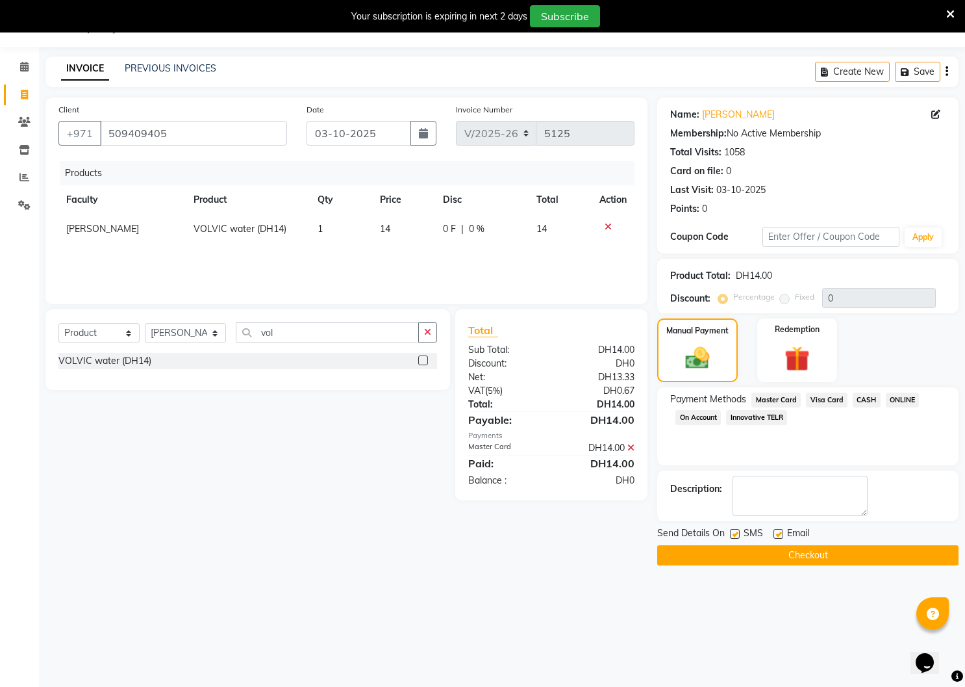
click at [734, 536] on label at bounding box center [735, 534] width 10 height 10
click at [734, 536] on input "checkbox" at bounding box center [734, 534] width 8 height 8
checkbox input "false"
drag, startPoint x: 782, startPoint y: 534, endPoint x: 778, endPoint y: 542, distance: 8.7
click at [781, 535] on label at bounding box center [779, 534] width 10 height 10
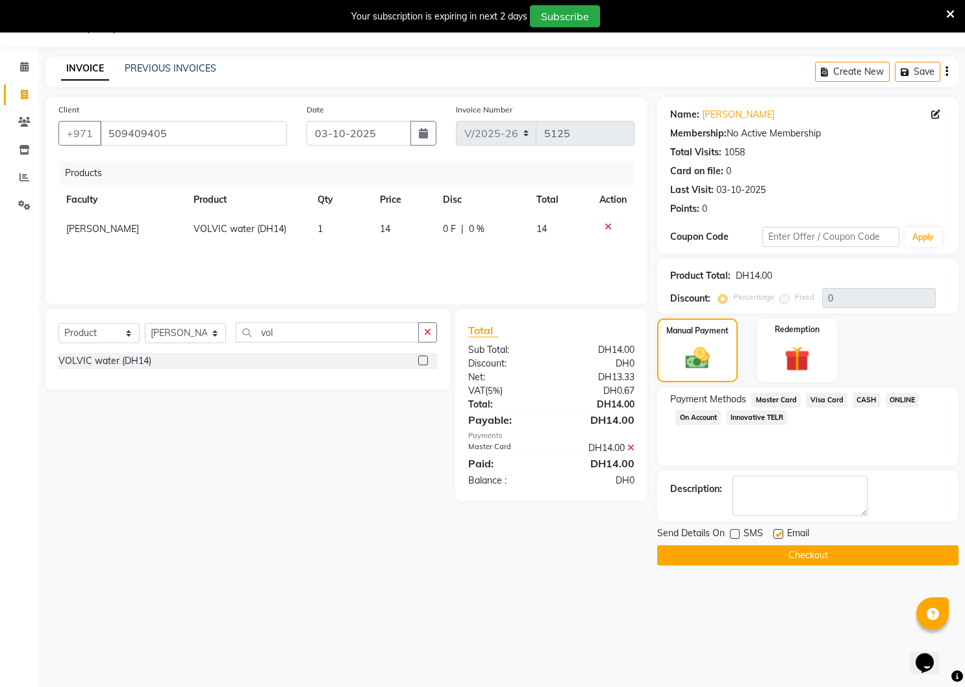
click at [781, 535] on input "checkbox" at bounding box center [778, 534] width 8 height 8
checkbox input "false"
click at [780, 556] on button "Checkout" at bounding box center [807, 555] width 301 height 20
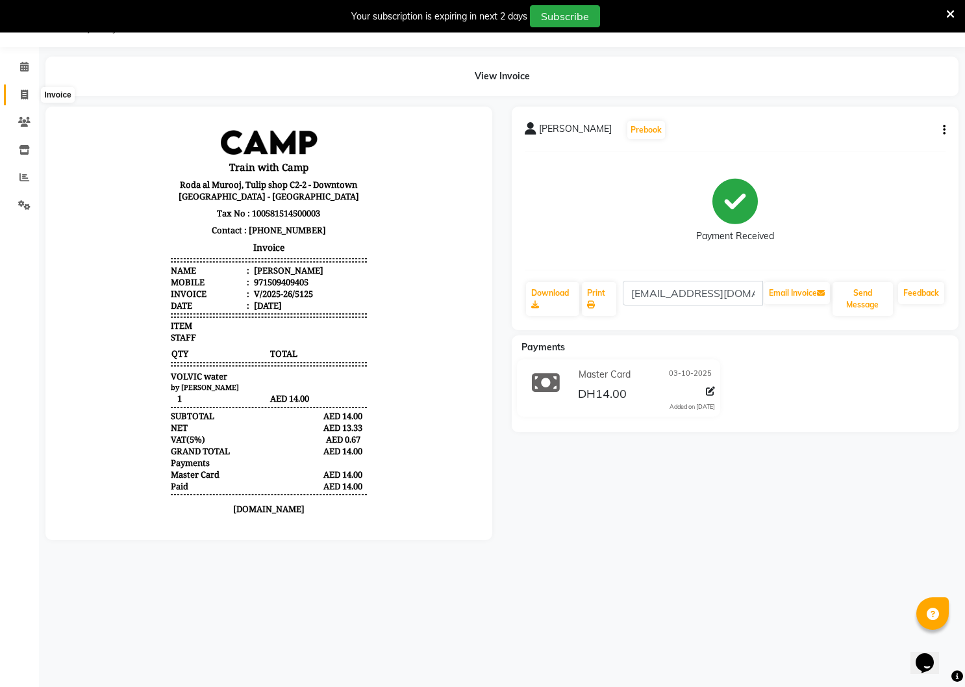
drag, startPoint x: 21, startPoint y: 92, endPoint x: 45, endPoint y: 104, distance: 26.4
click at [21, 92] on icon at bounding box center [24, 95] width 7 height 10
select select "service"
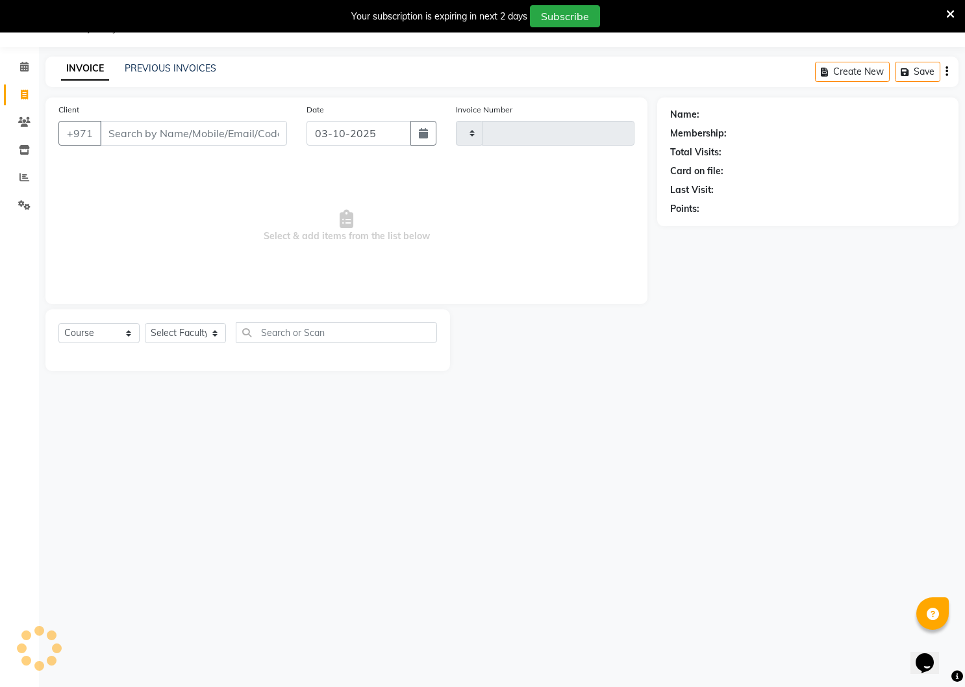
type input "5126"
select select "910"
click at [142, 133] on input "Client" at bounding box center [193, 133] width 187 height 25
type input "509409405"
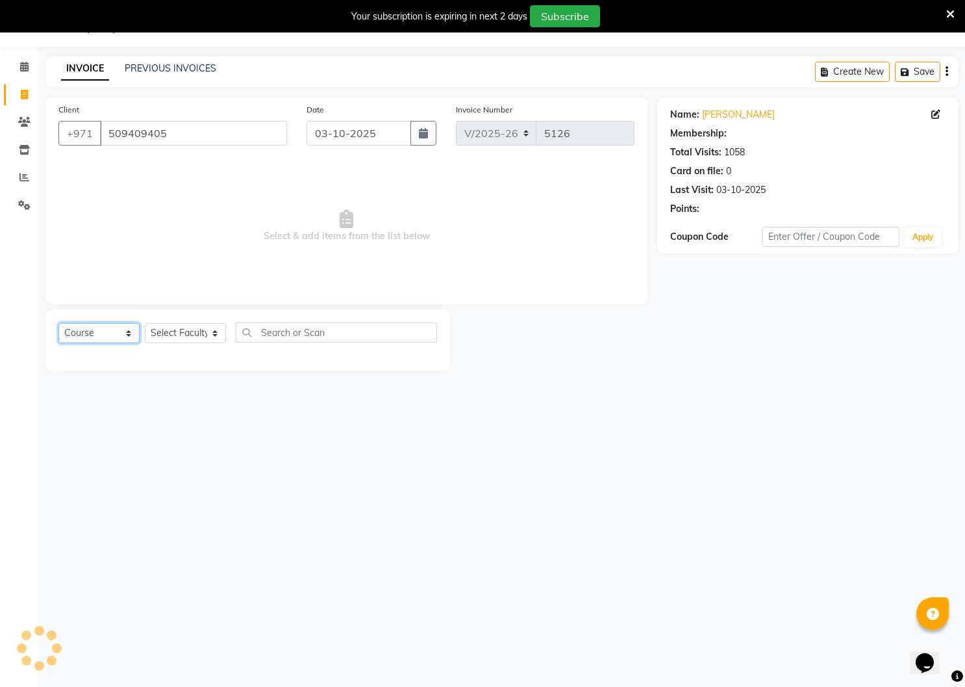
click at [123, 337] on select "Select Course Product Membership Package Voucher Prepaid Gift Card" at bounding box center [98, 333] width 81 height 20
select select "product"
click at [58, 323] on select "Select Course Product Membership Package Voucher Prepaid Gift Card" at bounding box center [98, 333] width 81 height 20
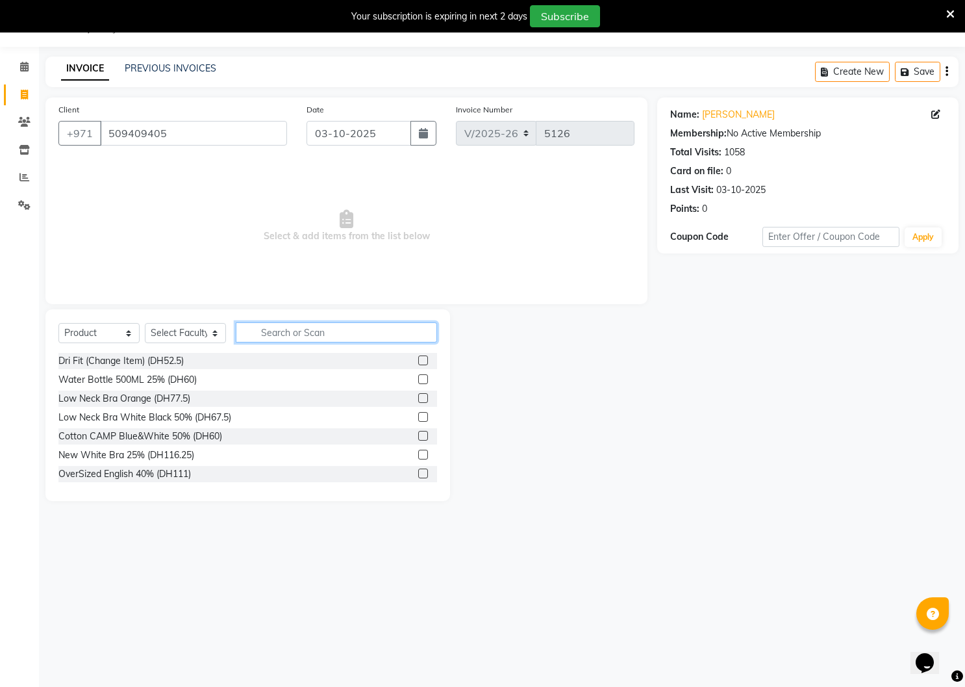
click at [307, 330] on input "text" at bounding box center [336, 332] width 201 height 20
select select "14965"
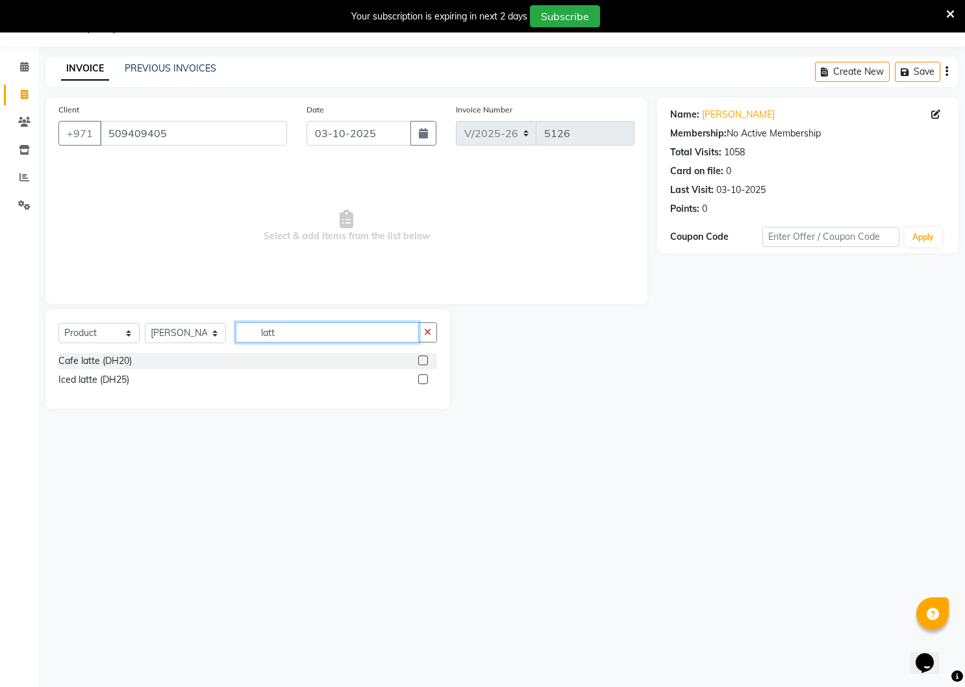
type input "latt"
click at [426, 359] on label at bounding box center [423, 360] width 10 height 10
click at [426, 359] on input "checkbox" at bounding box center [422, 361] width 8 height 8
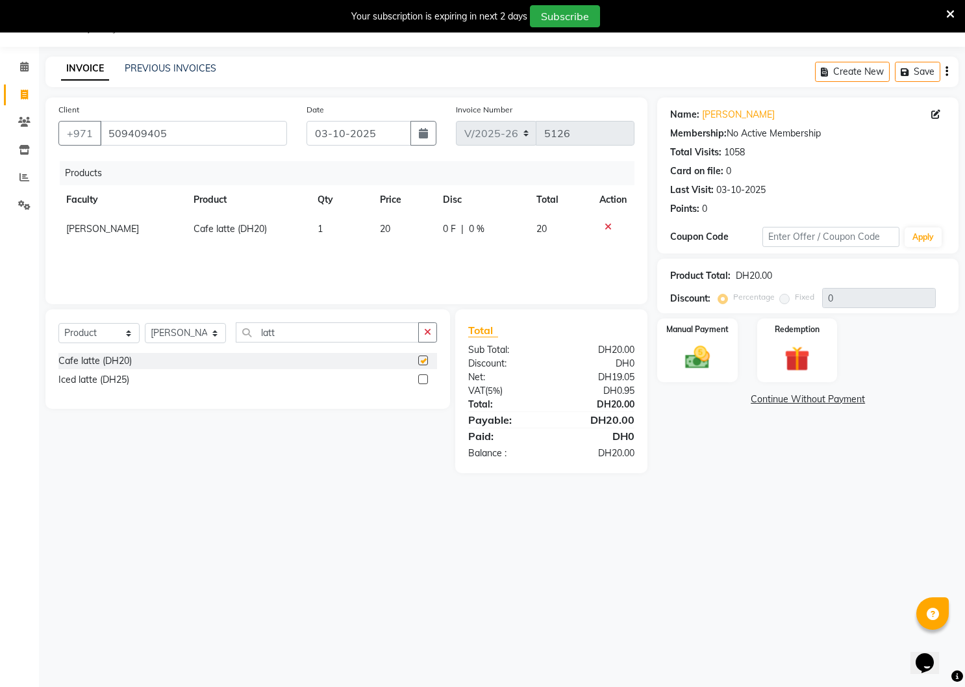
checkbox input "false"
drag, startPoint x: 277, startPoint y: 336, endPoint x: 248, endPoint y: 334, distance: 29.3
click at [248, 334] on input "latt" at bounding box center [327, 332] width 183 height 20
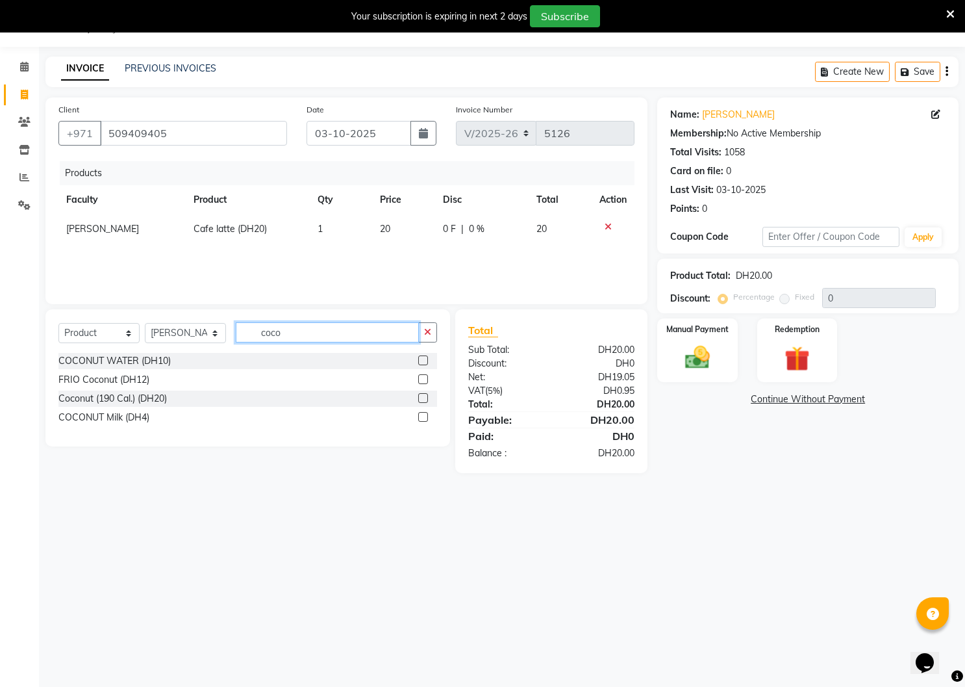
type input "coco"
click at [423, 418] on label at bounding box center [423, 417] width 10 height 10
click at [423, 418] on input "checkbox" at bounding box center [422, 417] width 8 height 8
checkbox input "false"
drag, startPoint x: 276, startPoint y: 335, endPoint x: 248, endPoint y: 331, distance: 28.8
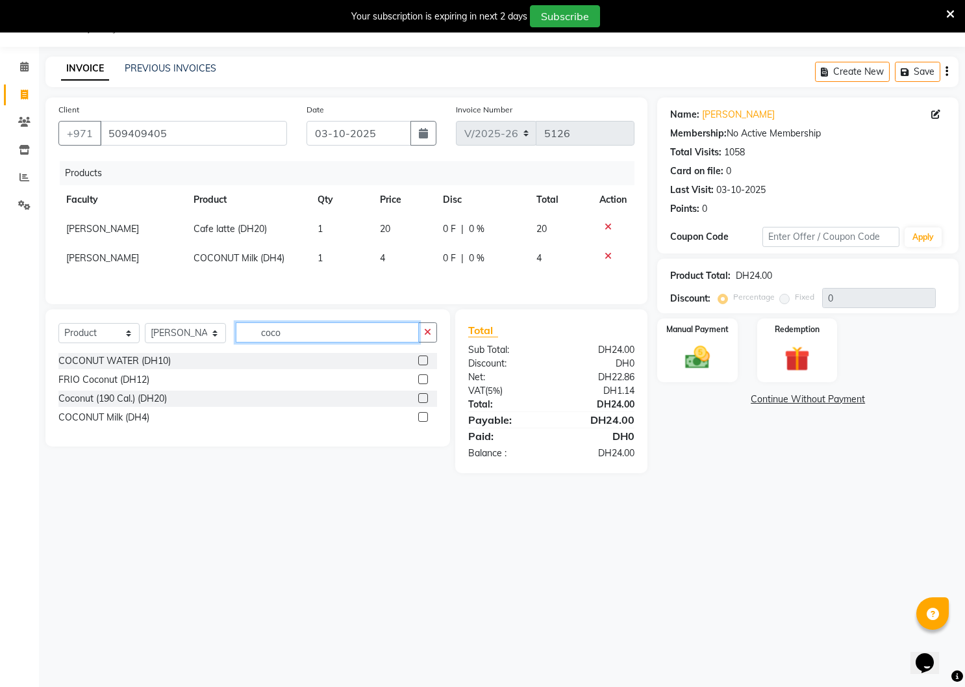
click at [248, 331] on input "coco" at bounding box center [327, 332] width 183 height 20
type input "very"
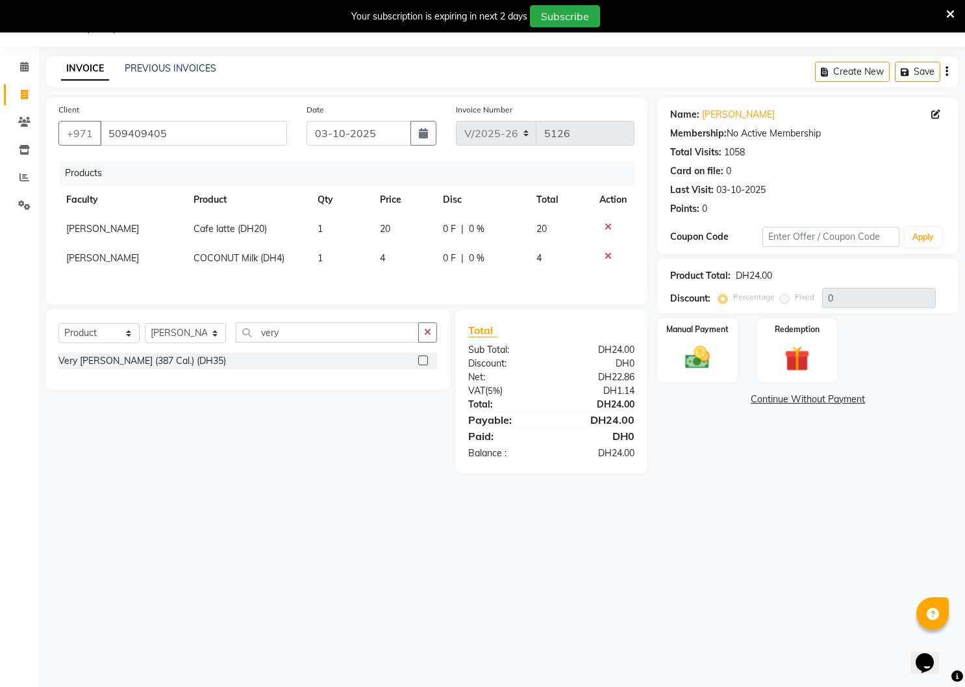
click at [422, 359] on label at bounding box center [423, 360] width 10 height 10
click at [422, 359] on input "checkbox" at bounding box center [422, 361] width 8 height 8
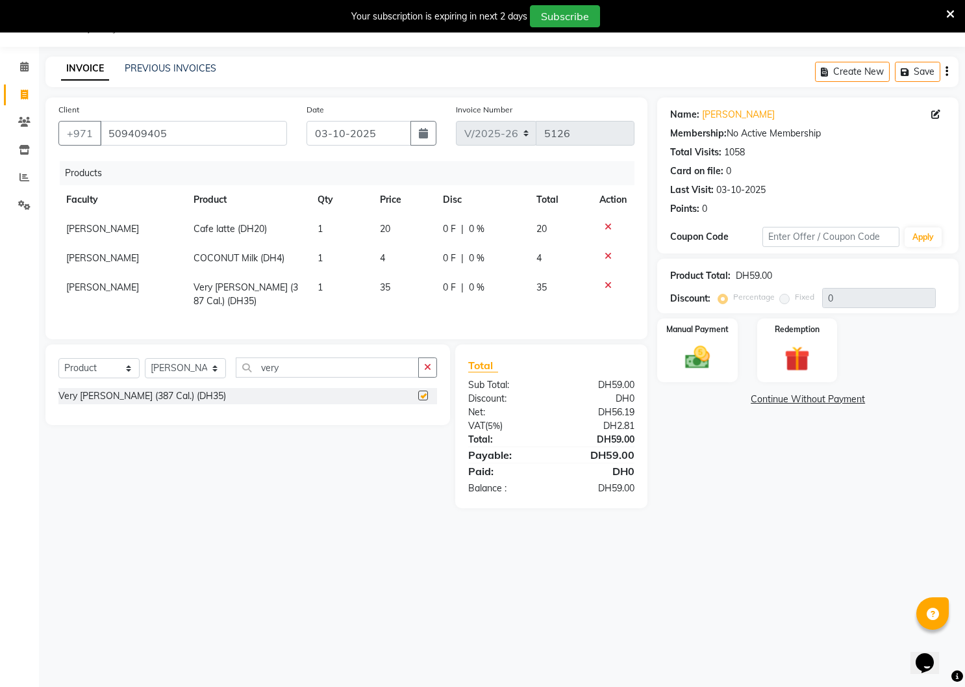
checkbox input "false"
drag, startPoint x: 281, startPoint y: 370, endPoint x: 246, endPoint y: 364, distance: 36.1
click at [245, 365] on input "very" at bounding box center [327, 367] width 183 height 20
type input "granol"
click at [424, 413] on label at bounding box center [423, 414] width 10 height 10
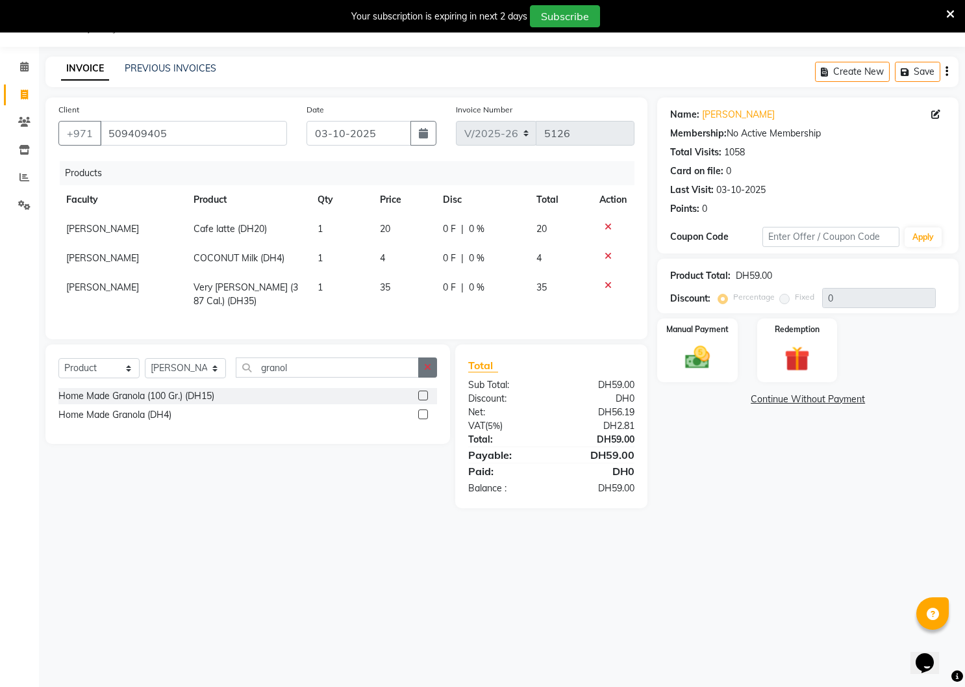
click at [424, 413] on input "checkbox" at bounding box center [422, 415] width 8 height 8
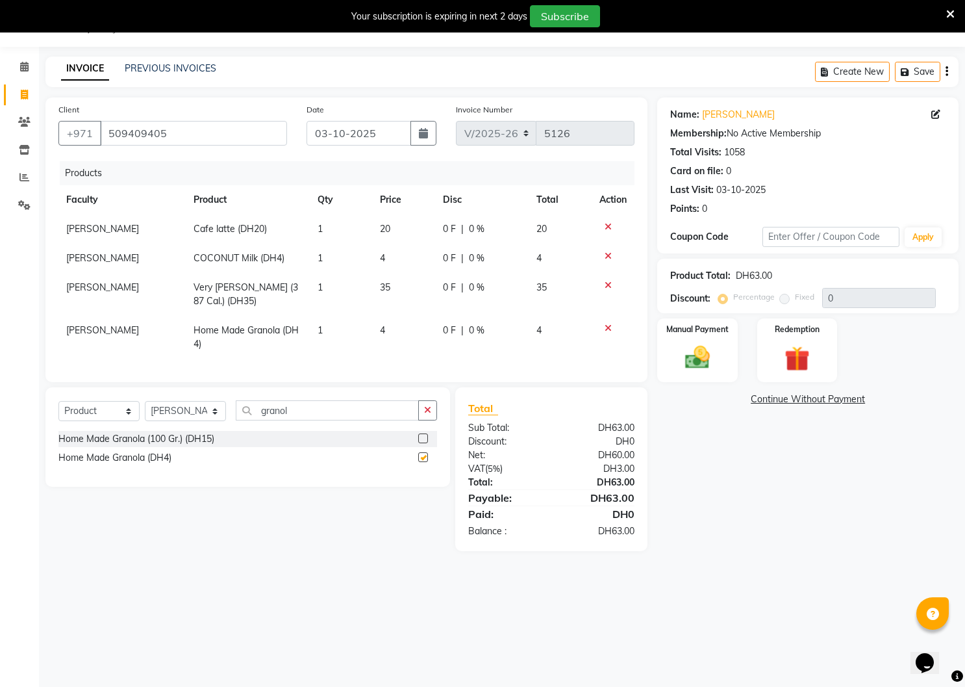
checkbox input "false"
drag, startPoint x: 297, startPoint y: 413, endPoint x: 232, endPoint y: 406, distance: 65.3
click at [232, 406] on div "Select Course Product Membership Package Voucher Prepaid Gift Card Select Facul…" at bounding box center [247, 415] width 379 height 31
type input "peanu"
drag, startPoint x: 422, startPoint y: 455, endPoint x: 448, endPoint y: 457, distance: 26.1
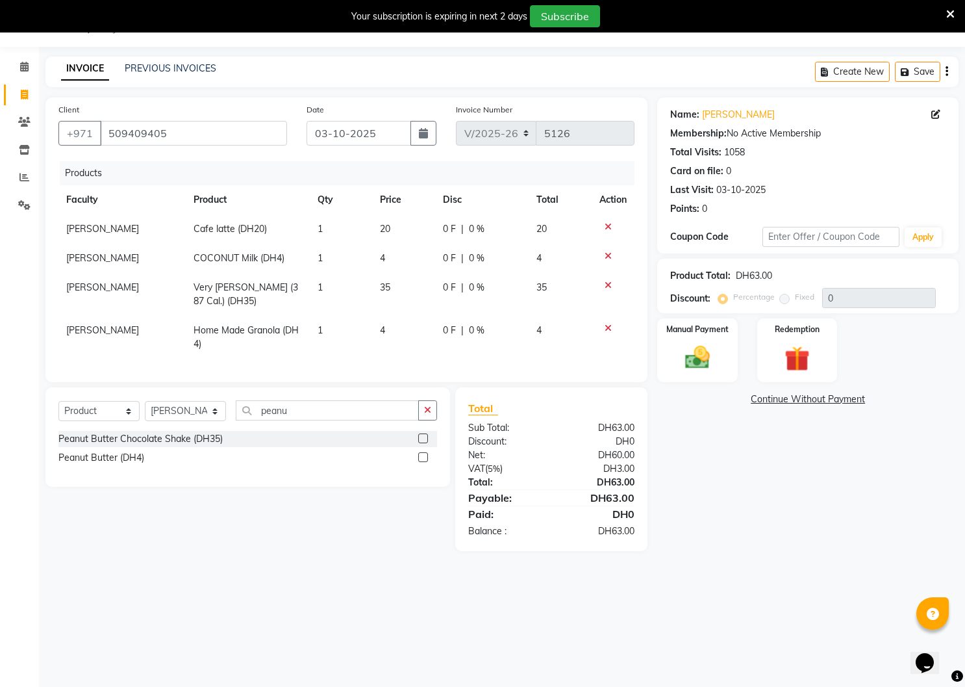
click at [422, 456] on label at bounding box center [423, 457] width 10 height 10
click at [422, 456] on input "checkbox" at bounding box center [422, 457] width 8 height 8
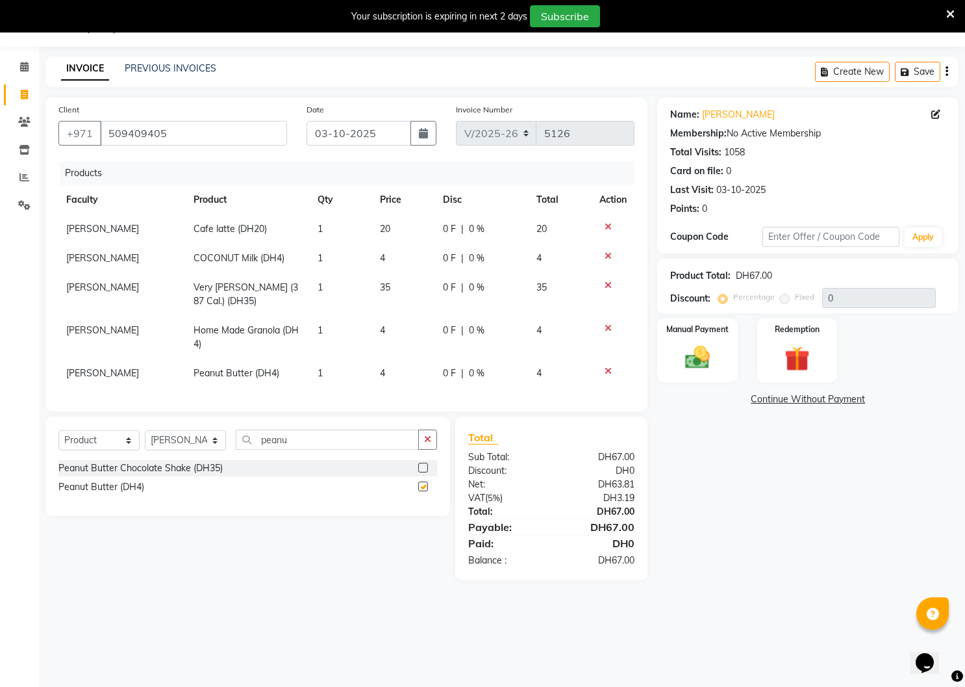
checkbox input "false"
click at [708, 360] on img at bounding box center [697, 358] width 42 height 30
drag, startPoint x: 820, startPoint y: 398, endPoint x: 822, endPoint y: 428, distance: 30.0
click at [820, 400] on span "Visa Card" at bounding box center [827, 399] width 42 height 15
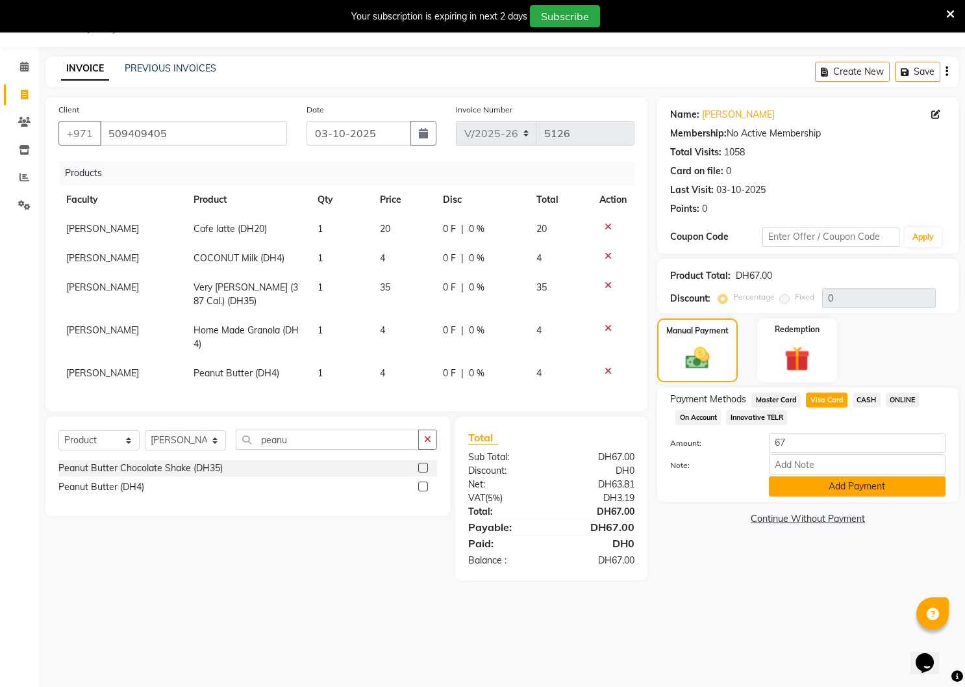
click at [817, 486] on button "Add Payment" at bounding box center [857, 486] width 177 height 20
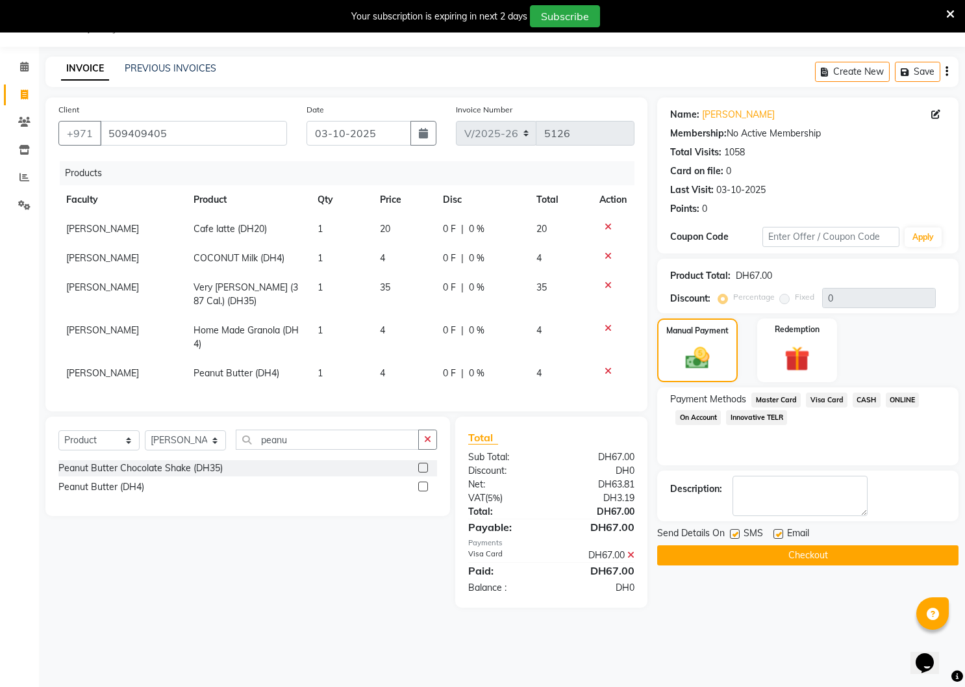
drag, startPoint x: 735, startPoint y: 533, endPoint x: 749, endPoint y: 533, distance: 14.3
click at [735, 533] on label at bounding box center [735, 534] width 10 height 10
click at [735, 533] on input "checkbox" at bounding box center [734, 534] width 8 height 8
checkbox input "false"
click at [774, 531] on label at bounding box center [779, 534] width 10 height 10
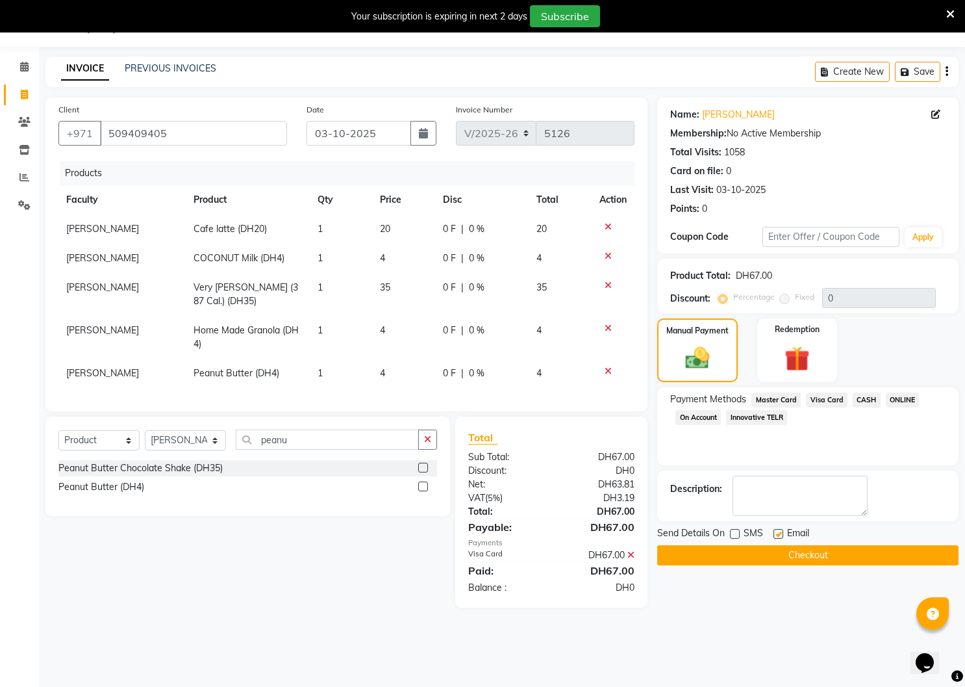
click at [774, 531] on input "checkbox" at bounding box center [778, 534] width 8 height 8
checkbox input "false"
click at [763, 553] on button "Checkout" at bounding box center [807, 555] width 301 height 20
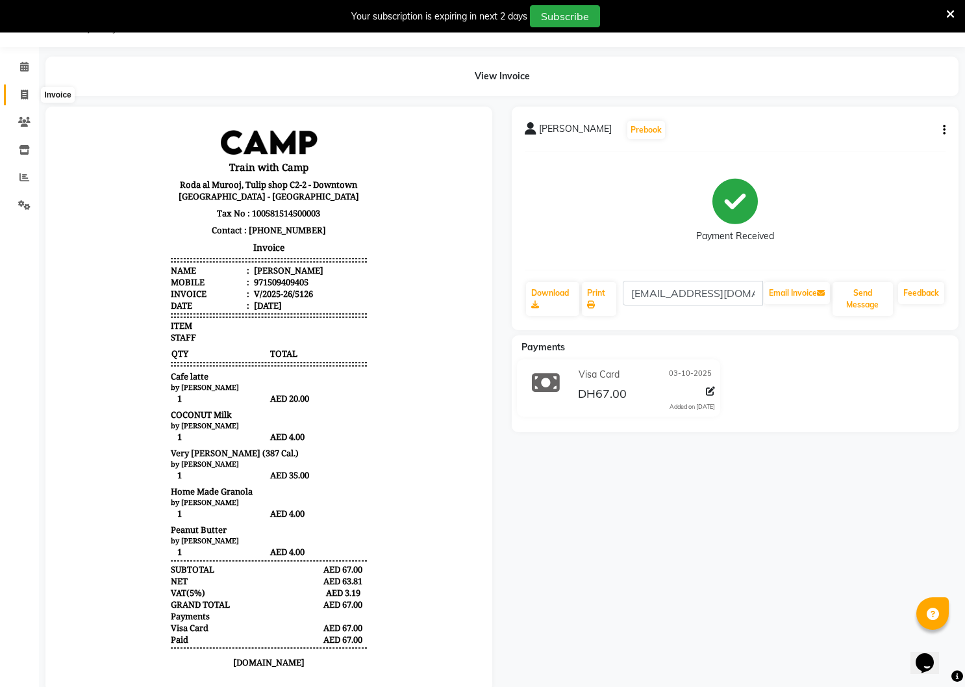
drag, startPoint x: 28, startPoint y: 88, endPoint x: 36, endPoint y: 94, distance: 10.7
click at [28, 88] on span at bounding box center [24, 95] width 23 height 15
select select "service"
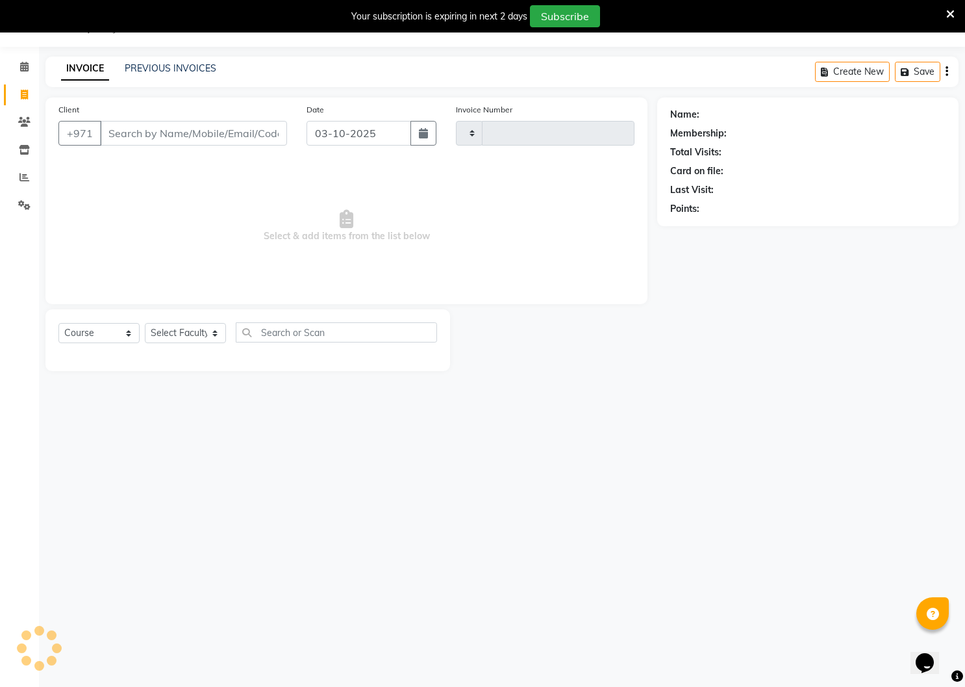
click at [125, 129] on input "Client" at bounding box center [193, 133] width 187 height 25
type input "509409405"
type input "5127"
select select "910"
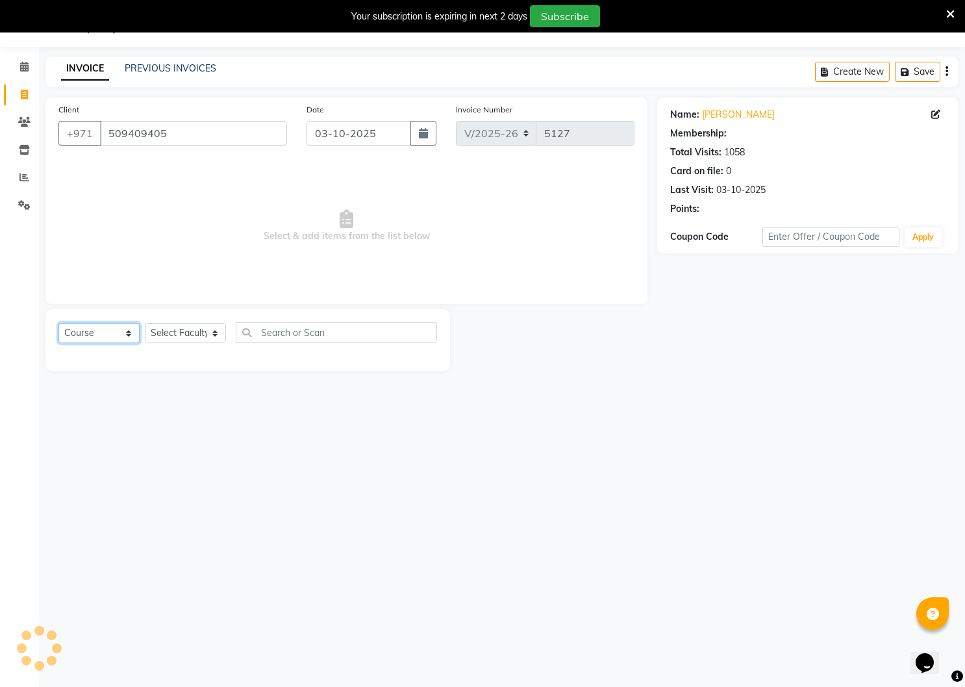
click at [123, 335] on select "Select Course Product Membership Package Voucher Prepaid Gift Card" at bounding box center [98, 333] width 81 height 20
select select "product"
click at [58, 323] on select "Select Course Product Membership Package Voucher Prepaid Gift Card" at bounding box center [98, 333] width 81 height 20
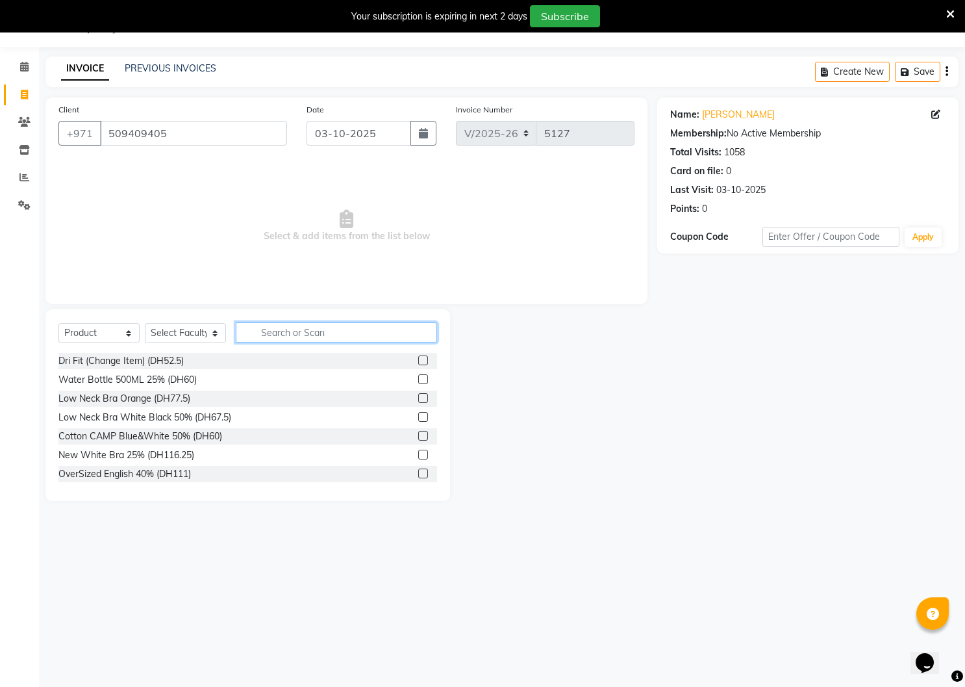
click at [298, 333] on input "text" at bounding box center [336, 332] width 201 height 20
select select "14965"
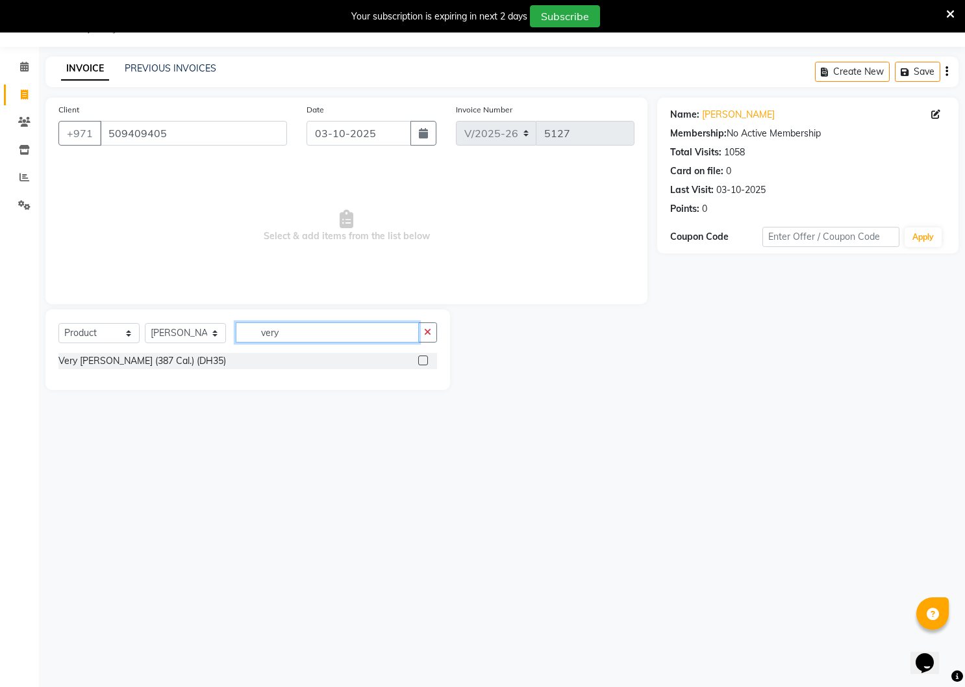
type input "very"
drag, startPoint x: 422, startPoint y: 357, endPoint x: 453, endPoint y: 357, distance: 31.2
click at [423, 357] on label at bounding box center [423, 360] width 10 height 10
click at [423, 357] on input "checkbox" at bounding box center [422, 361] width 8 height 8
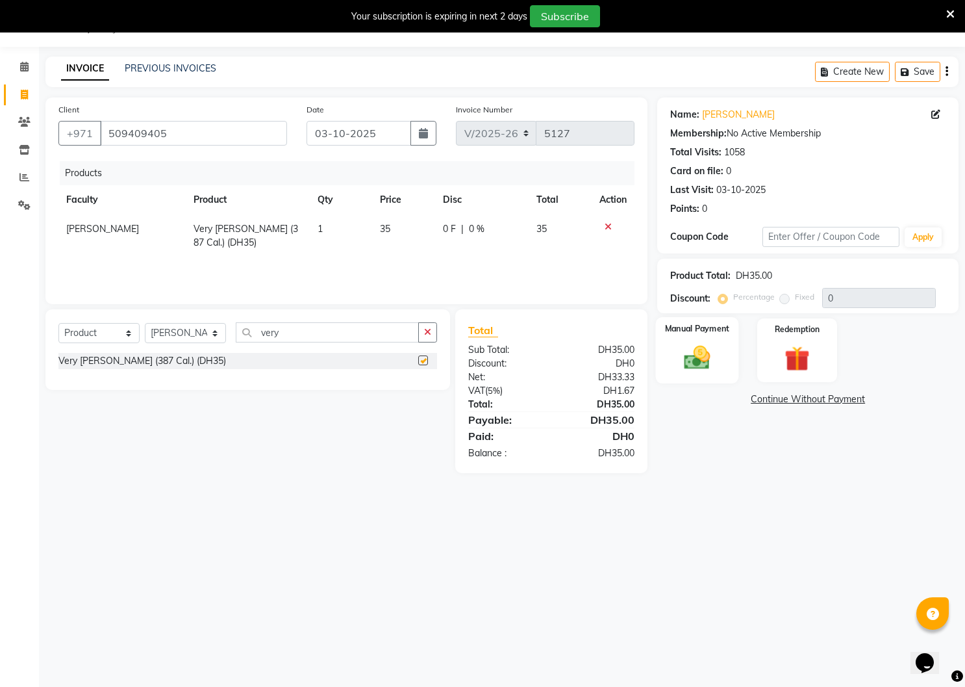
checkbox input "false"
drag, startPoint x: 706, startPoint y: 352, endPoint x: 712, endPoint y: 362, distance: 11.4
click at [706, 352] on img at bounding box center [697, 358] width 42 height 30
click at [822, 401] on span "Visa Card" at bounding box center [827, 399] width 42 height 15
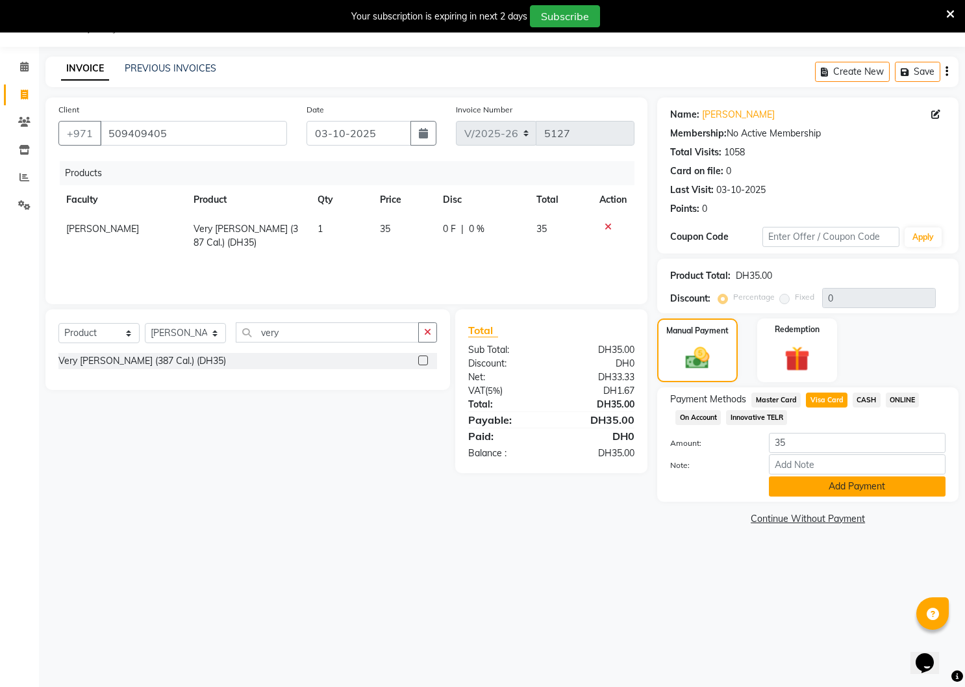
click at [797, 482] on button "Add Payment" at bounding box center [857, 486] width 177 height 20
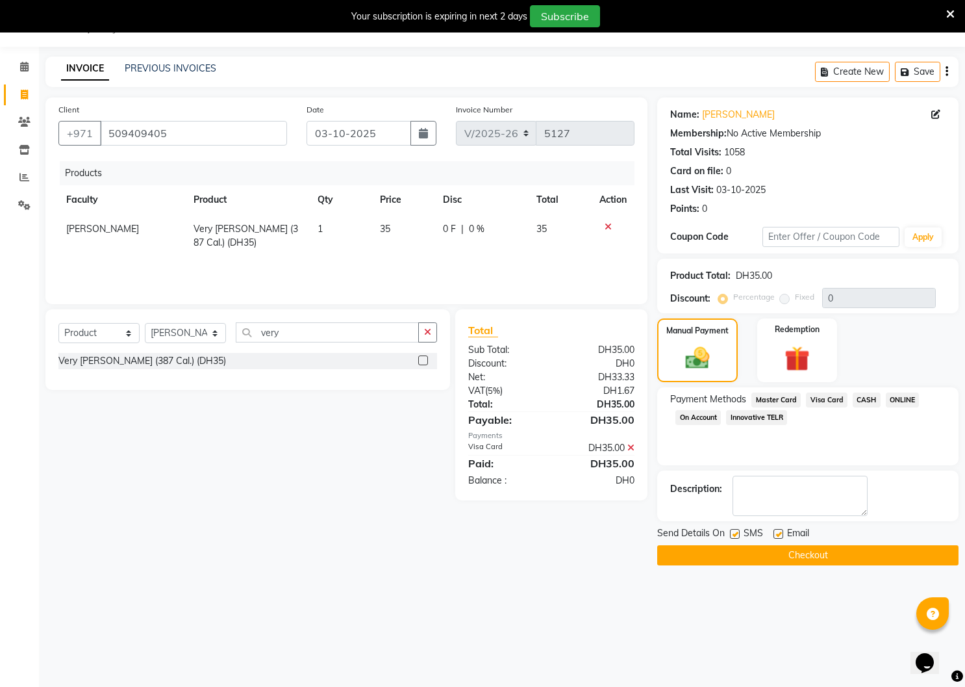
click at [738, 533] on label at bounding box center [735, 534] width 10 height 10
click at [738, 533] on input "checkbox" at bounding box center [734, 534] width 8 height 8
checkbox input "false"
click at [779, 536] on label at bounding box center [779, 534] width 10 height 10
click at [779, 536] on input "checkbox" at bounding box center [778, 534] width 8 height 8
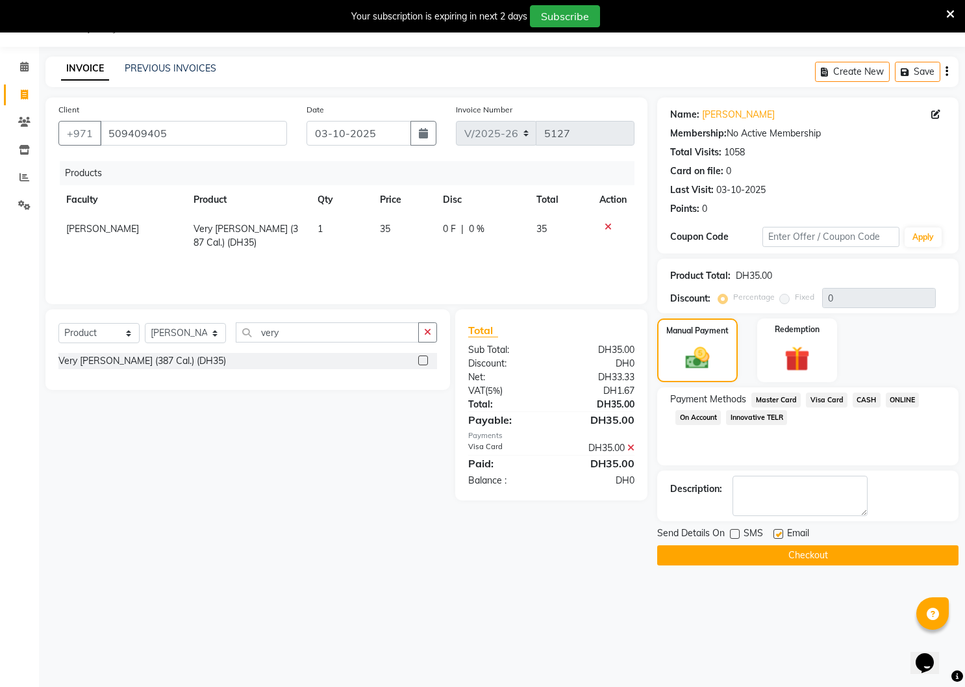
checkbox input "false"
click at [768, 552] on button "Checkout" at bounding box center [807, 555] width 301 height 20
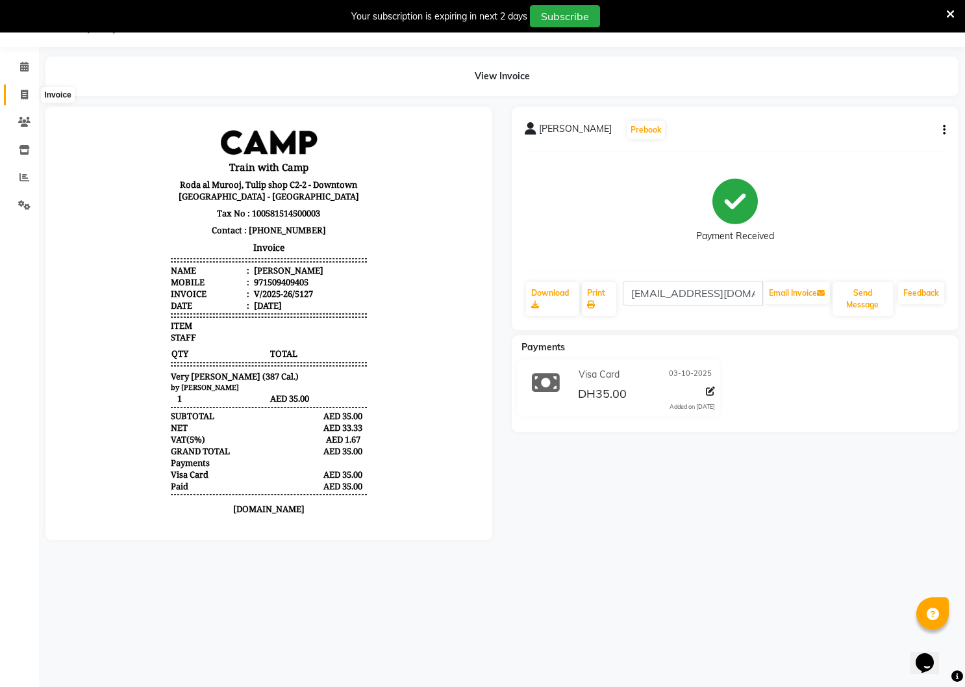
click at [29, 92] on span at bounding box center [24, 95] width 23 height 15
select select "service"
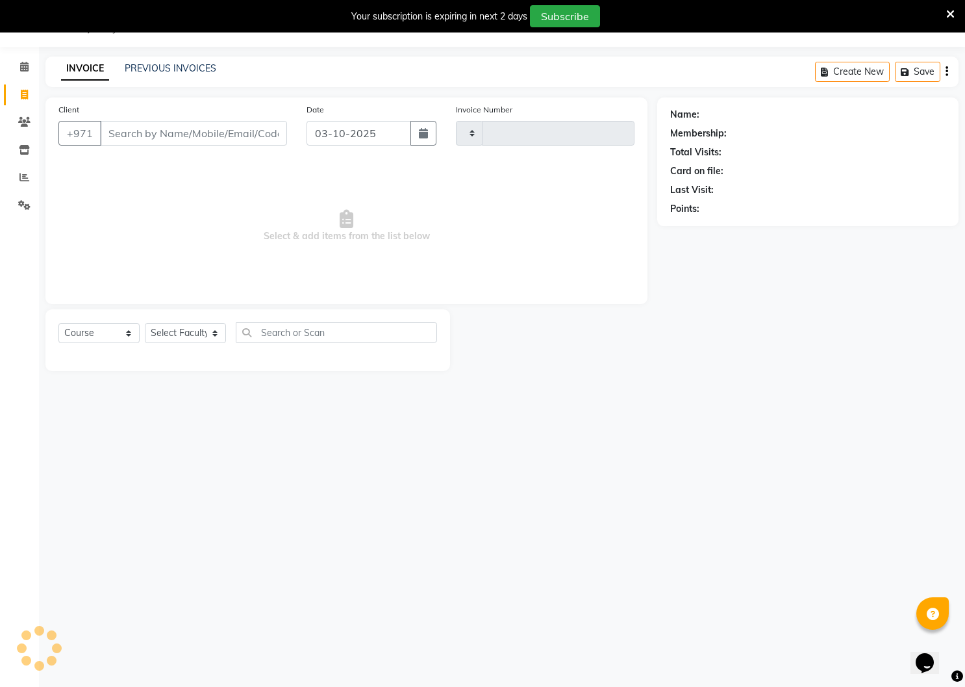
type input "5128"
select select "910"
click at [123, 129] on input "Client" at bounding box center [193, 133] width 187 height 25
type input "509409405"
select select "14965"
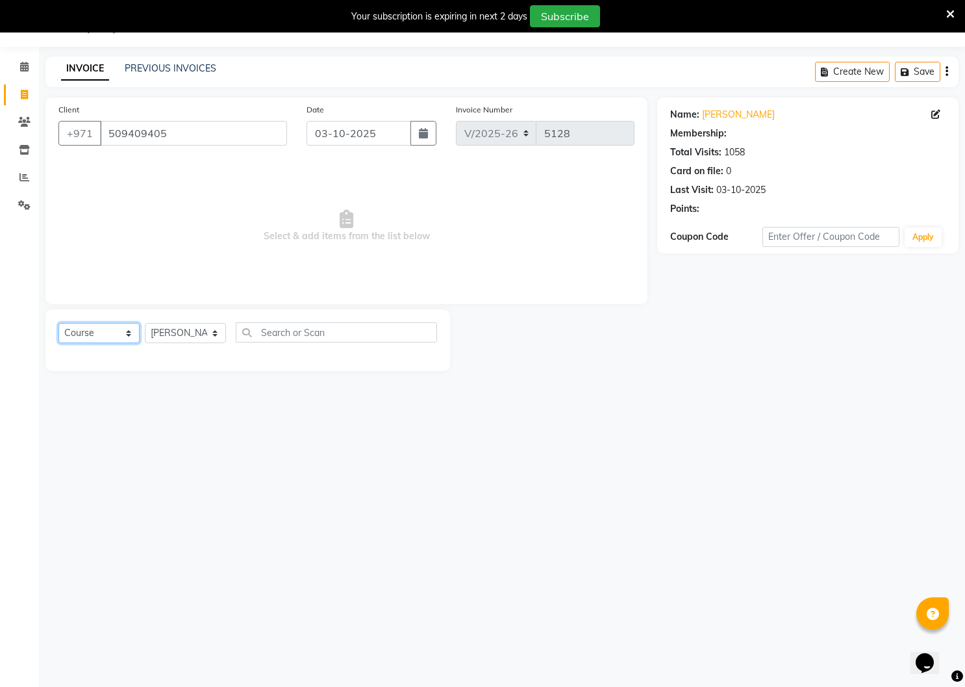
click at [124, 331] on select "Select Course Product Membership Package Voucher Prepaid Gift Card" at bounding box center [98, 333] width 81 height 20
select select "product"
click at [58, 323] on select "Select Course Product Membership Package Voucher Prepaid Gift Card" at bounding box center [98, 333] width 81 height 20
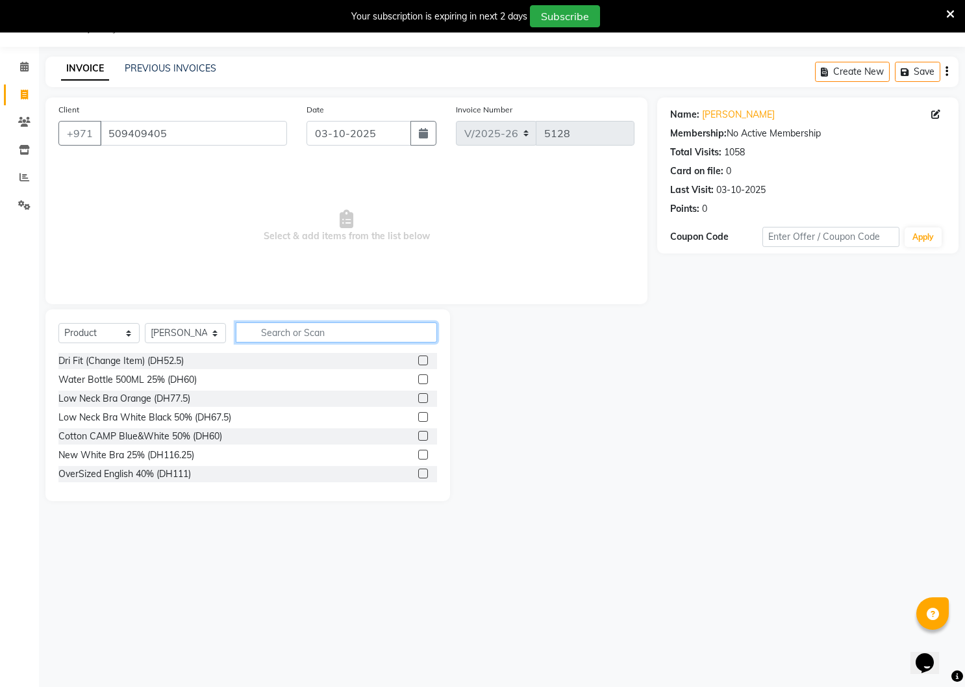
click at [268, 335] on input "text" at bounding box center [336, 332] width 201 height 20
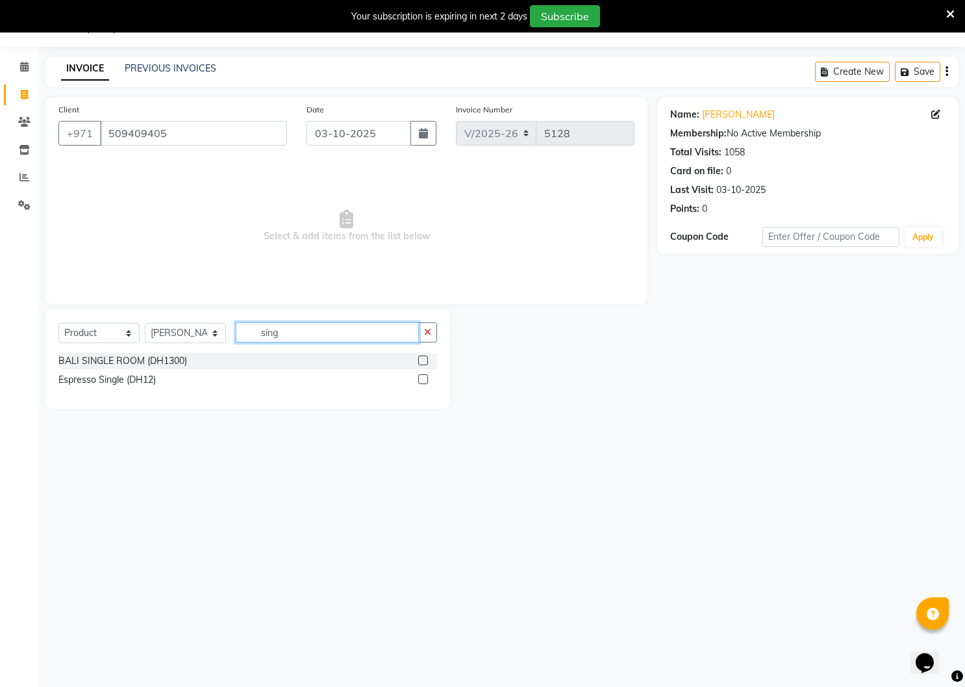
type input "sing"
click at [422, 376] on label at bounding box center [423, 379] width 10 height 10
click at [422, 376] on input "checkbox" at bounding box center [422, 379] width 8 height 8
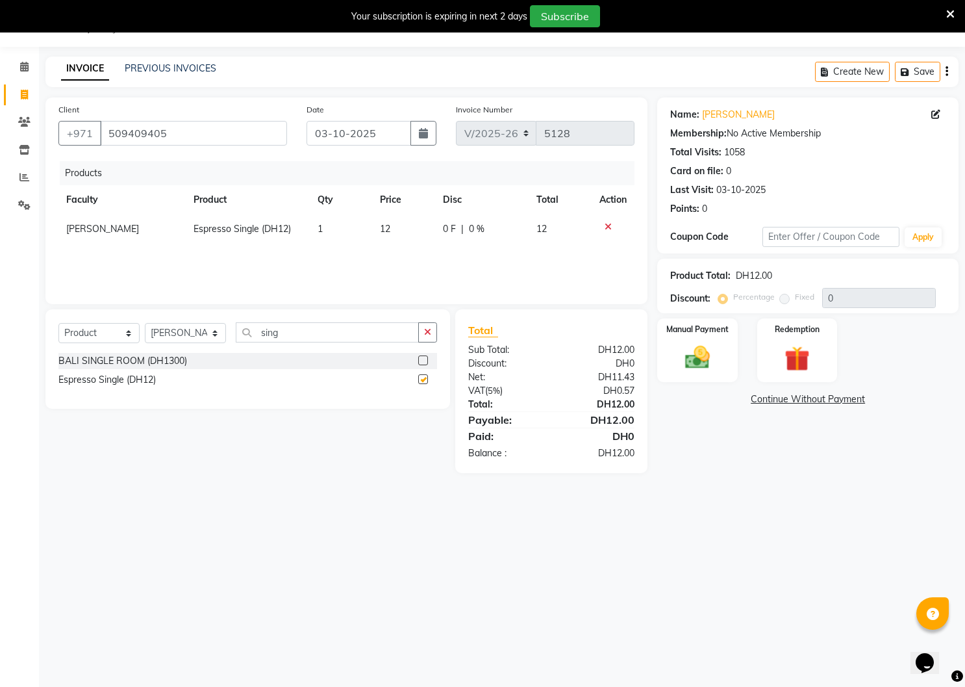
checkbox input "false"
click at [701, 359] on img at bounding box center [697, 358] width 42 height 30
drag, startPoint x: 763, startPoint y: 397, endPoint x: 756, endPoint y: 391, distance: 9.7
click at [763, 397] on span "Master Card" at bounding box center [776, 399] width 49 height 15
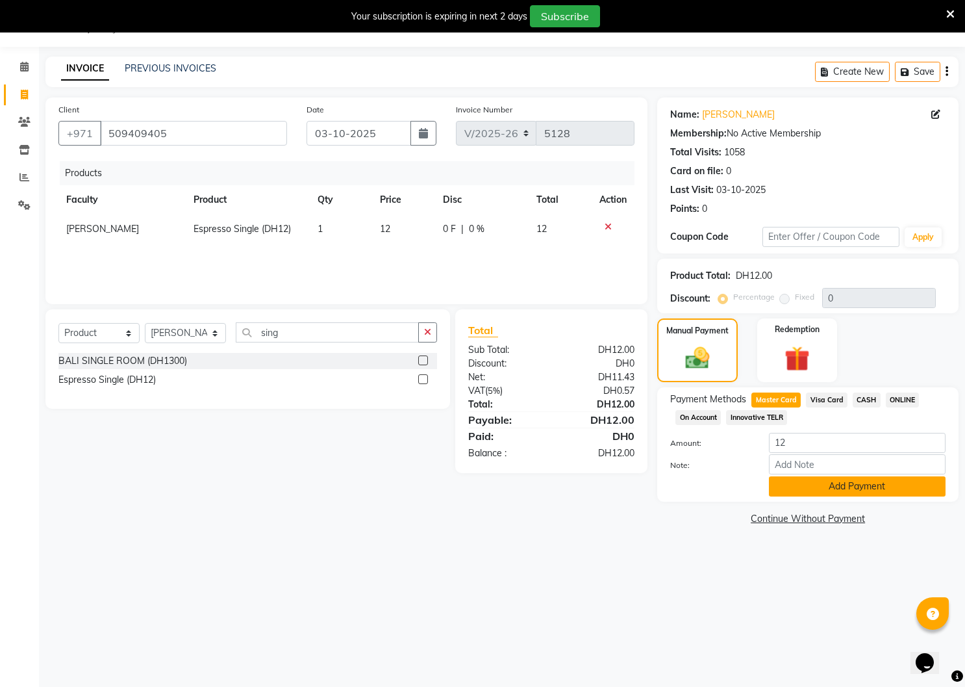
click at [803, 485] on button "Add Payment" at bounding box center [857, 486] width 177 height 20
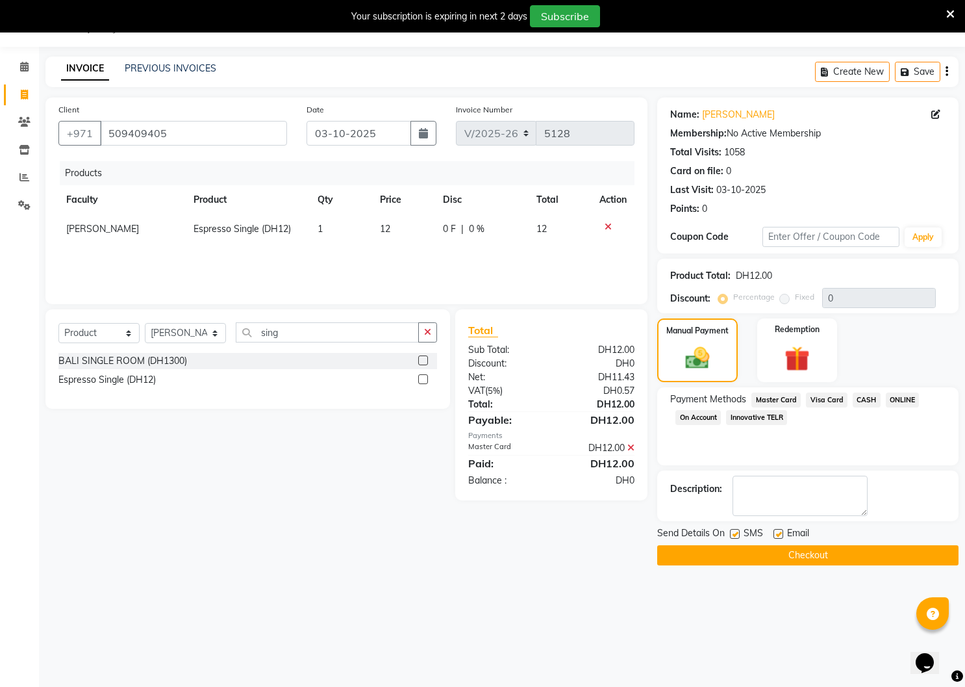
drag, startPoint x: 738, startPoint y: 535, endPoint x: 771, endPoint y: 536, distance: 33.1
click at [739, 535] on label at bounding box center [735, 534] width 10 height 10
click at [739, 535] on input "checkbox" at bounding box center [734, 534] width 8 height 8
checkbox input "false"
drag, startPoint x: 781, startPoint y: 532, endPoint x: 781, endPoint y: 553, distance: 20.8
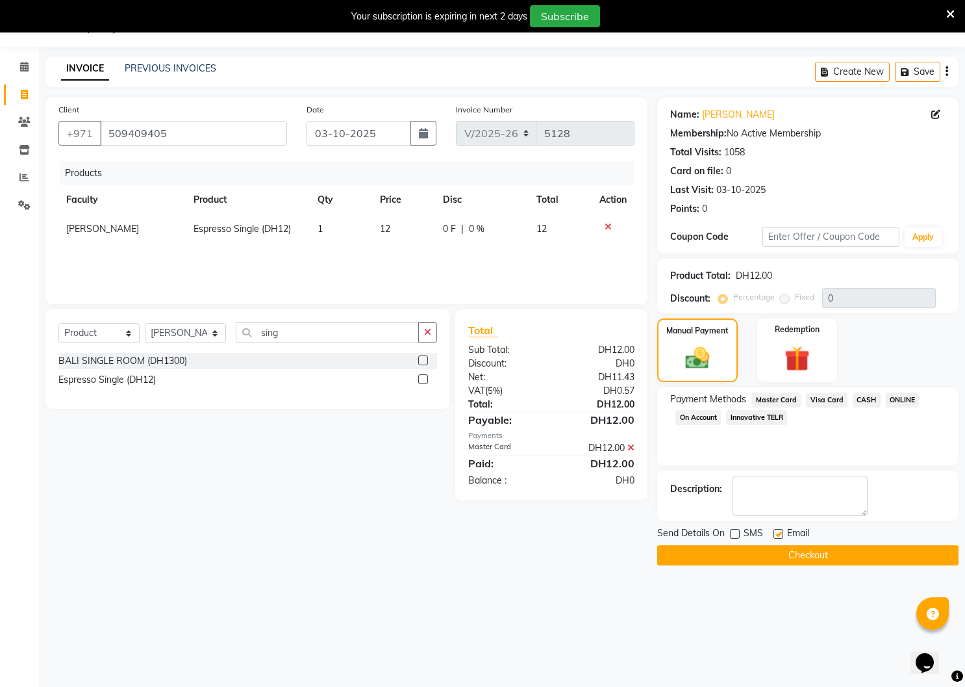
click at [780, 535] on label at bounding box center [779, 534] width 10 height 10
click at [780, 535] on input "checkbox" at bounding box center [778, 534] width 8 height 8
checkbox input "false"
click at [781, 553] on button "Checkout" at bounding box center [807, 555] width 301 height 20
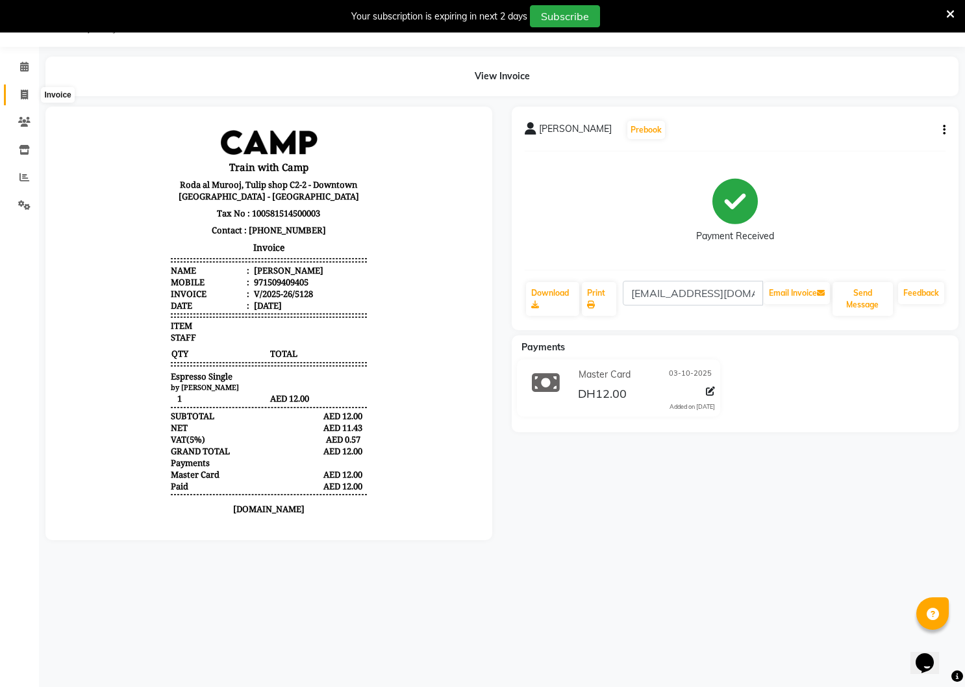
drag, startPoint x: 23, startPoint y: 92, endPoint x: 19, endPoint y: 83, distance: 9.3
click at [24, 92] on icon at bounding box center [24, 95] width 7 height 10
select select "service"
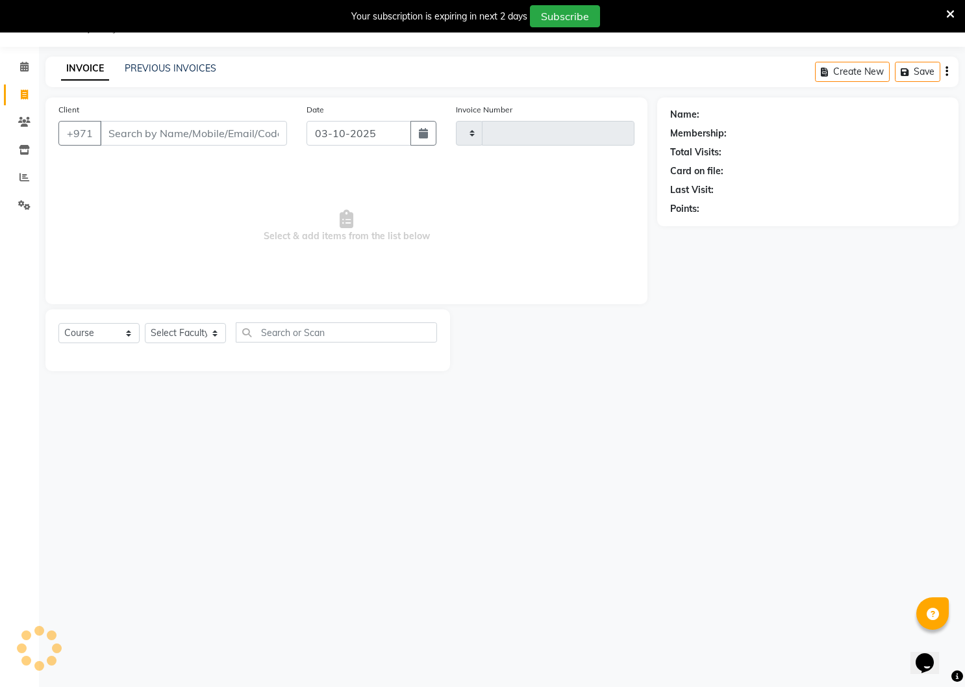
type input "5129"
select select "910"
click at [184, 69] on link "PREVIOUS INVOICES" at bounding box center [171, 68] width 92 height 12
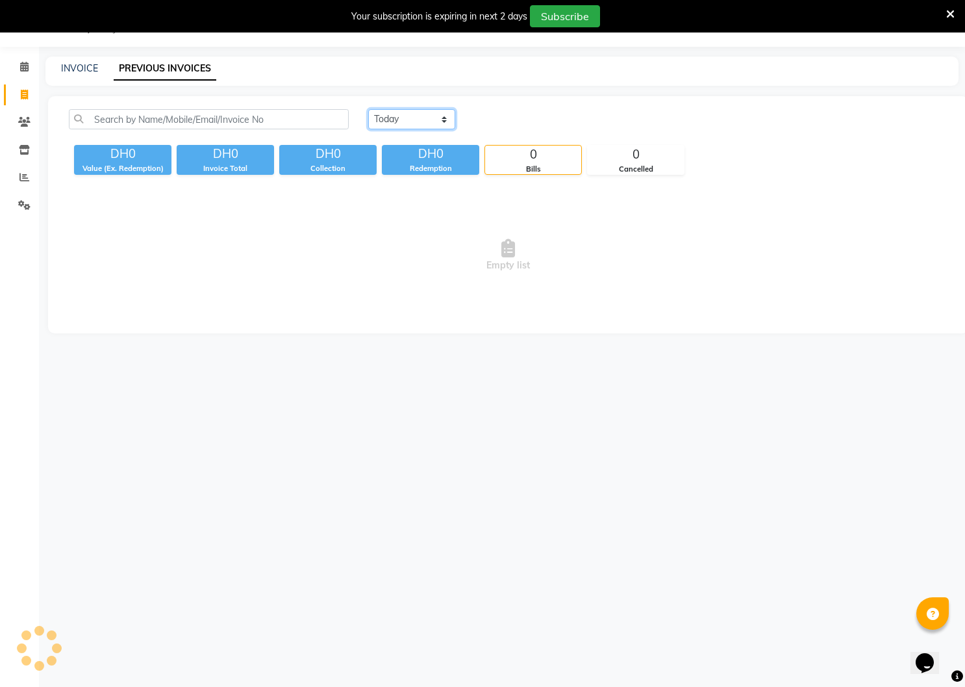
click at [405, 118] on select "[DATE] [DATE] Custom Range" at bounding box center [411, 119] width 87 height 20
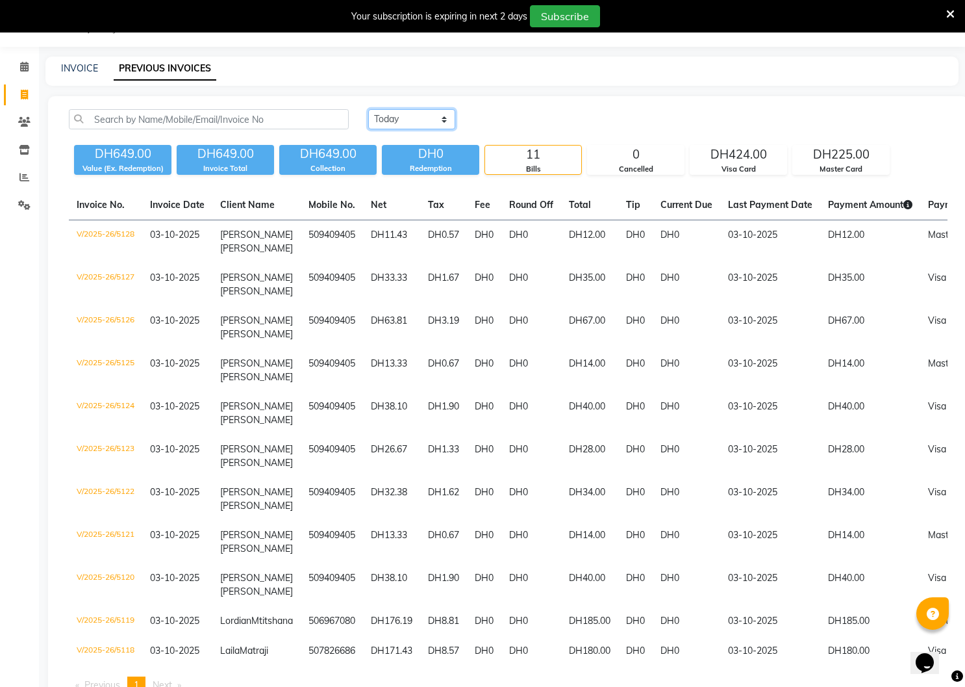
click at [368, 109] on select "[DATE] [DATE] Custom Range" at bounding box center [411, 119] width 87 height 20
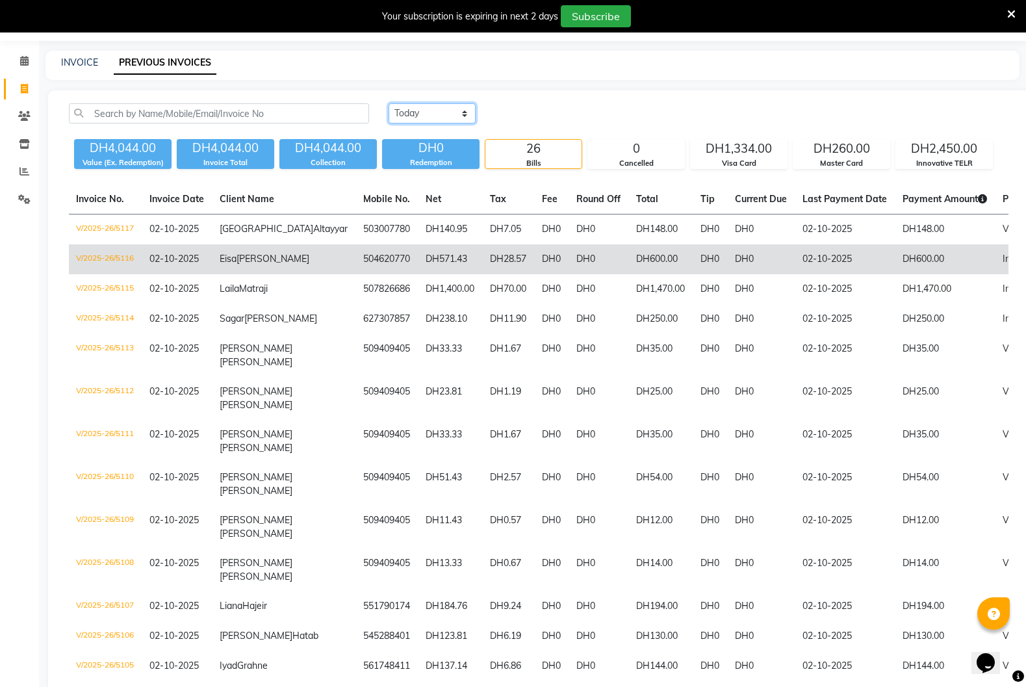
scroll to position [36, 0]
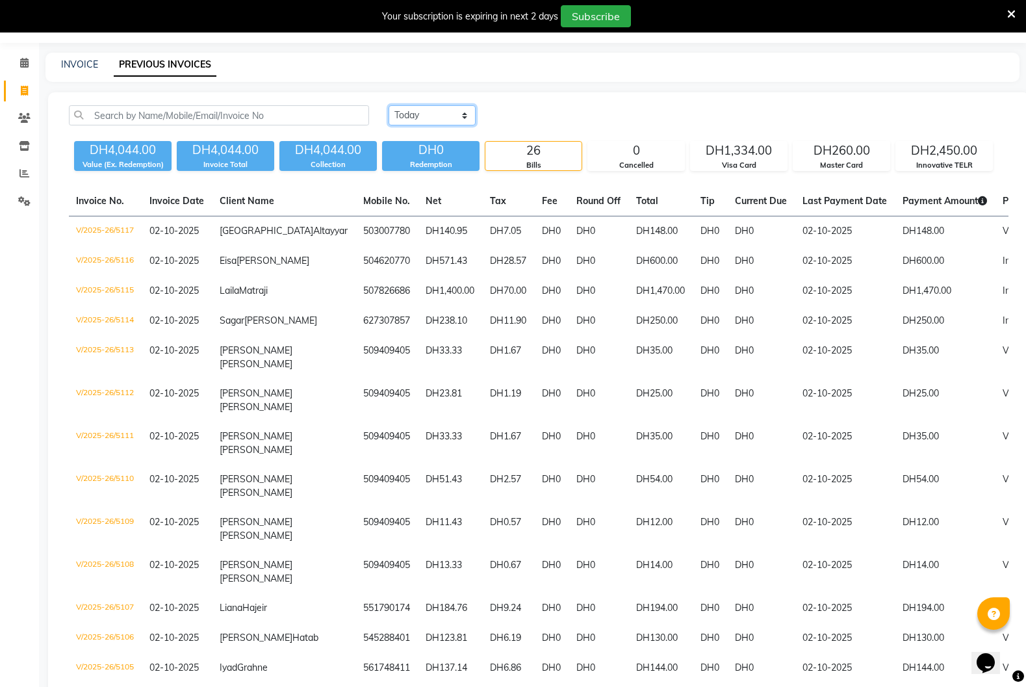
click at [463, 116] on select "[DATE] [DATE] Custom Range" at bounding box center [431, 115] width 87 height 20
select select "[DATE]"
click at [388, 105] on select "[DATE] [DATE] Custom Range" at bounding box center [431, 115] width 87 height 20
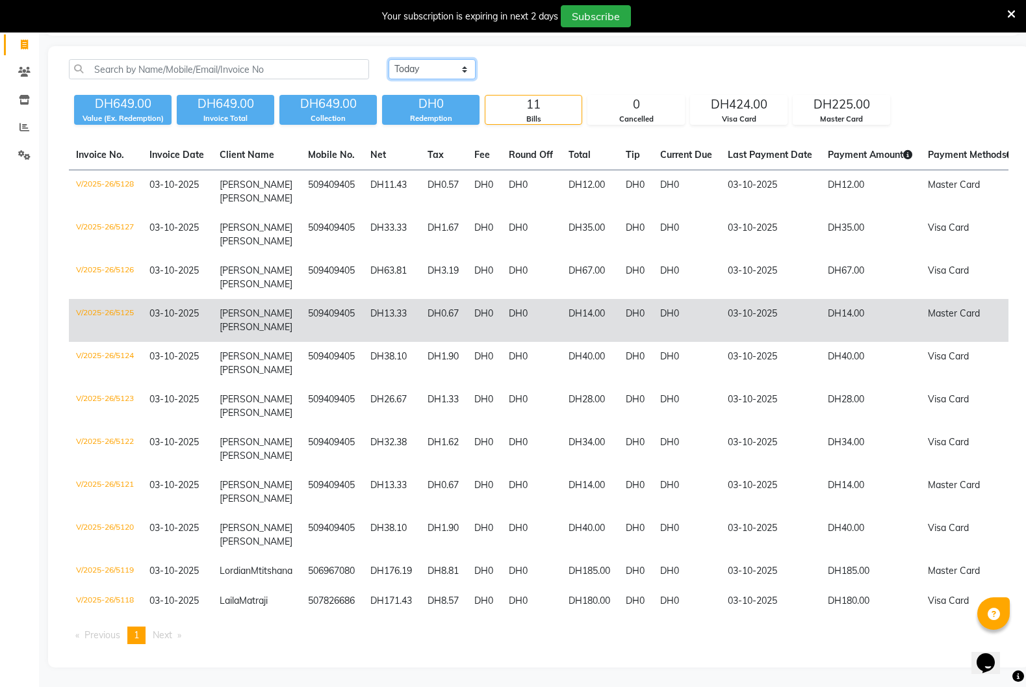
scroll to position [0, 0]
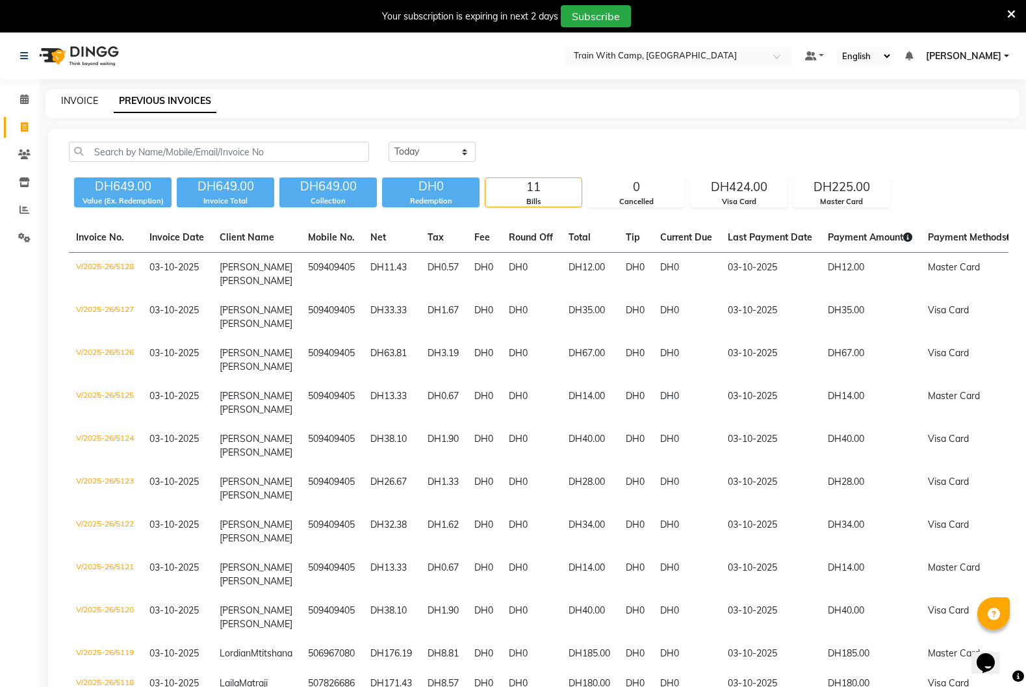
click at [72, 101] on link "INVOICE" at bounding box center [79, 101] width 37 height 12
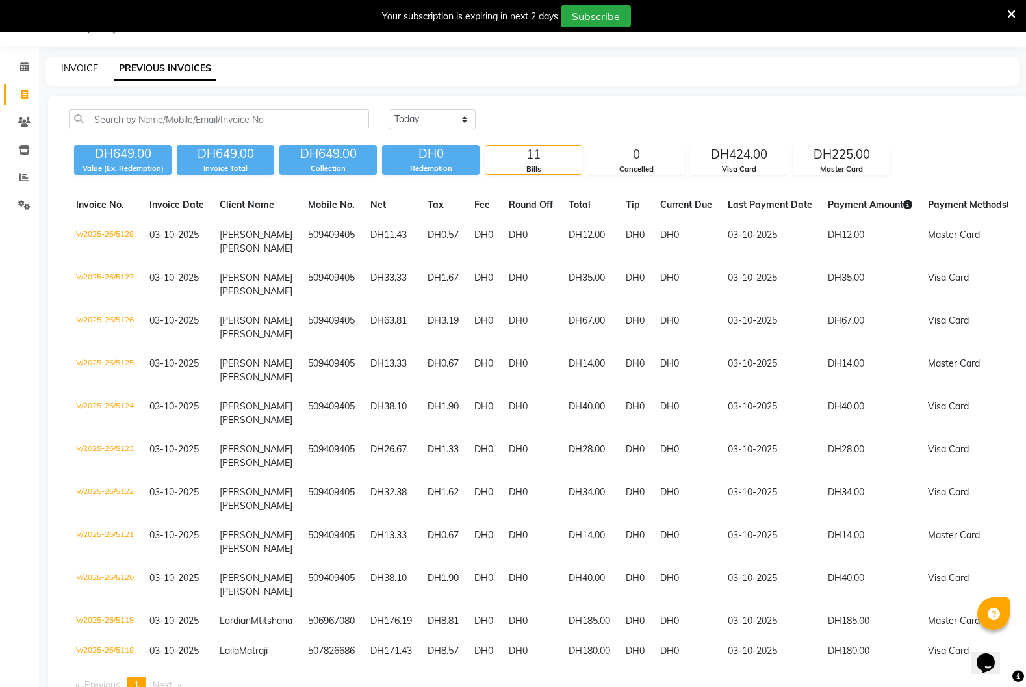
select select "service"
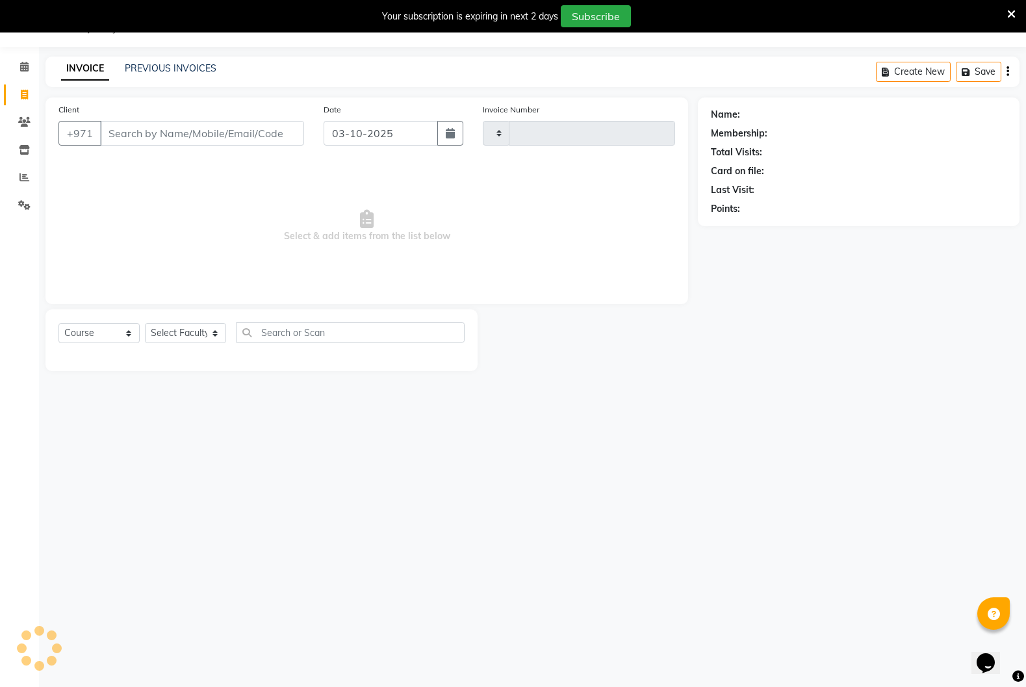
type input "5129"
select select "910"
click at [179, 134] on input "Client" at bounding box center [202, 133] width 204 height 25
type input "[PERSON_NAME]"
select select "14965"
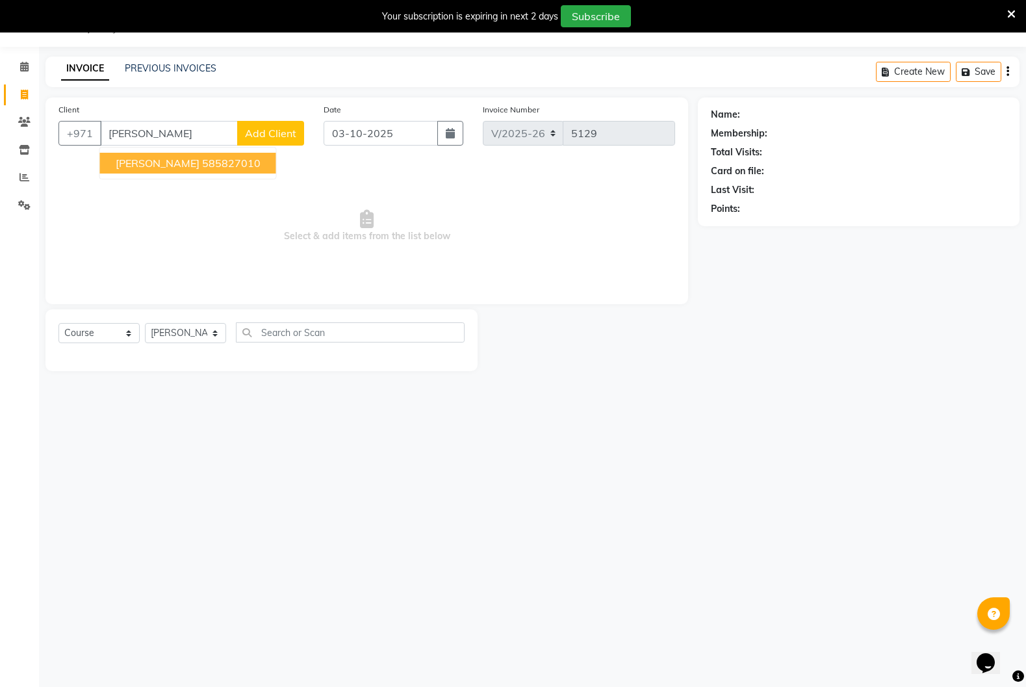
drag, startPoint x: 184, startPoint y: 164, endPoint x: 170, endPoint y: 179, distance: 20.7
click at [184, 164] on span "[PERSON_NAME]" at bounding box center [158, 163] width 84 height 13
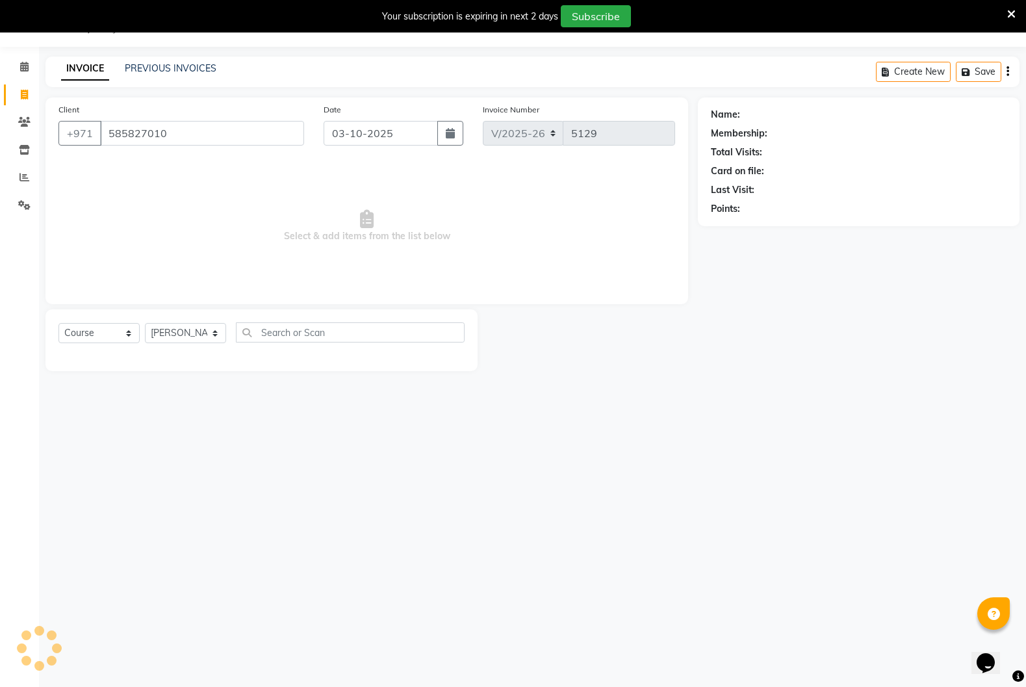
type input "585827010"
click at [128, 331] on select "Select Course Product Membership Package Voucher Prepaid Gift Card" at bounding box center [98, 333] width 81 height 20
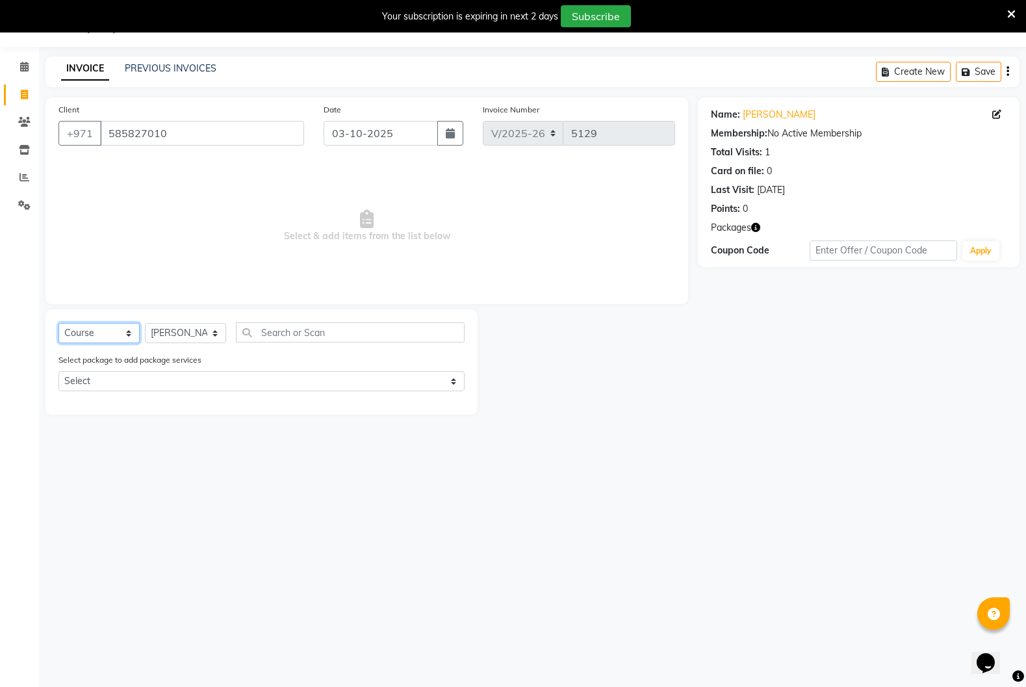
select select "package"
click at [58, 323] on select "Select Course Product Membership Package Voucher Prepaid Gift Card" at bounding box center [98, 333] width 81 height 20
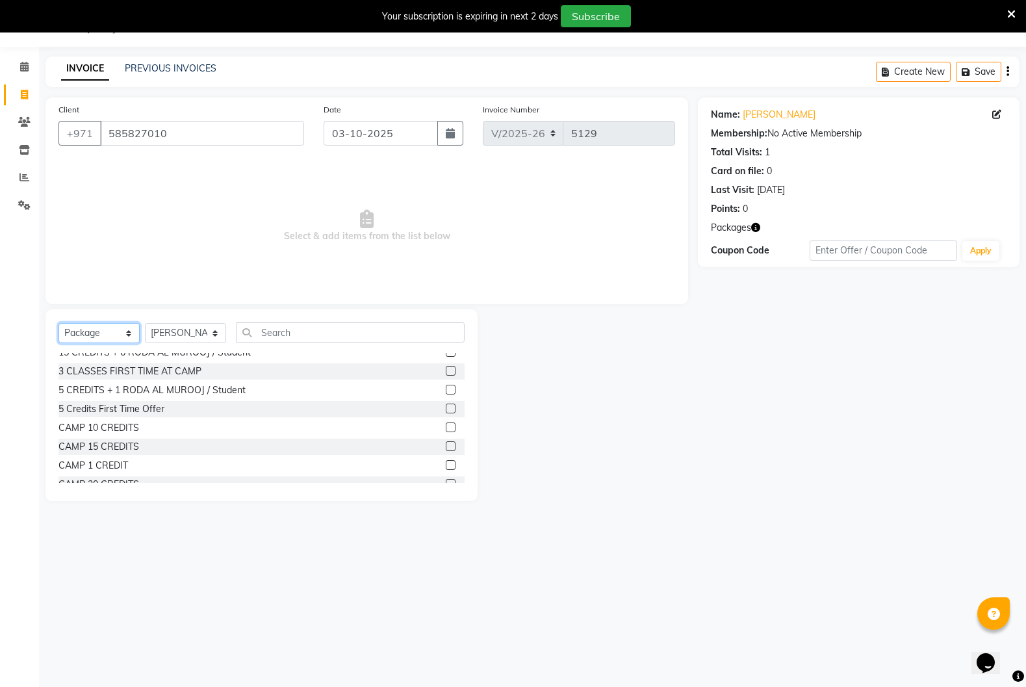
scroll to position [31, 0]
drag, startPoint x: 450, startPoint y: 442, endPoint x: 437, endPoint y: 438, distance: 13.6
click at [450, 442] on label at bounding box center [451, 443] width 10 height 10
click at [450, 442] on input "checkbox" at bounding box center [450, 443] width 8 height 8
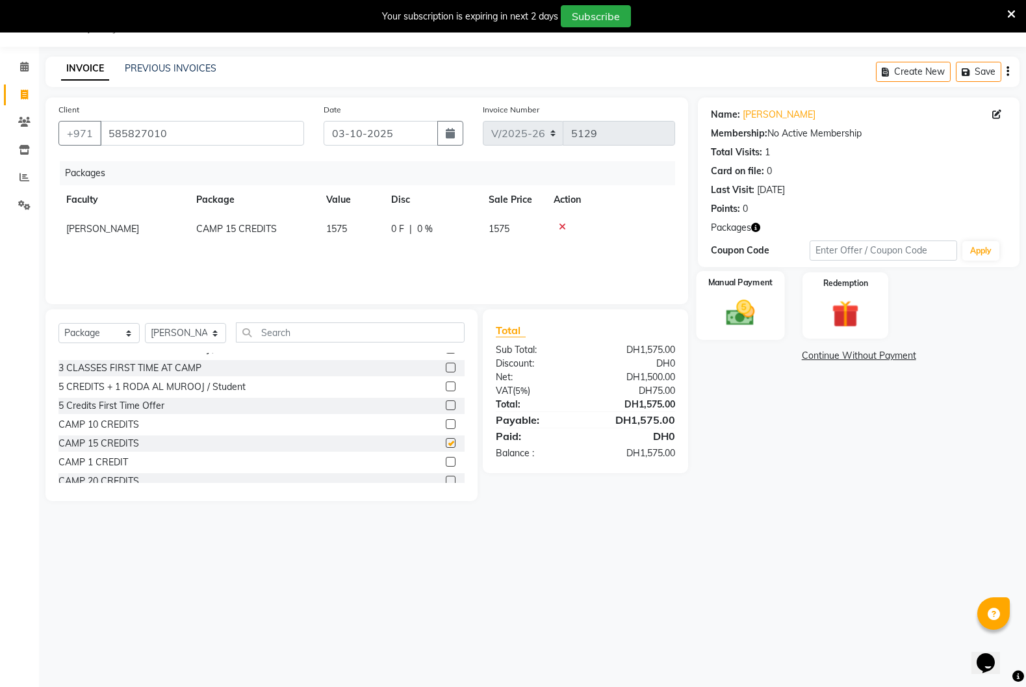
checkbox input "false"
click at [748, 334] on div "Manual Payment" at bounding box center [740, 305] width 88 height 69
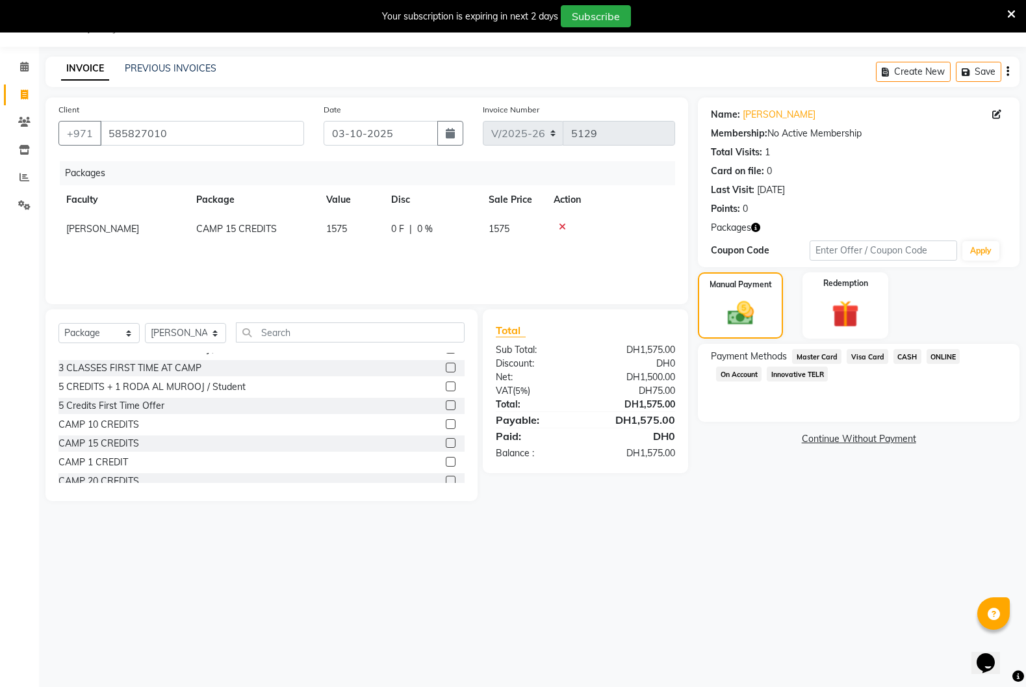
drag, startPoint x: 789, startPoint y: 375, endPoint x: 795, endPoint y: 383, distance: 9.7
click at [789, 375] on span "Innovative TELR" at bounding box center [797, 373] width 61 height 15
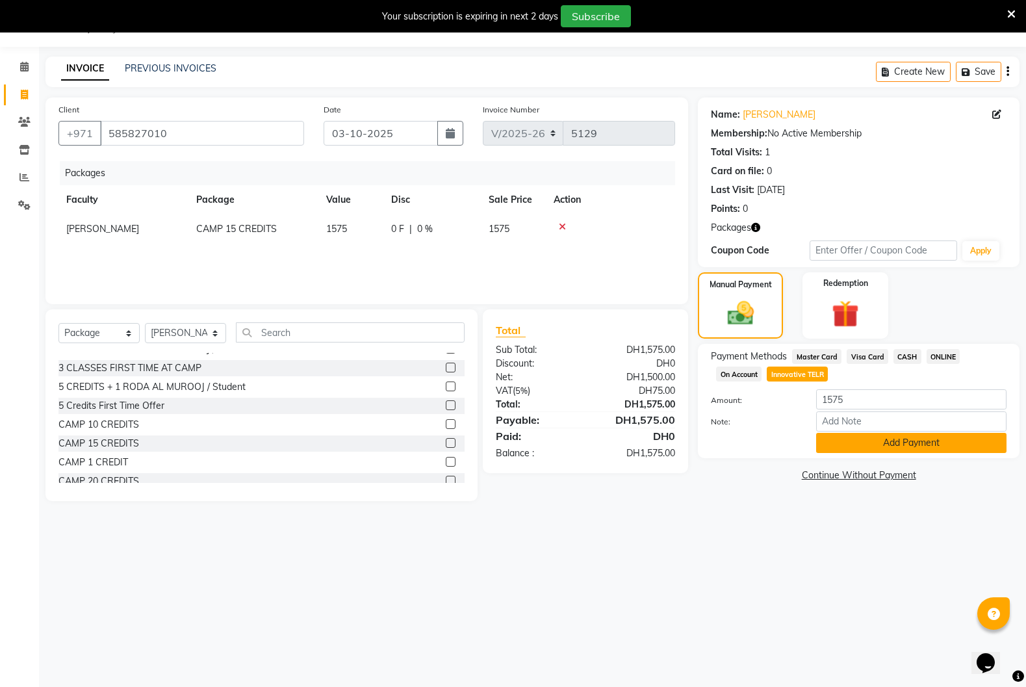
click at [854, 440] on button "Add Payment" at bounding box center [911, 443] width 190 height 20
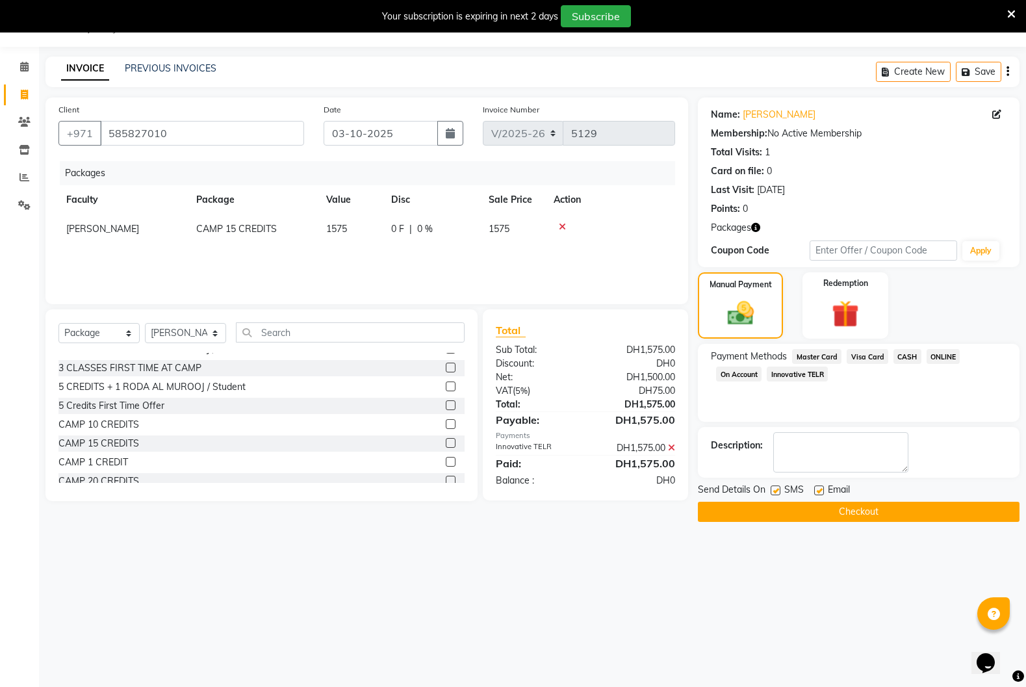
drag, startPoint x: 779, startPoint y: 491, endPoint x: 789, endPoint y: 490, distance: 10.4
click at [780, 491] on label at bounding box center [775, 490] width 10 height 10
click at [779, 491] on input "checkbox" at bounding box center [774, 491] width 8 height 8
checkbox input "false"
click at [819, 489] on label at bounding box center [819, 490] width 10 height 10
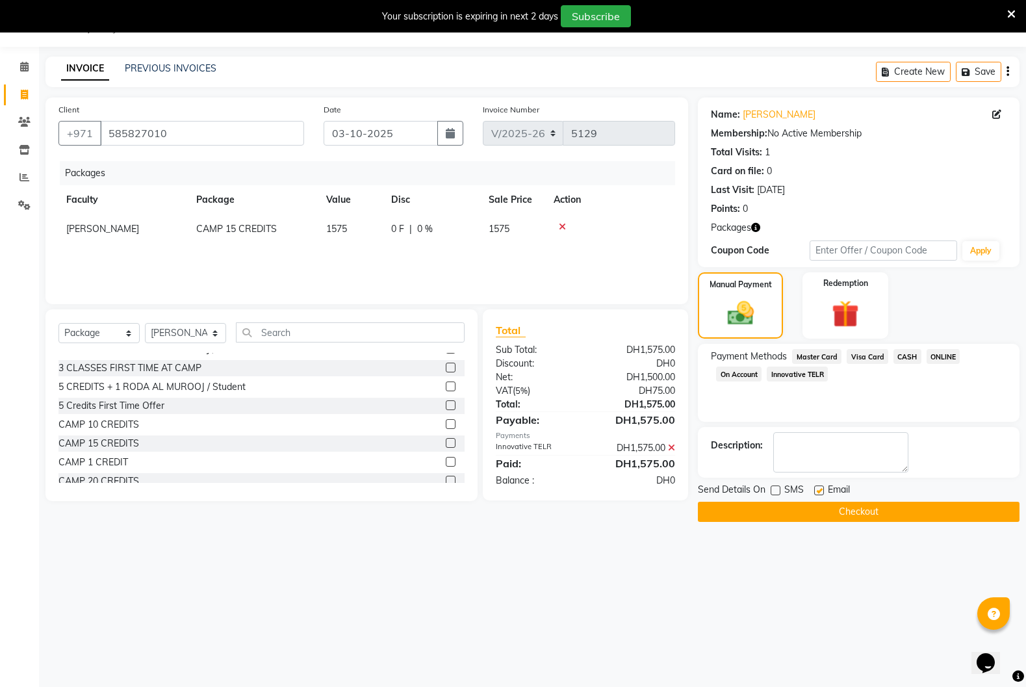
click at [819, 489] on input "checkbox" at bounding box center [818, 491] width 8 height 8
checkbox input "false"
click at [808, 505] on button "Checkout" at bounding box center [859, 512] width 322 height 20
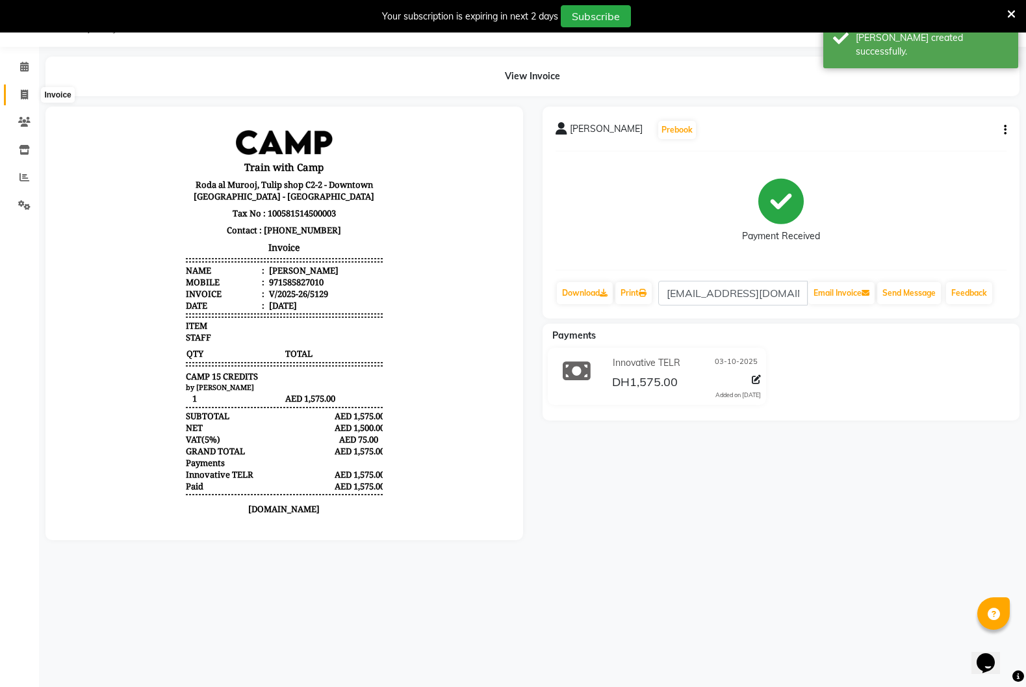
click at [27, 97] on icon at bounding box center [24, 95] width 7 height 10
select select "service"
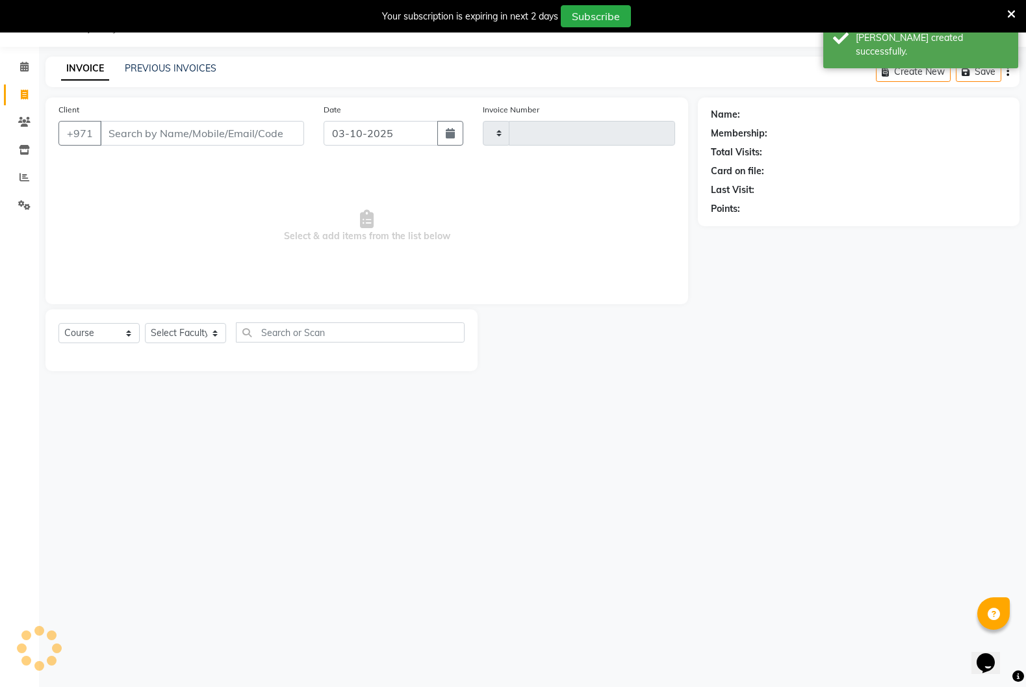
type input "5130"
select select "910"
click at [164, 130] on input "Client" at bounding box center [202, 133] width 204 height 25
type input "[PERSON_NAME]"
select select "14965"
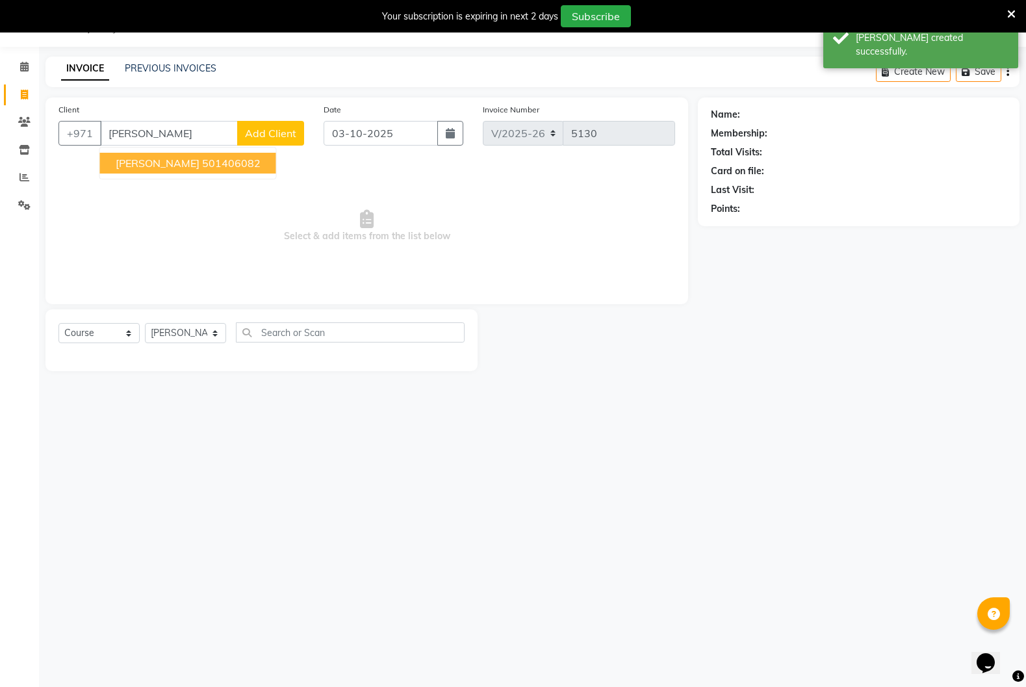
drag, startPoint x: 164, startPoint y: 162, endPoint x: 164, endPoint y: 173, distance: 11.0
click at [164, 162] on span "[PERSON_NAME]" at bounding box center [158, 163] width 84 height 13
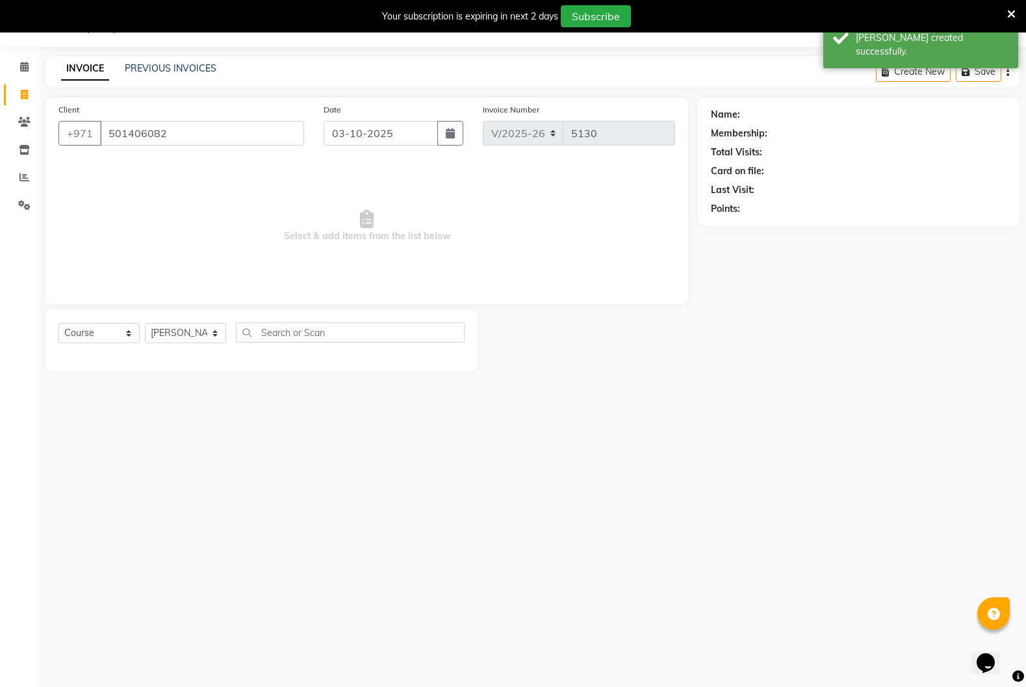
type input "501406082"
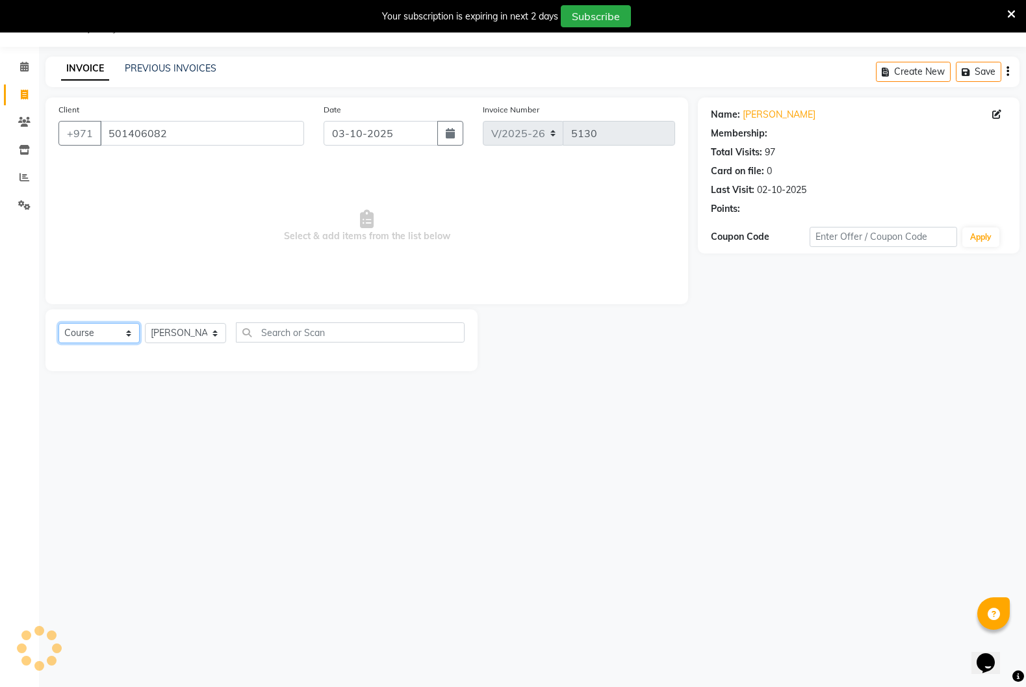
click at [131, 331] on select "Select Course Product Membership Package Voucher Prepaid Gift Card" at bounding box center [98, 333] width 81 height 20
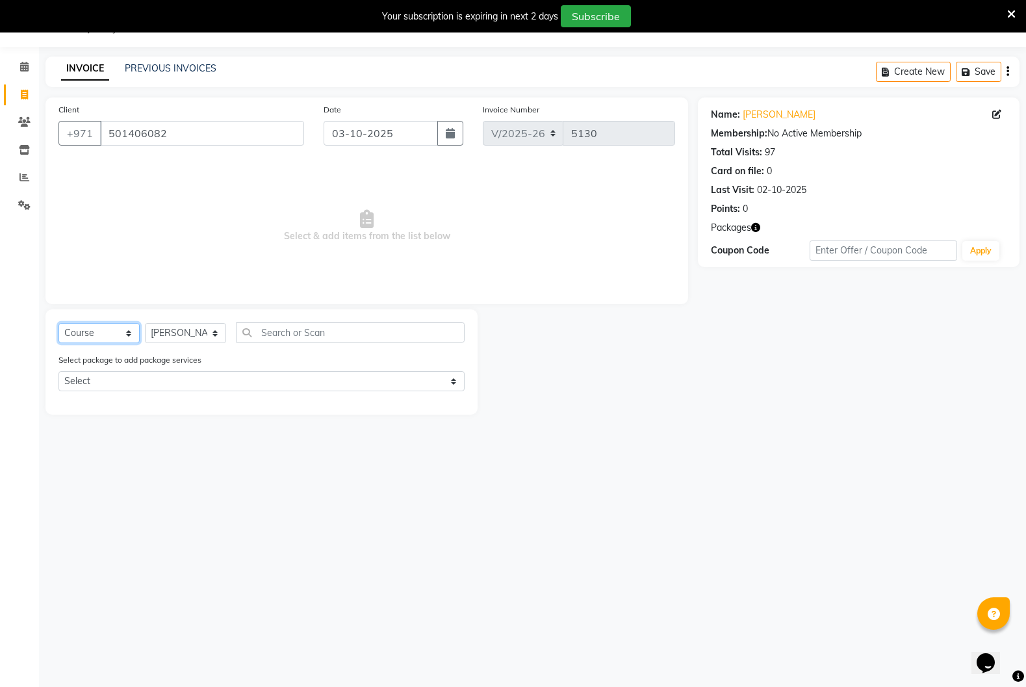
click at [123, 331] on select "Select Course Product Membership Package Voucher Prepaid Gift Card" at bounding box center [98, 333] width 81 height 20
select select "product"
click at [58, 323] on select "Select Course Product Membership Package Voucher Prepaid Gift Card" at bounding box center [98, 333] width 81 height 20
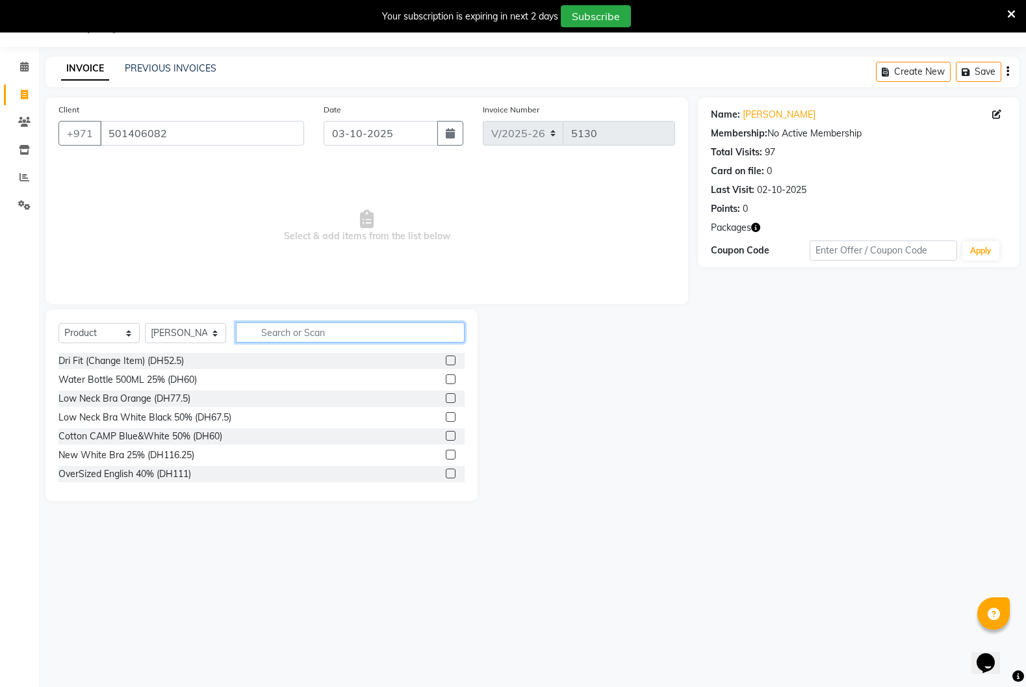
click at [307, 323] on input "text" at bounding box center [350, 332] width 229 height 20
type input "1"
click at [129, 333] on select "Select Course Product Membership Package Voucher Prepaid Gift Card" at bounding box center [98, 333] width 81 height 20
select select "package"
click at [58, 323] on select "Select Course Product Membership Package Voucher Prepaid Gift Card" at bounding box center [98, 333] width 81 height 20
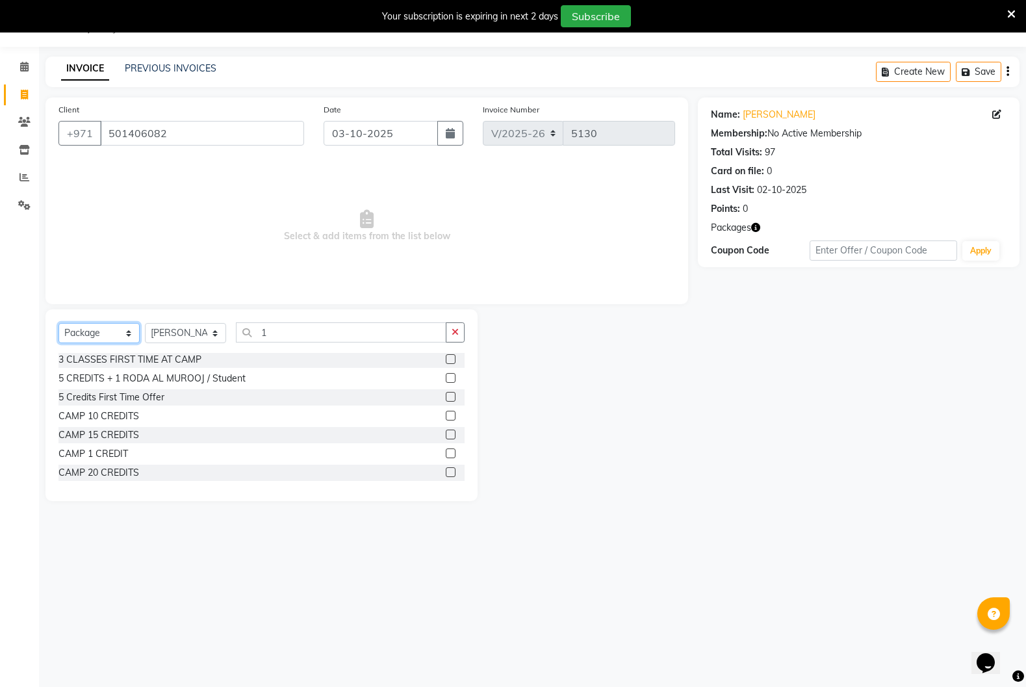
scroll to position [40, 0]
drag, startPoint x: 446, startPoint y: 451, endPoint x: 435, endPoint y: 447, distance: 11.7
click at [446, 451] on label at bounding box center [451, 453] width 10 height 10
click at [446, 451] on input "checkbox" at bounding box center [450, 453] width 8 height 8
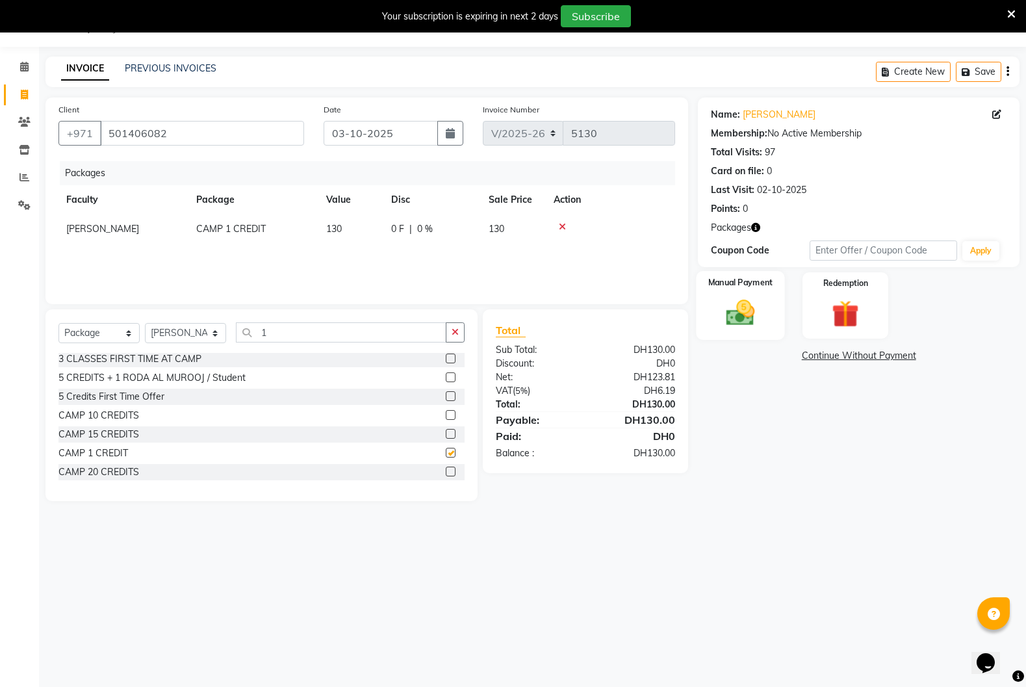
checkbox input "false"
click at [718, 314] on img at bounding box center [740, 312] width 46 height 32
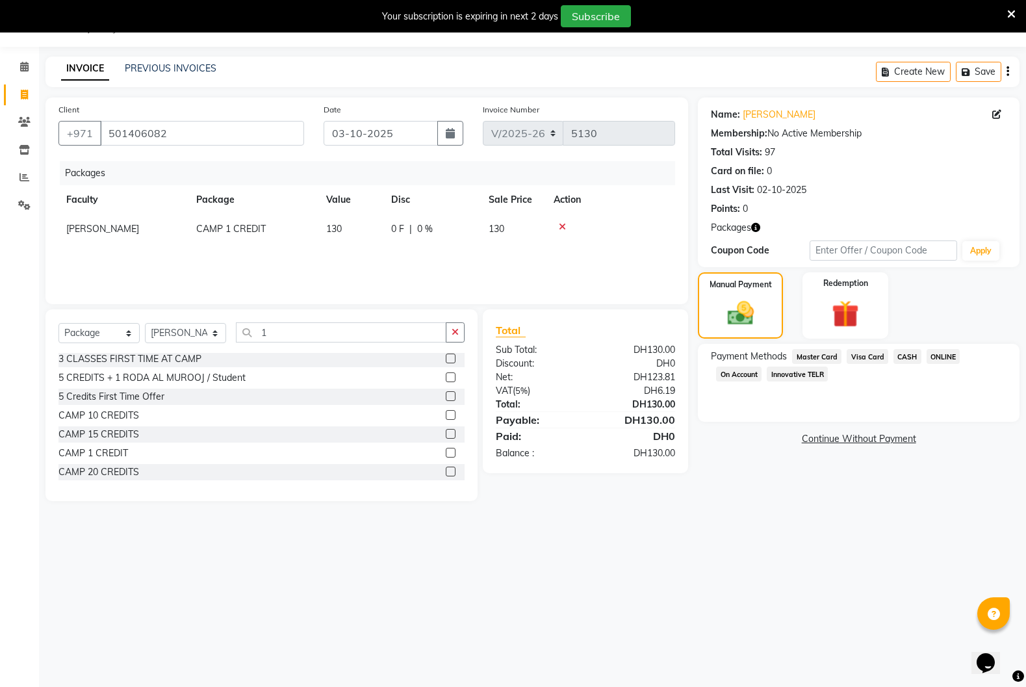
click at [800, 375] on span "Innovative TELR" at bounding box center [797, 373] width 61 height 15
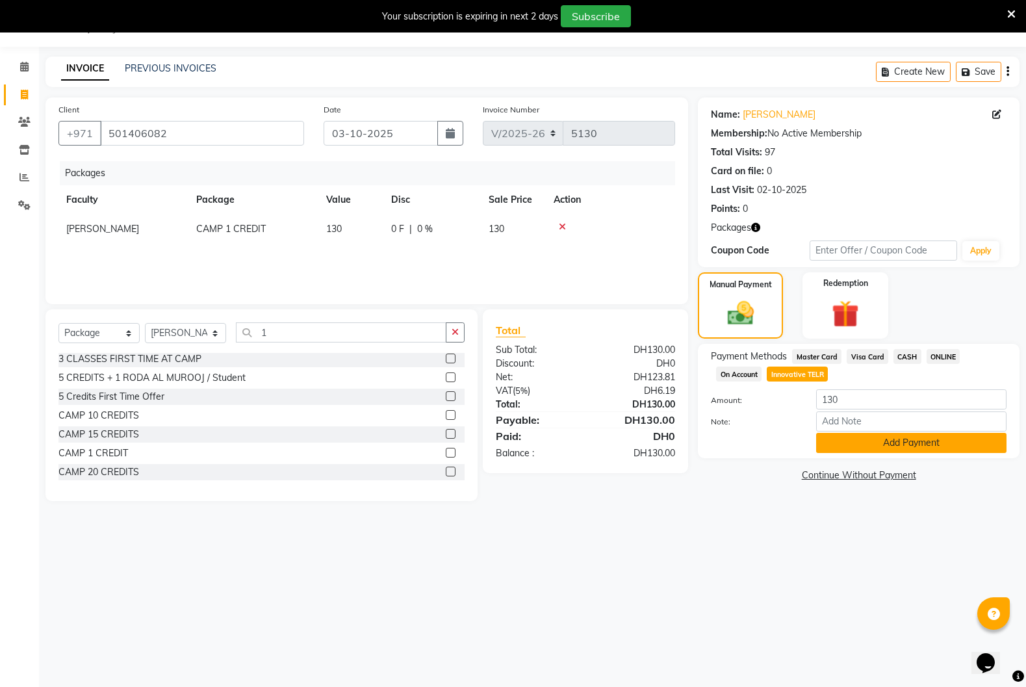
click at [848, 443] on button "Add Payment" at bounding box center [911, 443] width 190 height 20
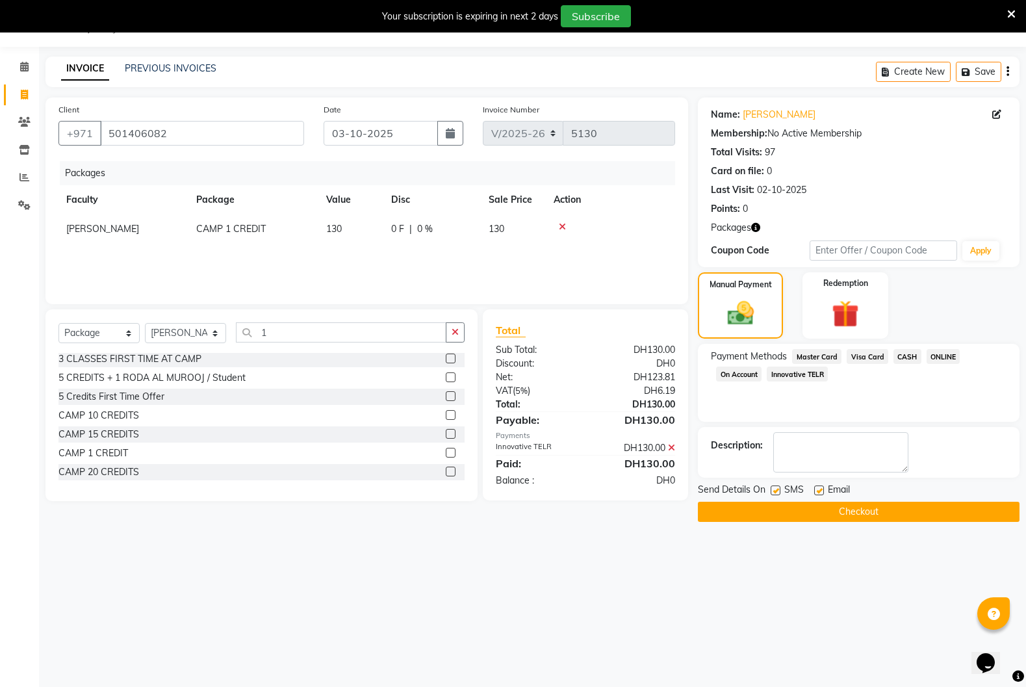
drag, startPoint x: 774, startPoint y: 490, endPoint x: 787, endPoint y: 489, distance: 13.1
click at [776, 490] on label at bounding box center [775, 490] width 10 height 10
click at [776, 490] on input "checkbox" at bounding box center [774, 491] width 8 height 8
checkbox input "false"
drag, startPoint x: 820, startPoint y: 487, endPoint x: 809, endPoint y: 498, distance: 15.2
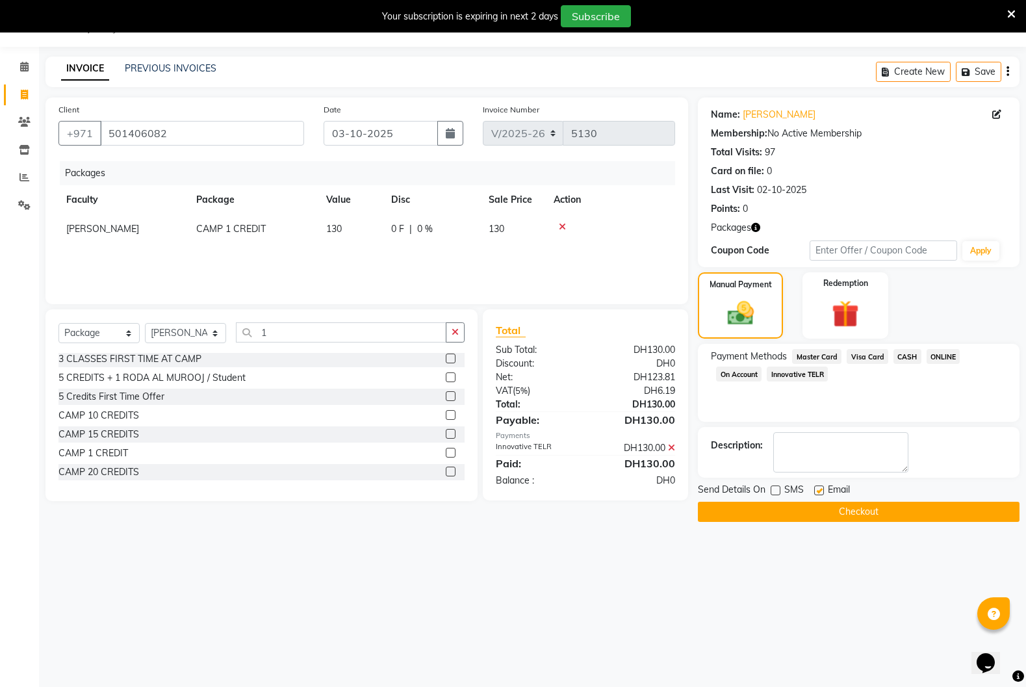
click at [818, 489] on label at bounding box center [819, 490] width 10 height 10
click at [818, 489] on input "checkbox" at bounding box center [818, 491] width 8 height 8
checkbox input "false"
click at [799, 510] on button "Checkout" at bounding box center [859, 512] width 322 height 20
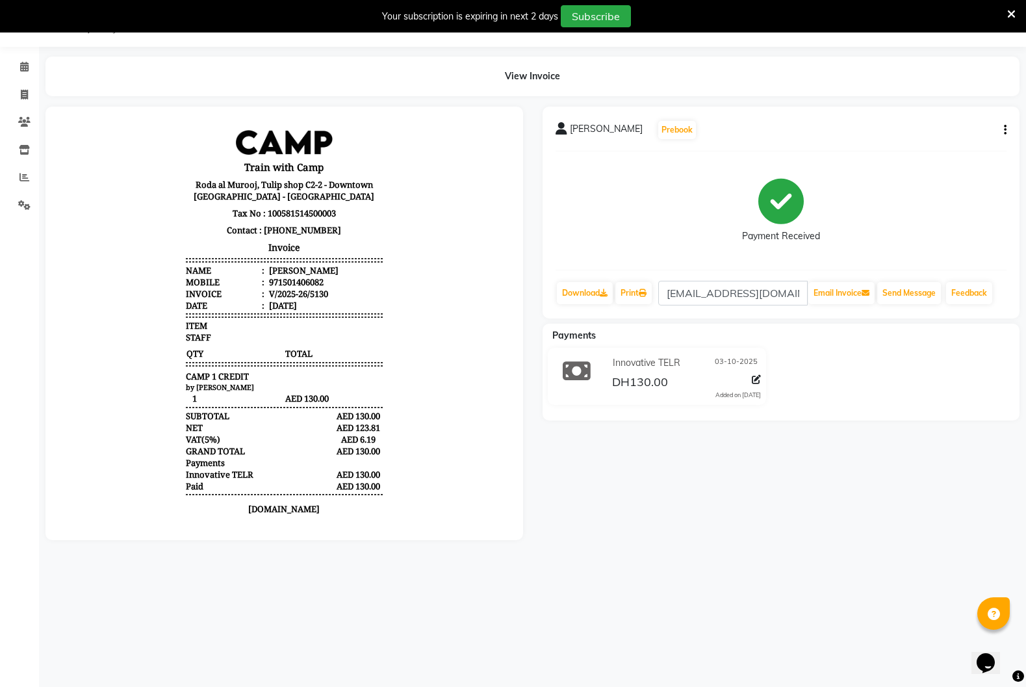
click at [6, 299] on div "Calendar Invoice Clients Inventory Reports Settings Completed InProgress Upcomi…" at bounding box center [87, 352] width 175 height 630
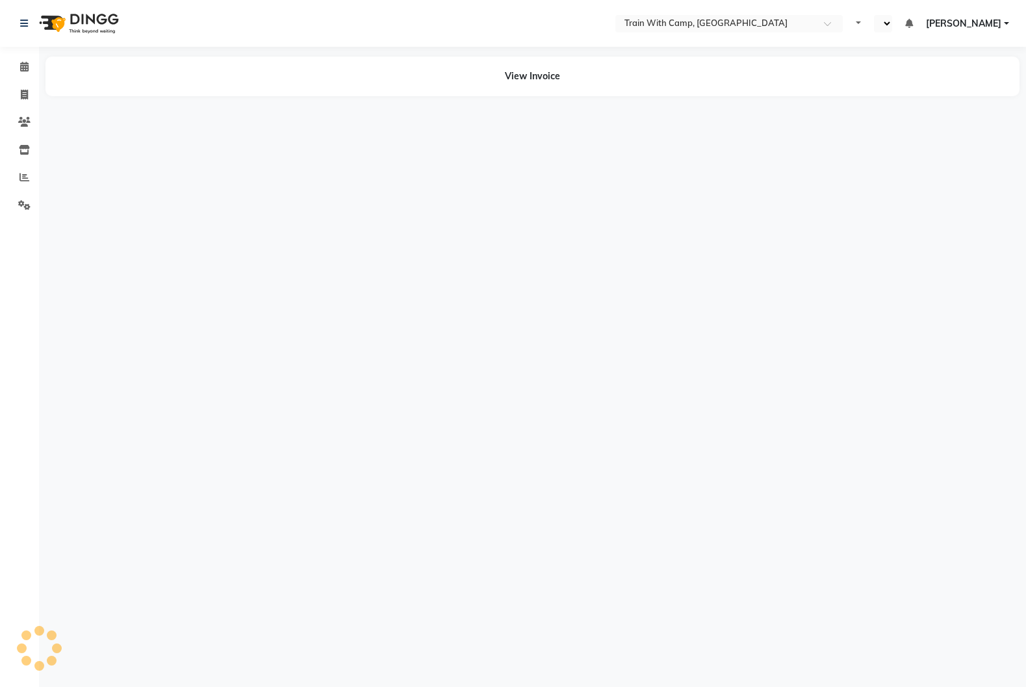
select select "en"
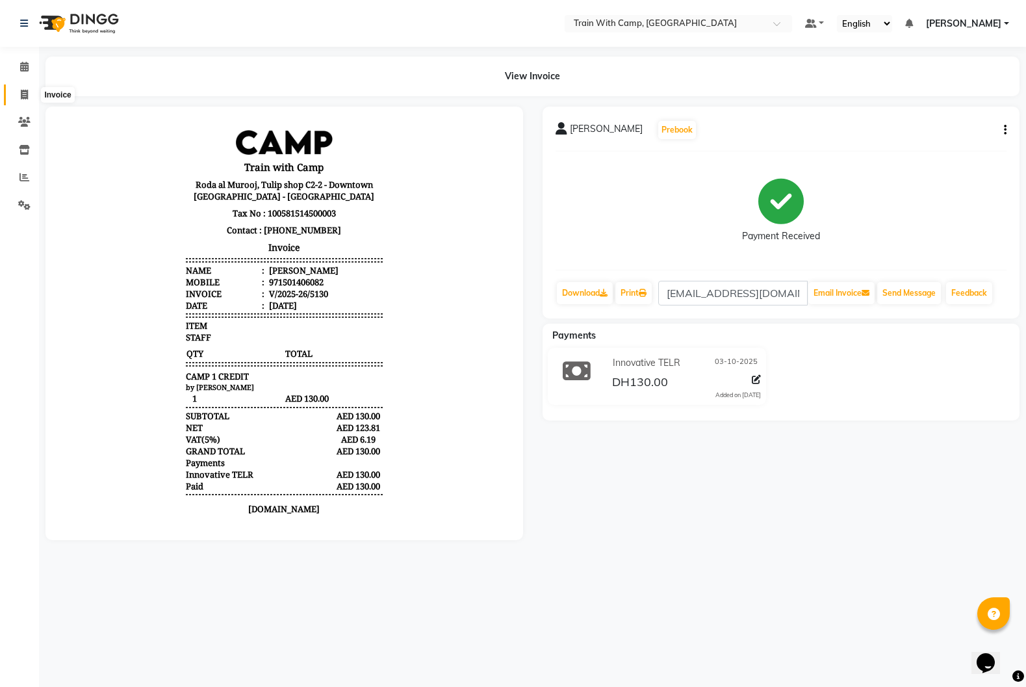
click at [30, 93] on span at bounding box center [24, 95] width 23 height 15
select select "service"
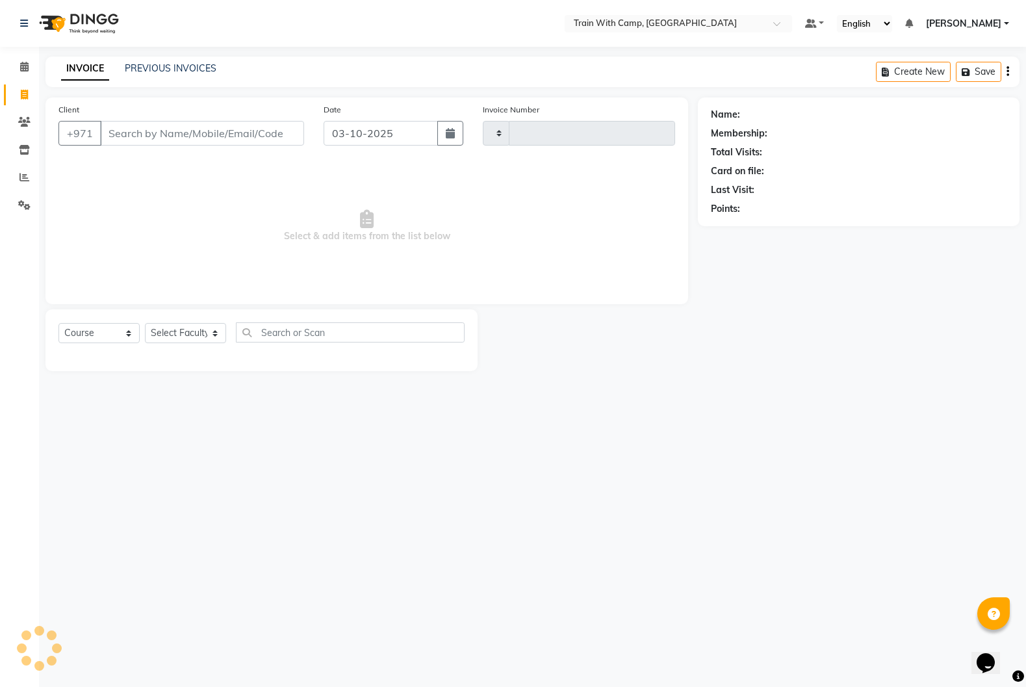
type input "5131"
select select "910"
select select "14965"
drag, startPoint x: 1002, startPoint y: 24, endPoint x: 997, endPoint y: 34, distance: 11.6
click at [1002, 24] on link "[PERSON_NAME]" at bounding box center [967, 24] width 83 height 14
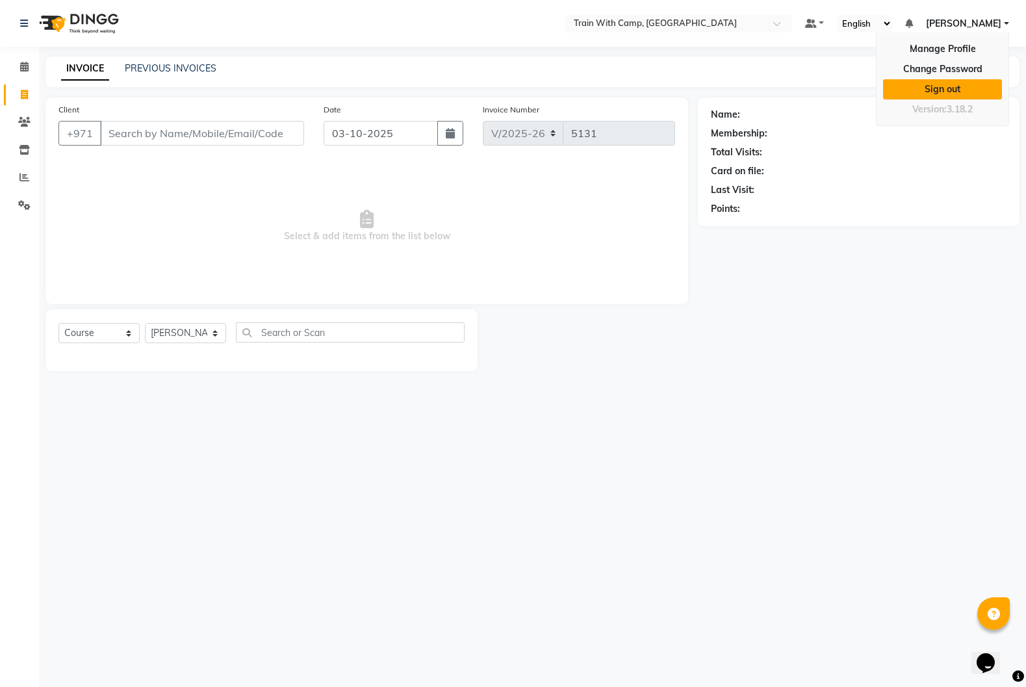
click at [963, 92] on link "Sign out" at bounding box center [942, 89] width 119 height 20
